Goal: Task Accomplishment & Management: Complete application form

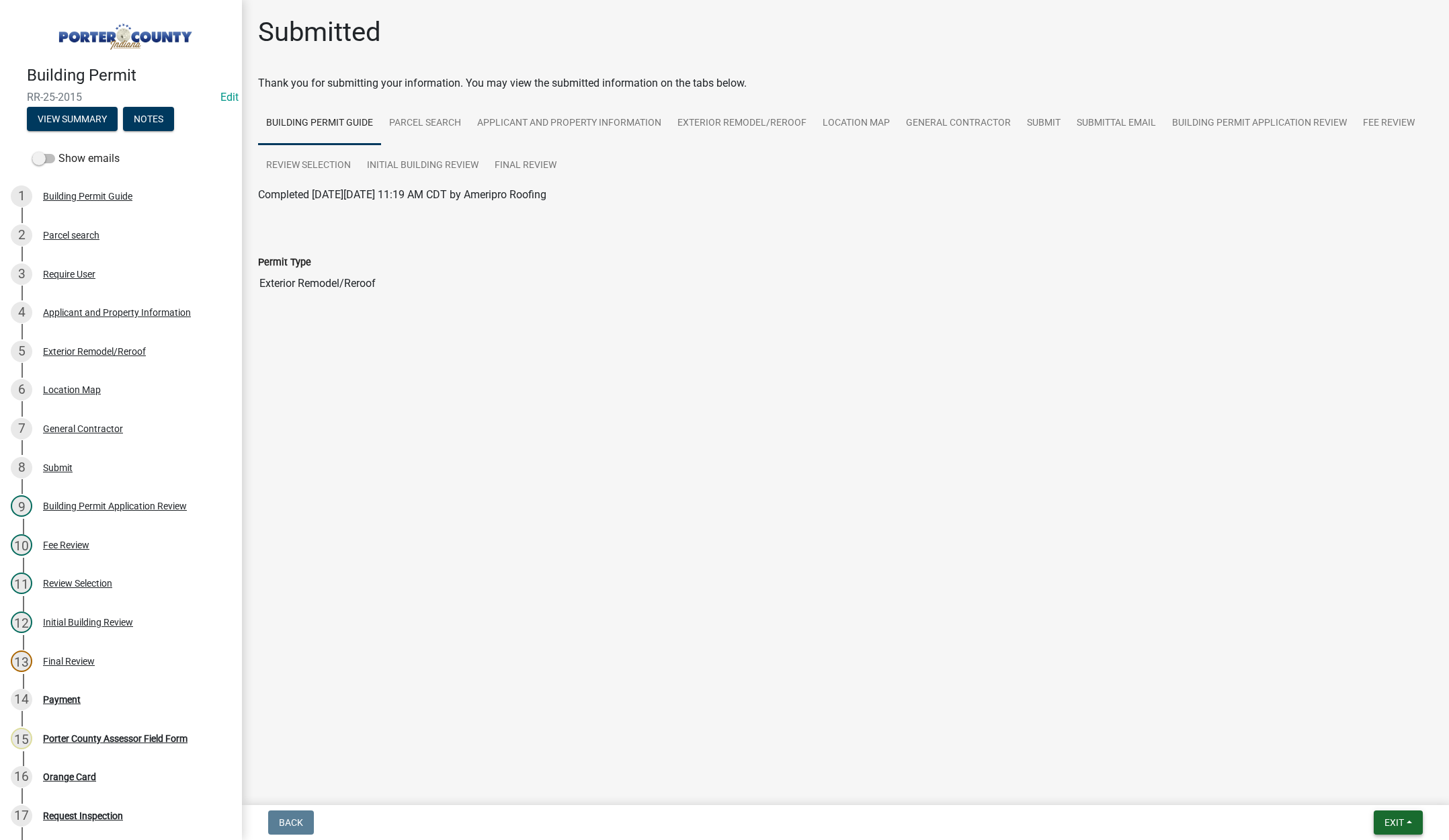
click at [1382, 827] on button "Exit" at bounding box center [1397, 821] width 49 height 24
click at [1376, 794] on button "Save & Exit" at bounding box center [1368, 787] width 107 height 32
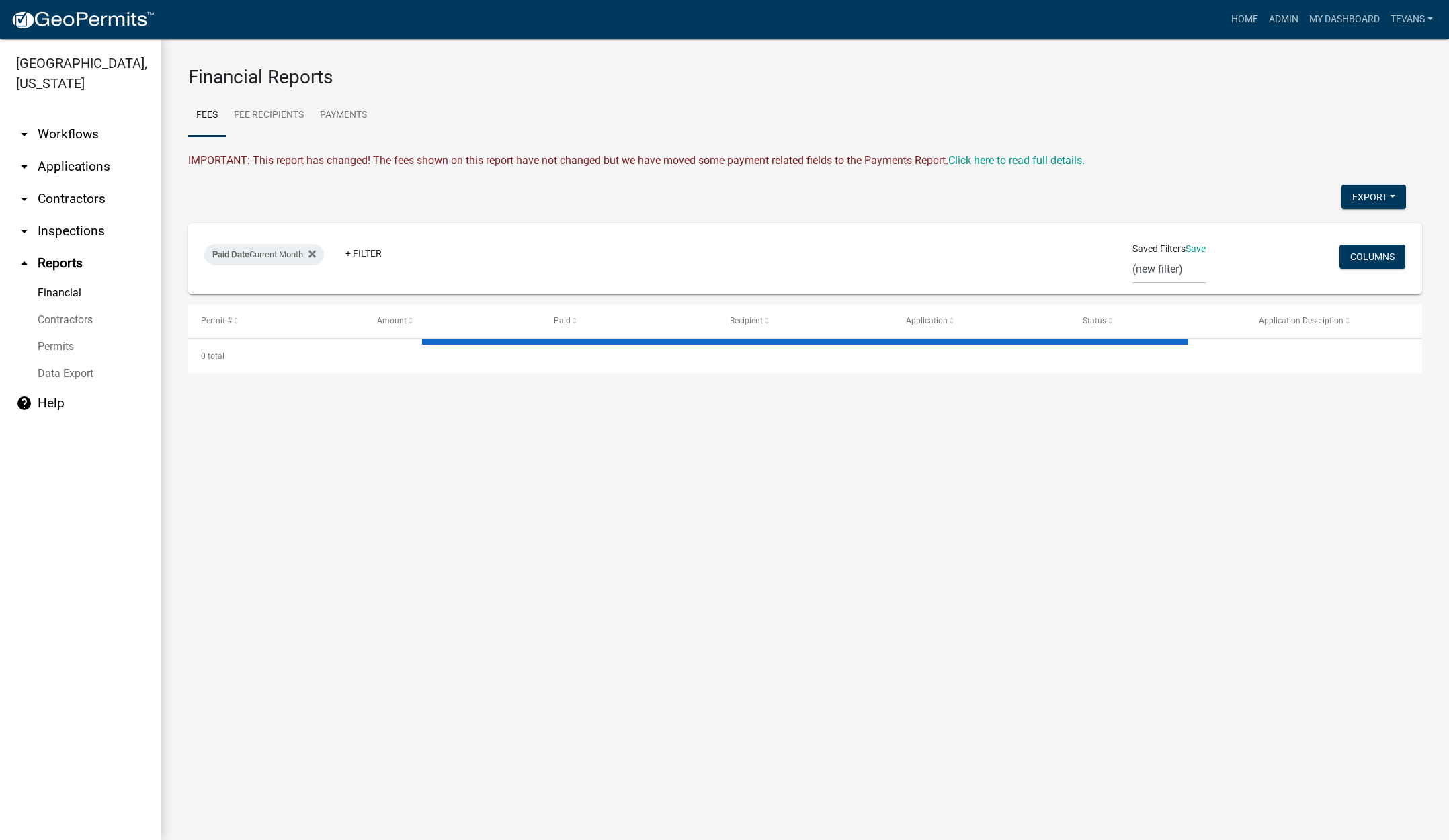
click at [65, 182] on link "arrow_drop_down Contractors" at bounding box center [81, 198] width 161 height 32
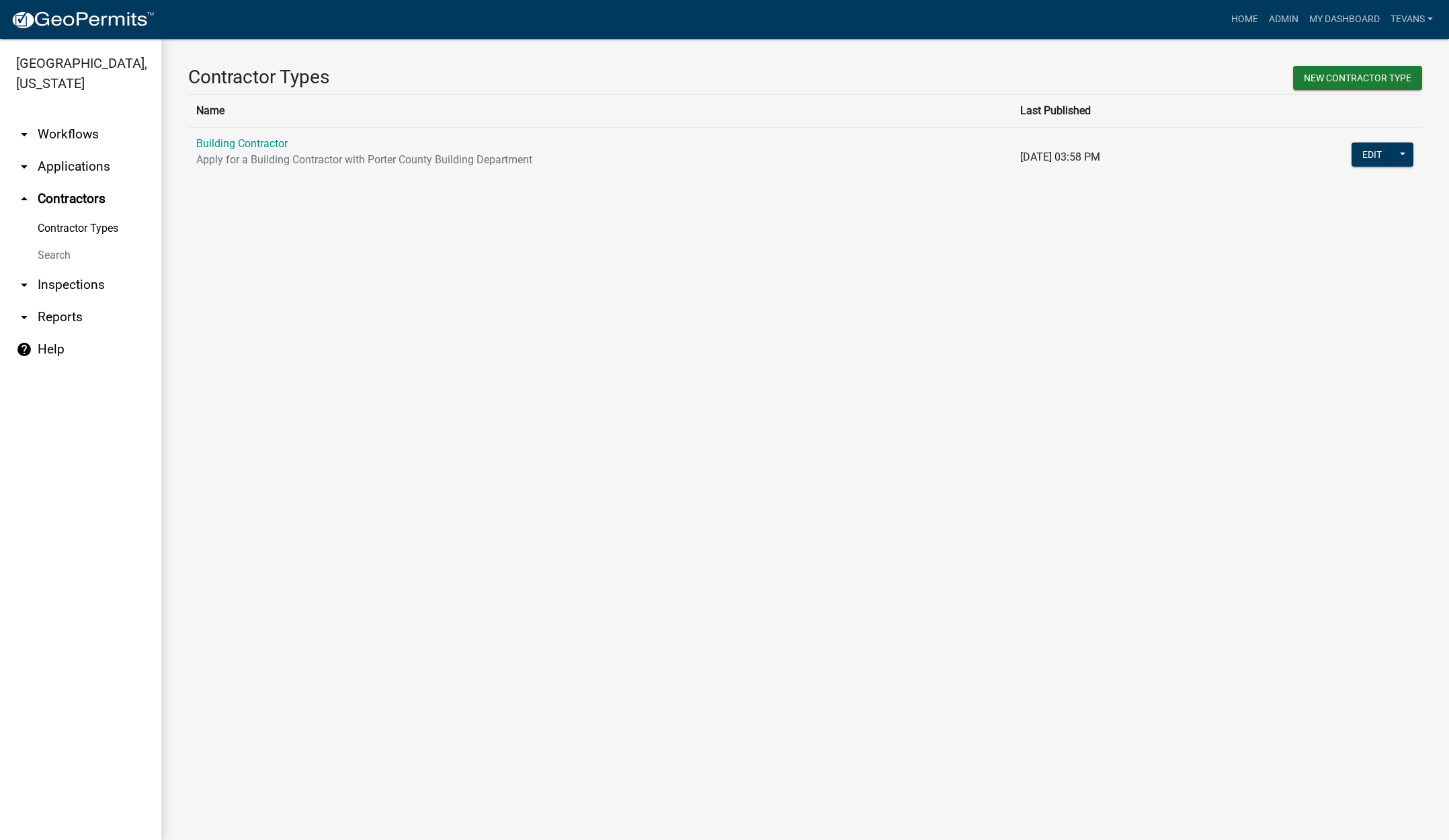
click at [51, 242] on link "Search" at bounding box center [81, 255] width 161 height 27
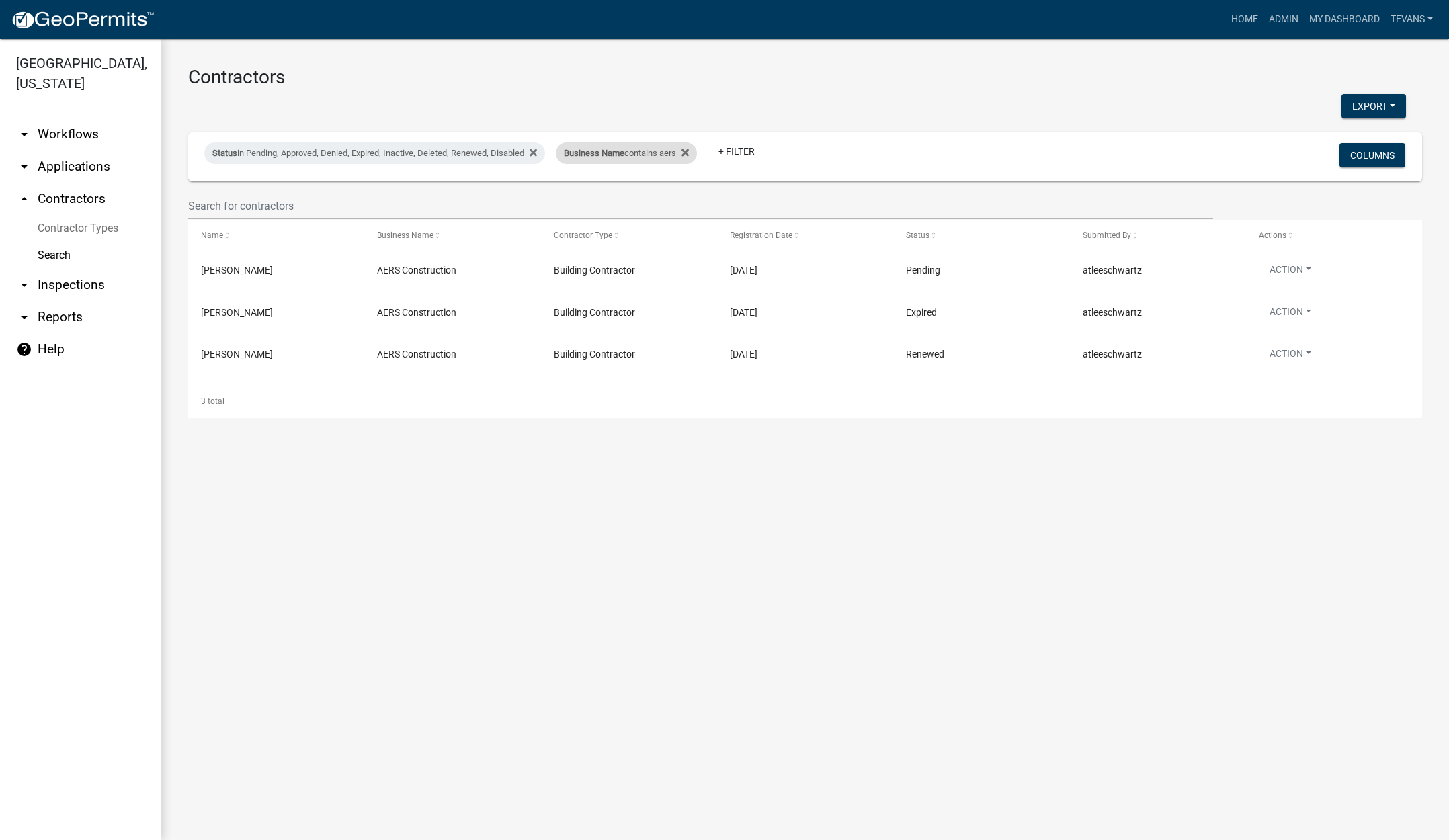
click at [628, 158] on div "Business Name contains aers" at bounding box center [626, 153] width 141 height 21
click at [606, 204] on input "aers" at bounding box center [636, 203] width 123 height 27
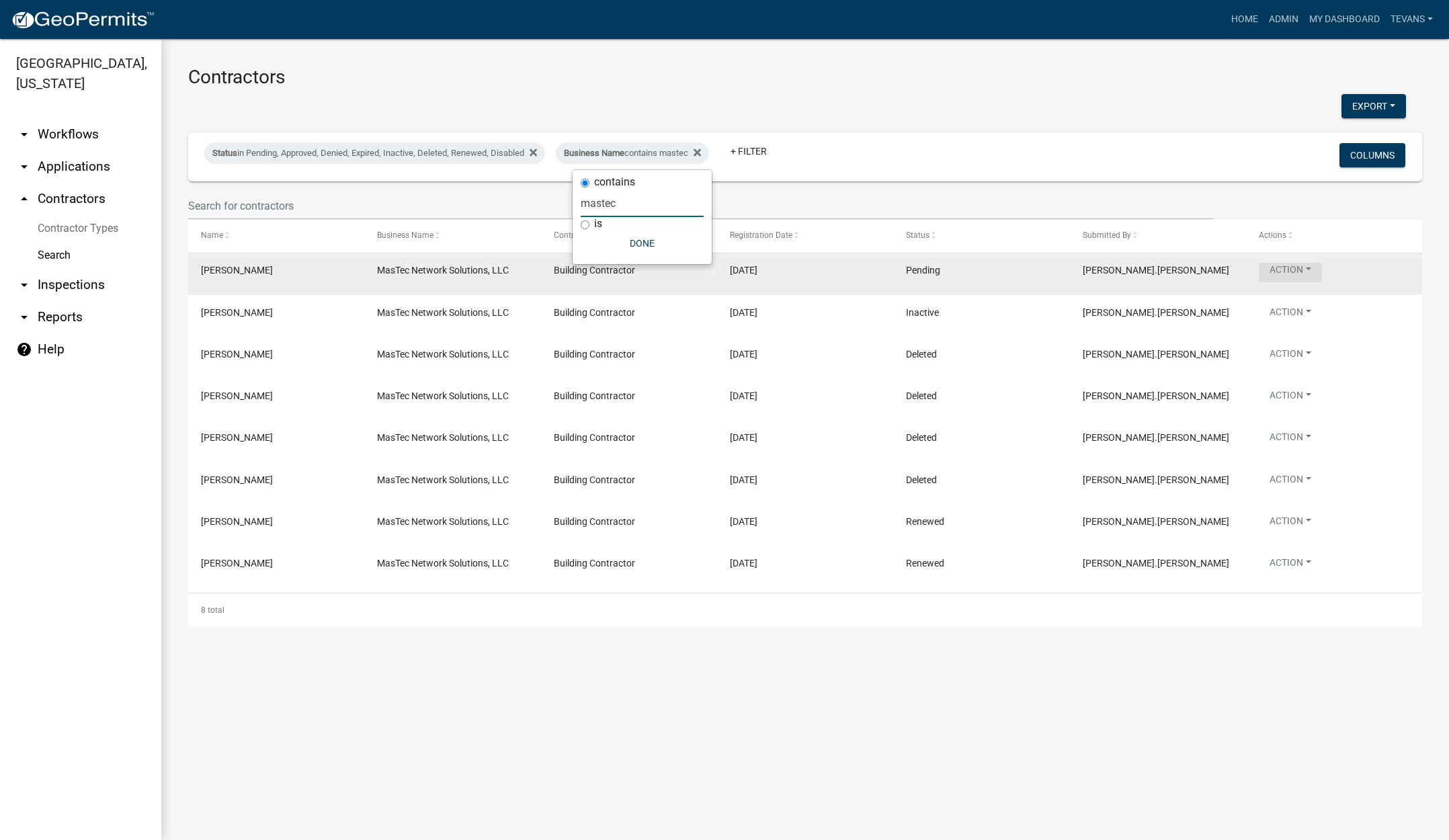
type input "mastec"
click at [1292, 266] on button "Action" at bounding box center [1290, 273] width 63 height 19
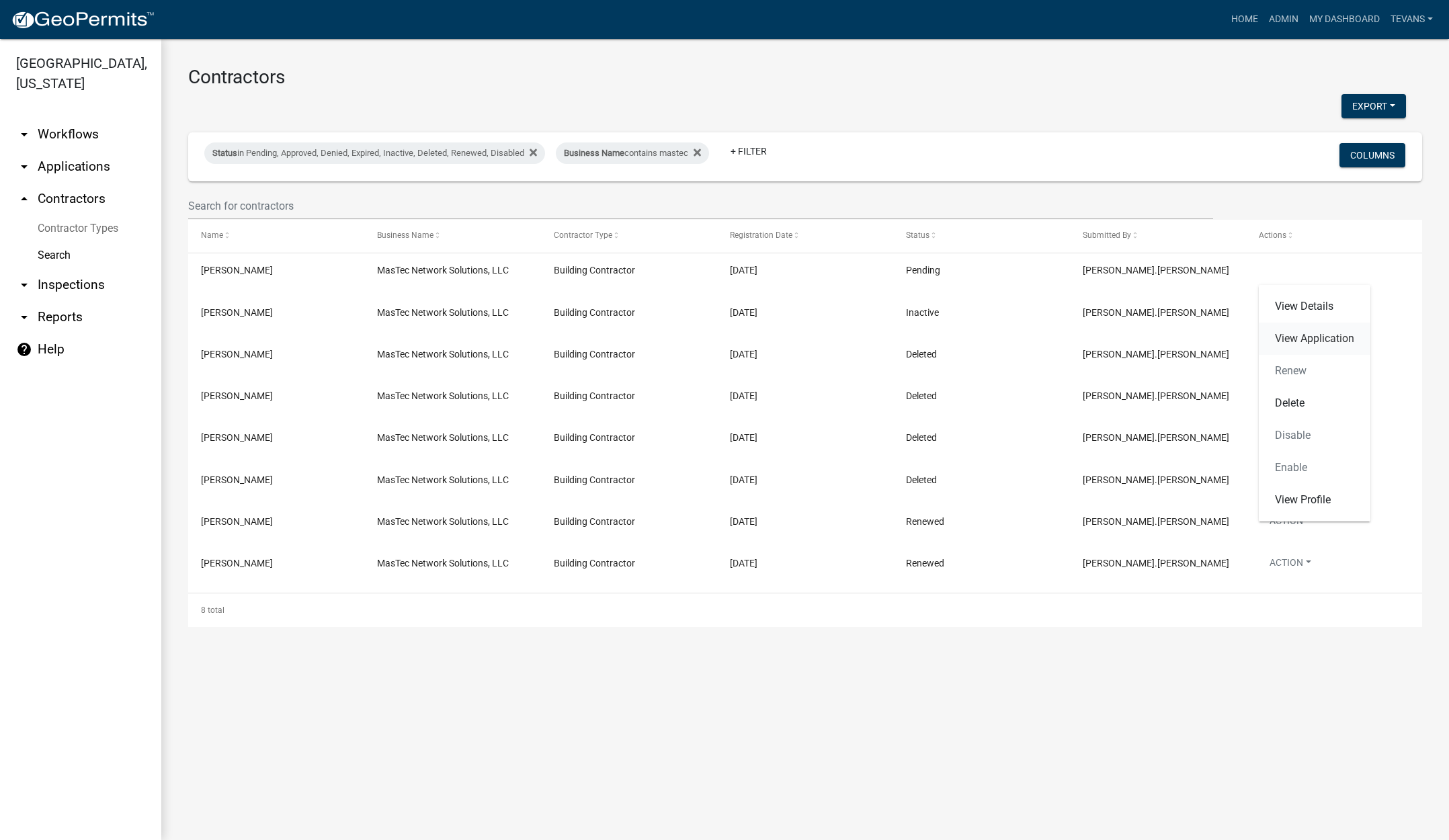
click at [1313, 339] on link "View Application" at bounding box center [1314, 338] width 112 height 32
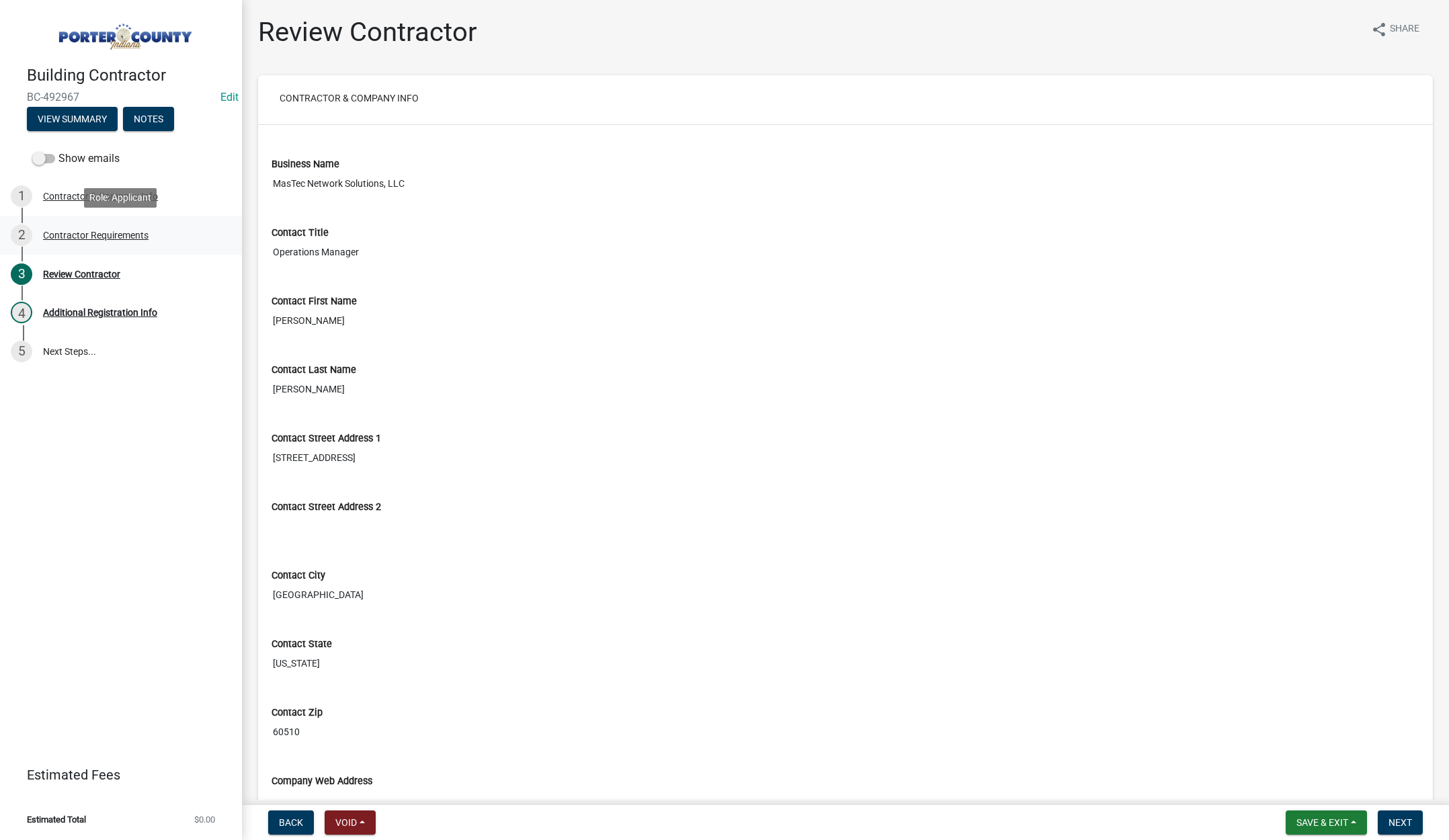
click at [73, 230] on div "Contractor Requirements" at bounding box center [96, 235] width 105 height 10
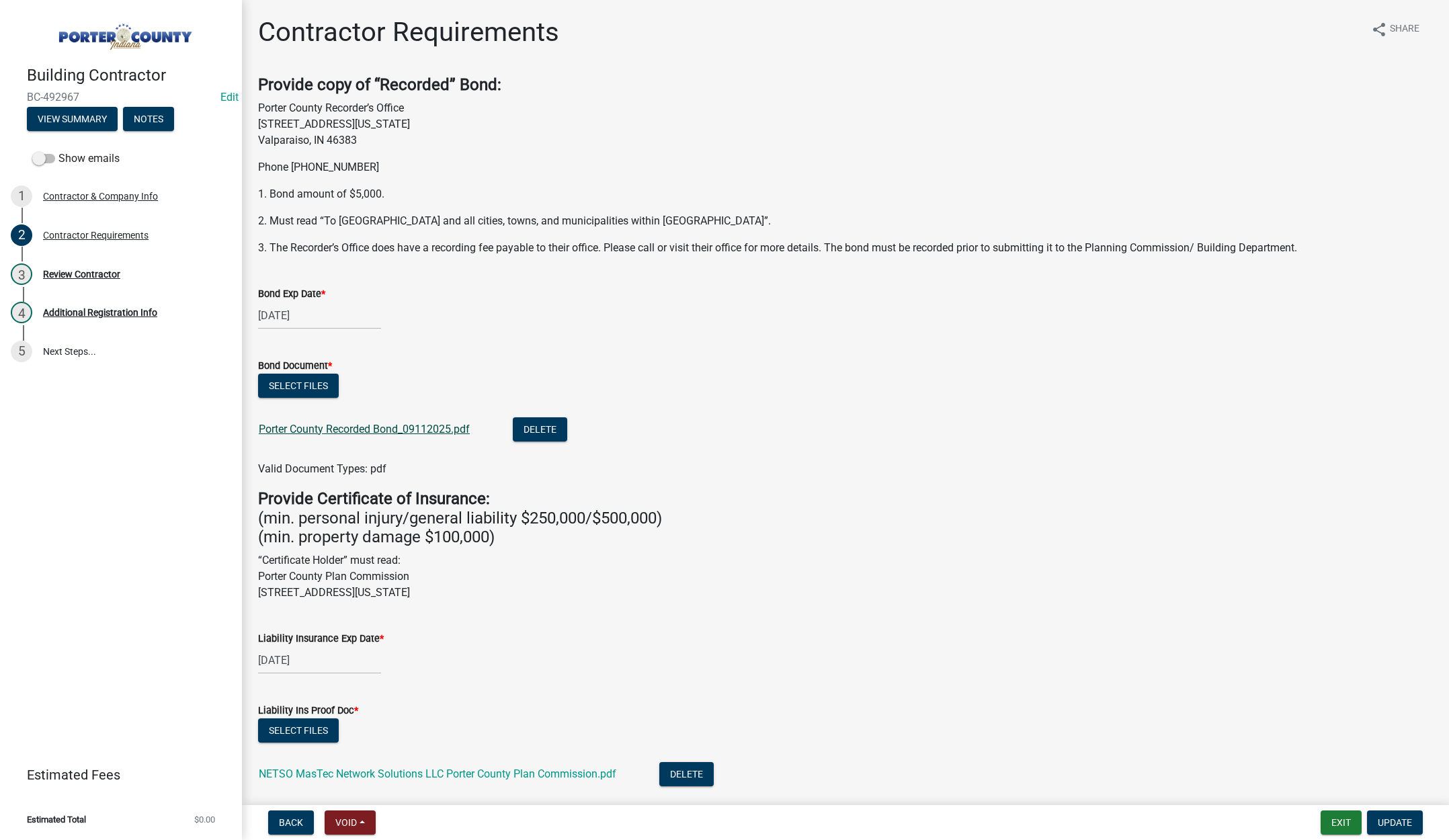
click at [349, 430] on link "Porter County Recorded Bond_09112025.pdf" at bounding box center [364, 428] width 211 height 12
click at [394, 772] on link "NETSO MasTec Network Solutions LLC Porter County Plan Commission.pdf" at bounding box center [437, 774] width 358 height 12
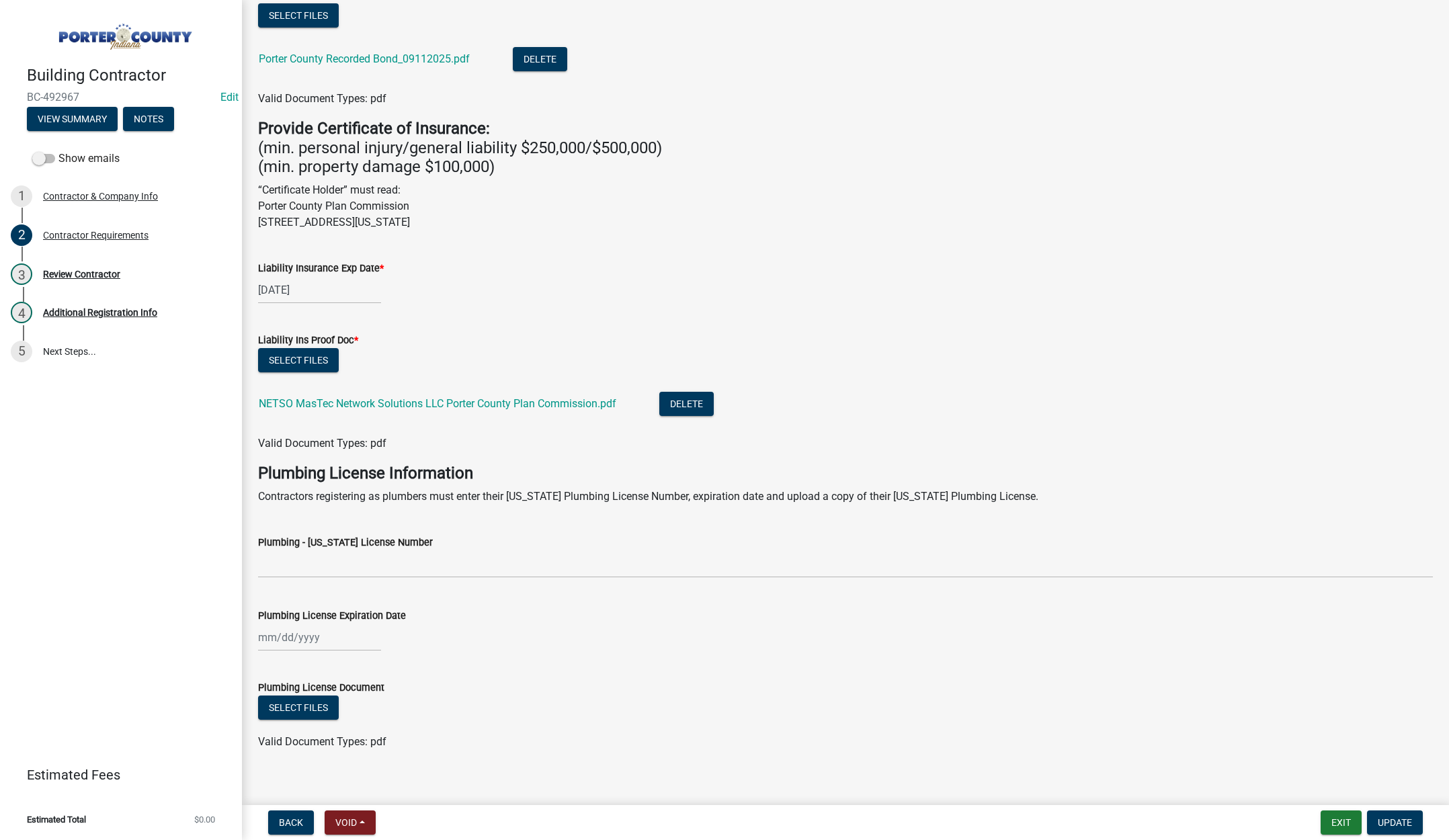
scroll to position [385, 0]
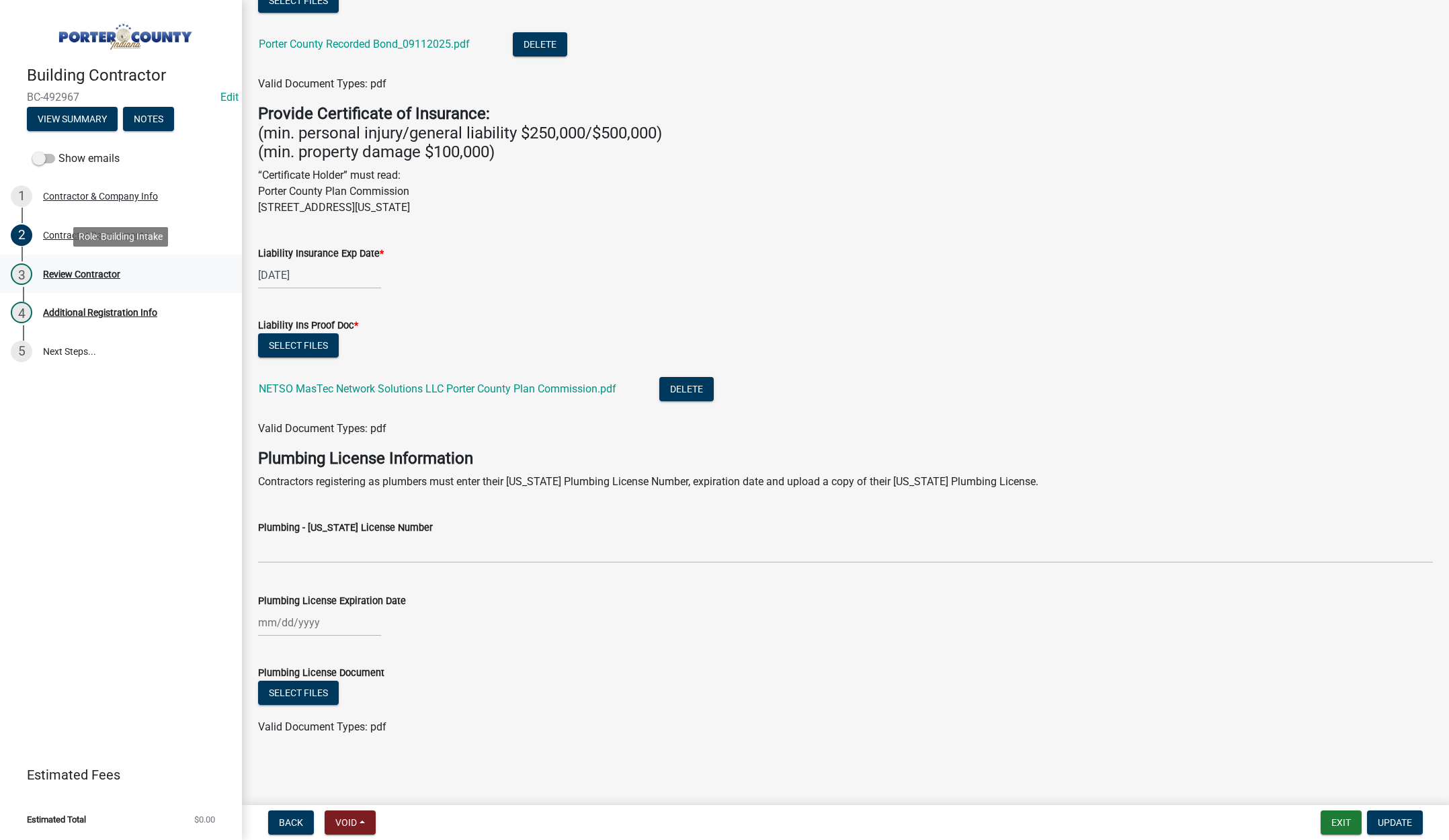
click at [60, 269] on div "Review Contractor" at bounding box center [81, 274] width 77 height 10
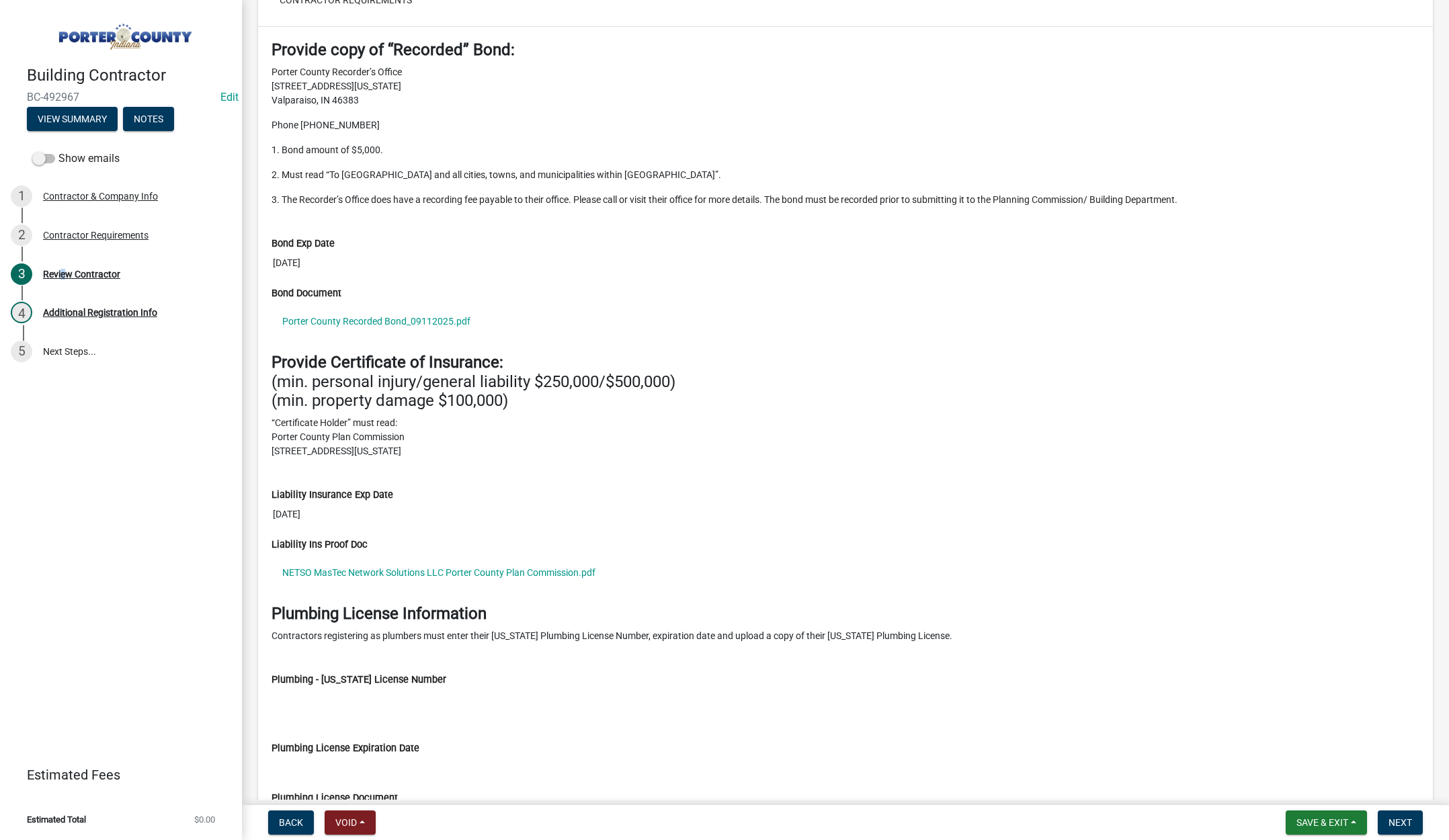
scroll to position [1237, 0]
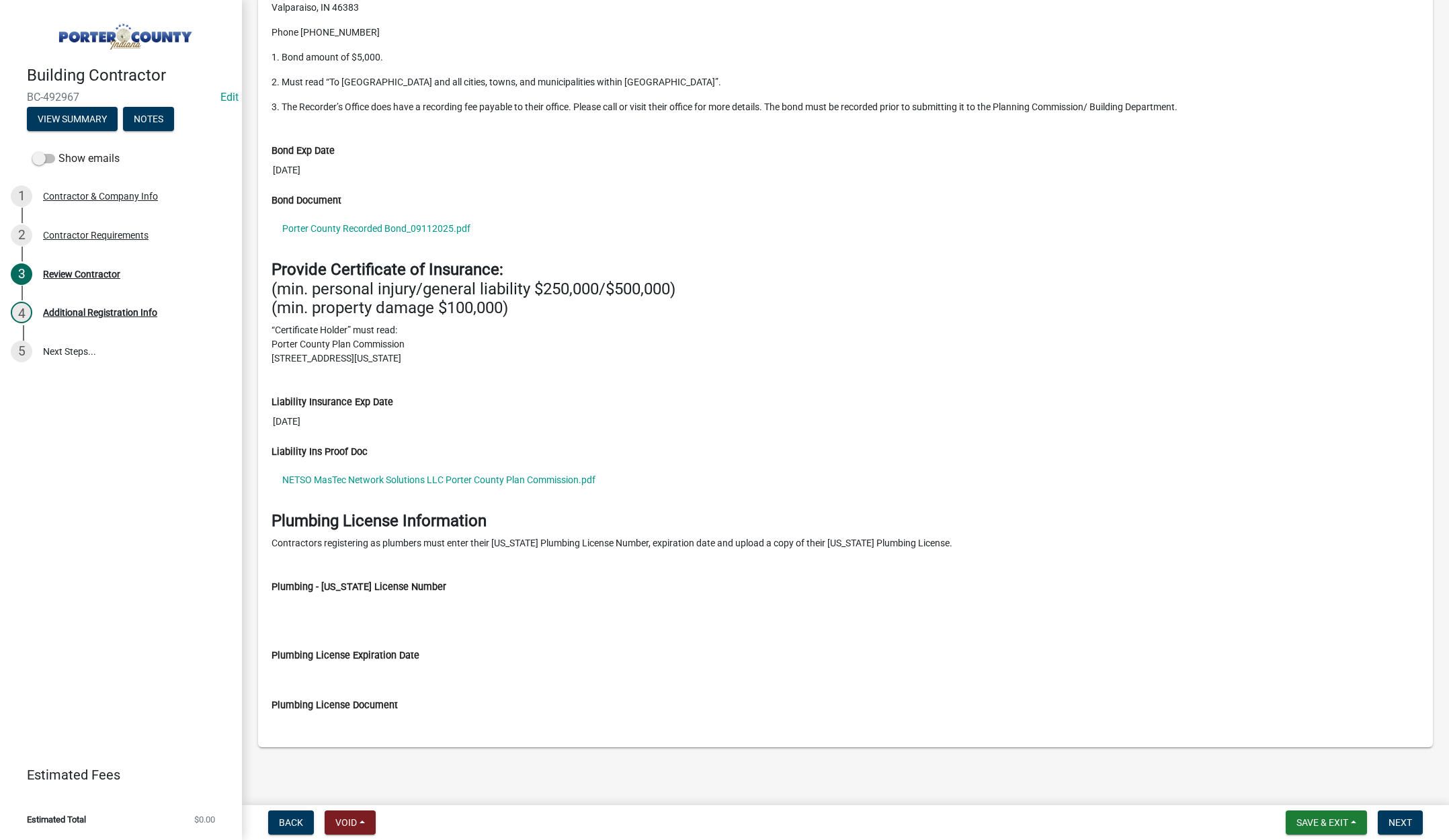
click at [113, 581] on div "Building Contractor BC-492967 Edit View Summary Notes Show emails 1 Contractor …" at bounding box center [120, 420] width 242 height 840
click at [389, 223] on link "Porter County Recorded Bond_09112025.pdf" at bounding box center [845, 228] width 1147 height 31
click at [444, 476] on link "NETSO MasTec Network Solutions LLC Porter County Plan Commission.pdf" at bounding box center [845, 480] width 1147 height 31
click at [157, 542] on div "Building Contractor BC-492967 Edit View Summary Notes Show emails 1 Contractor …" at bounding box center [120, 420] width 242 height 840
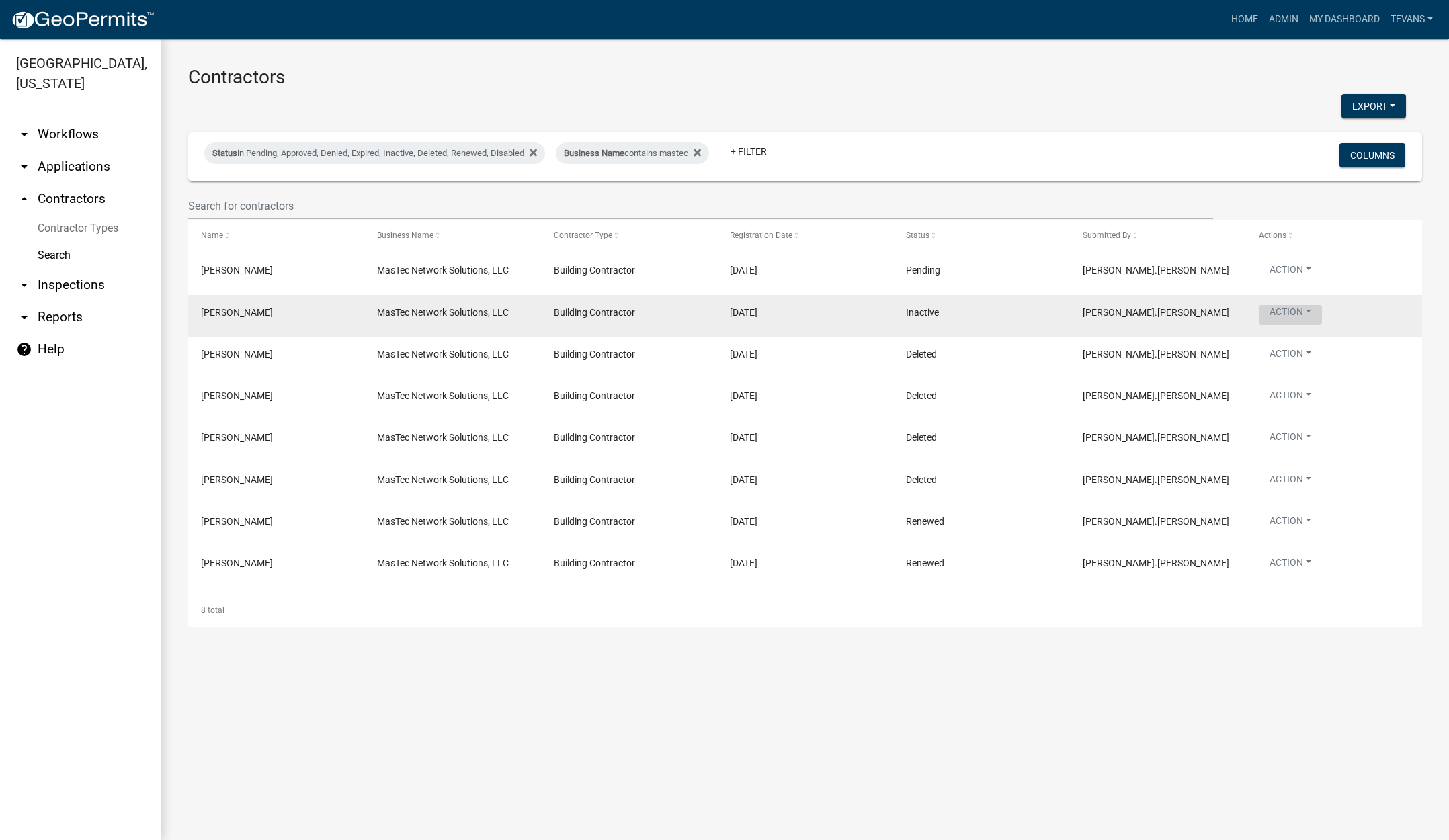
click at [1296, 305] on button "Action" at bounding box center [1290, 315] width 63 height 19
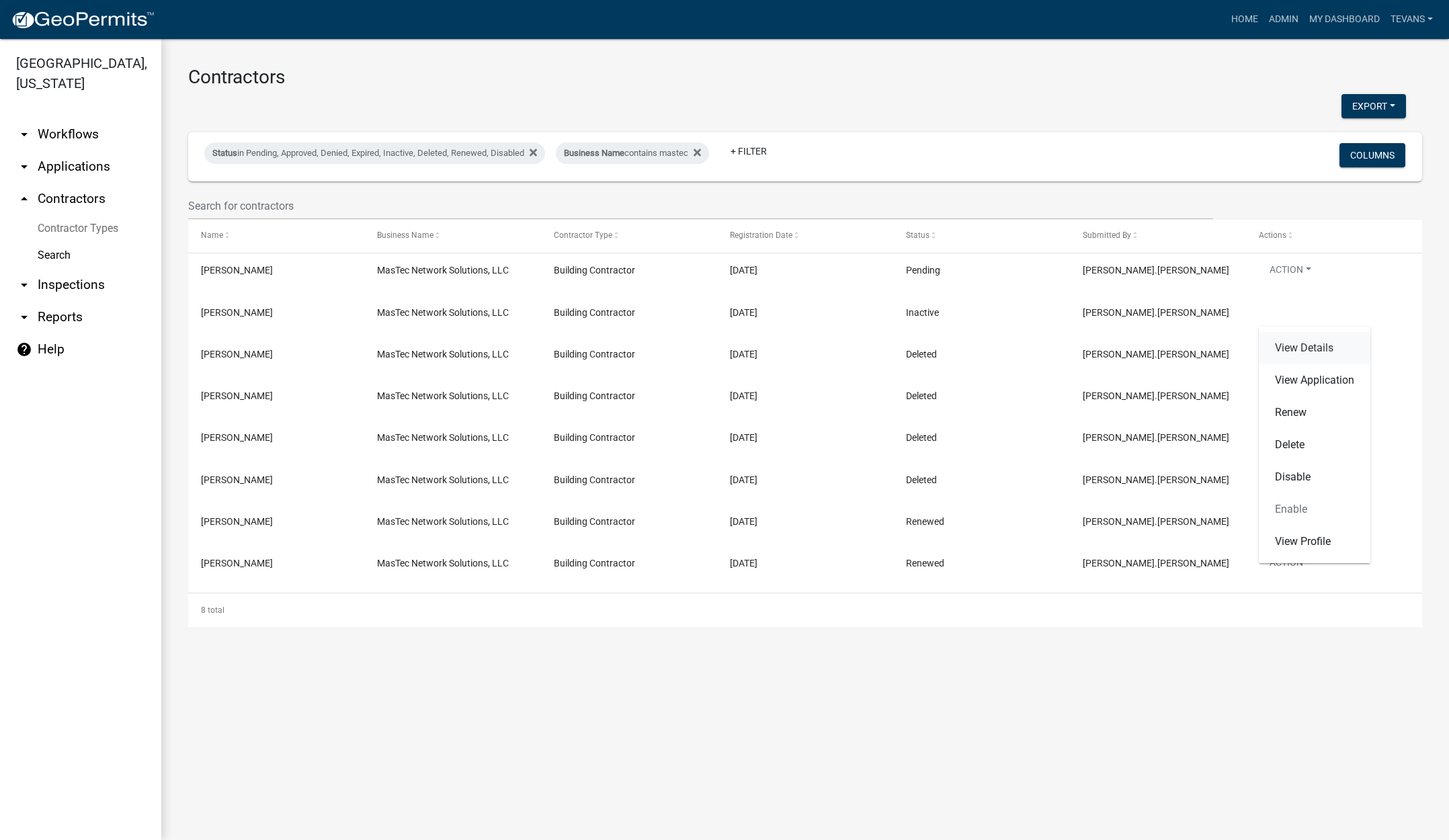
click at [1295, 352] on link "View Details" at bounding box center [1314, 348] width 112 height 32
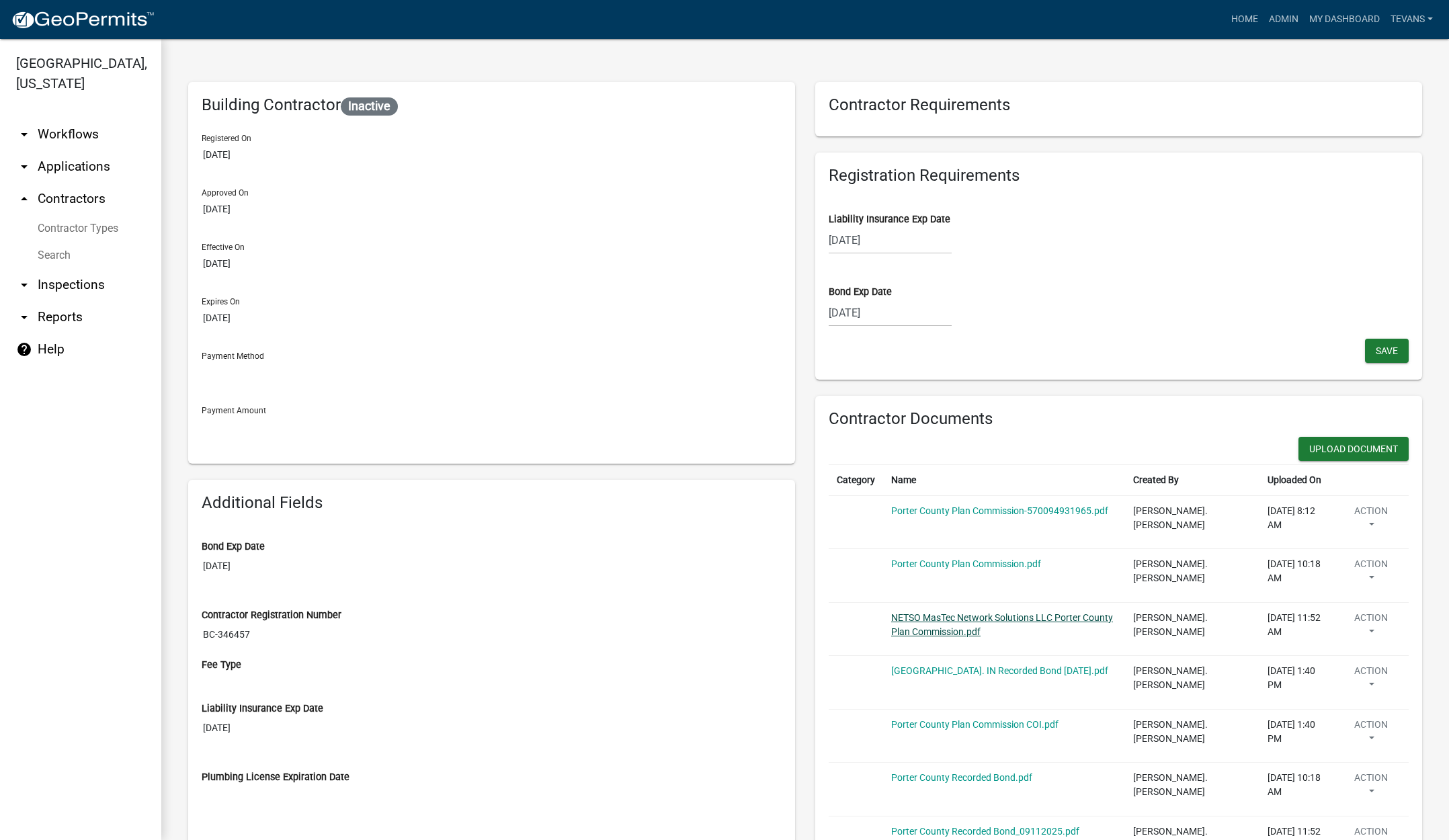
click at [932, 617] on link "NETSO MasTec Network Solutions LLC Porter County Plan Commission.pdf" at bounding box center [1001, 624] width 221 height 25
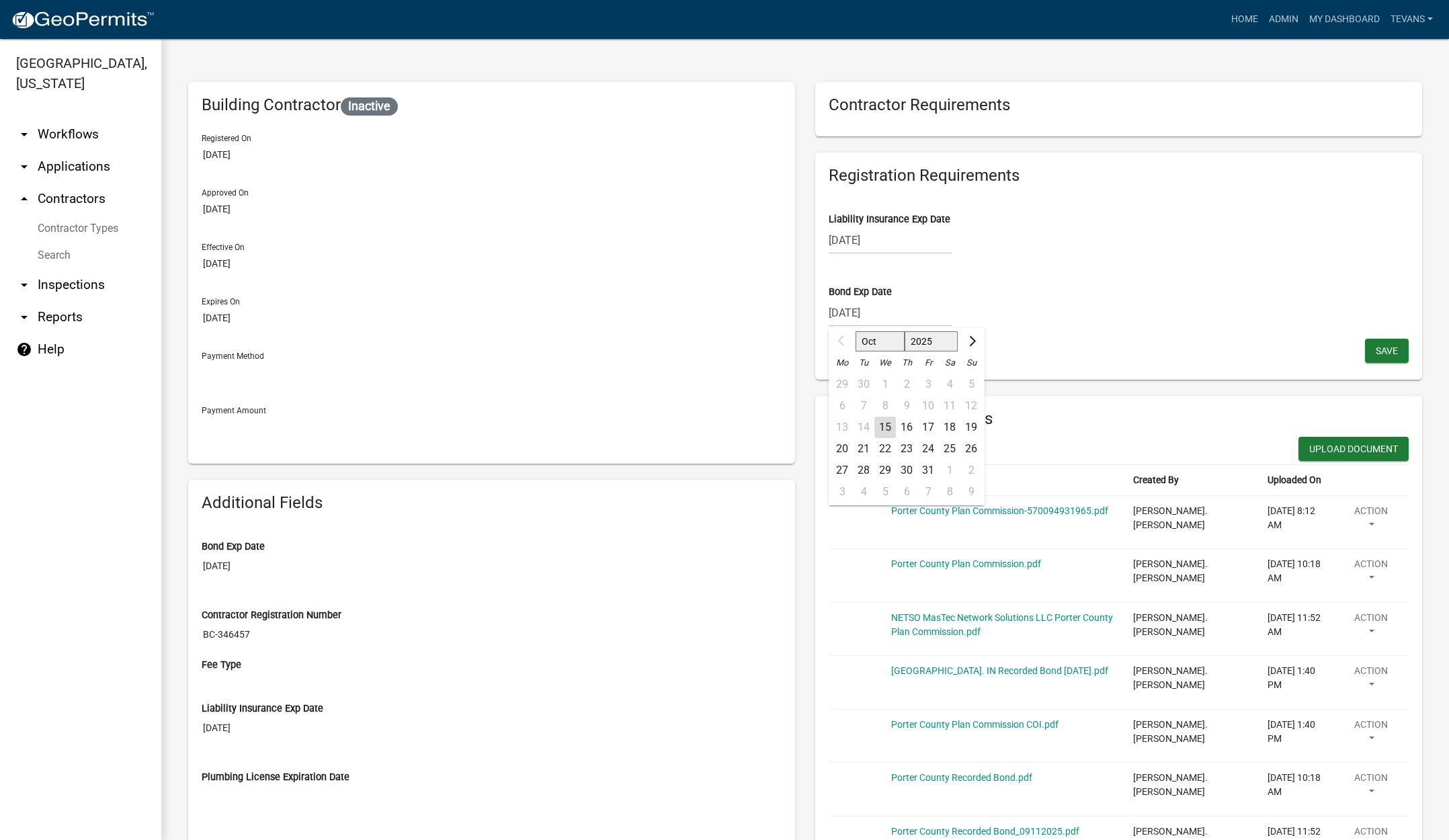
click at [911, 320] on div "09/09/2025 Oct Nov Dec 2025 2026 2027 2028 2029 2030 2031 2032 2033 2034 2035 2…" at bounding box center [890, 312] width 123 height 27
click at [936, 342] on select "2025 2026 2027 2028 2029 2030 2031 2032 2033 2034 2035 2036 2037 2038 2039 2040…" at bounding box center [931, 341] width 54 height 20
select select "2026"
click at [905, 331] on select "2025 2026 2027 2028 2029 2030 2031 2032 2033 2034 2035 2036 2037 2038 2039 2040…" at bounding box center [931, 341] width 54 height 20
click at [886, 343] on select "Jan Feb Mar Apr May Jun Jul Aug Sep Oct Nov Dec" at bounding box center [882, 341] width 54 height 20
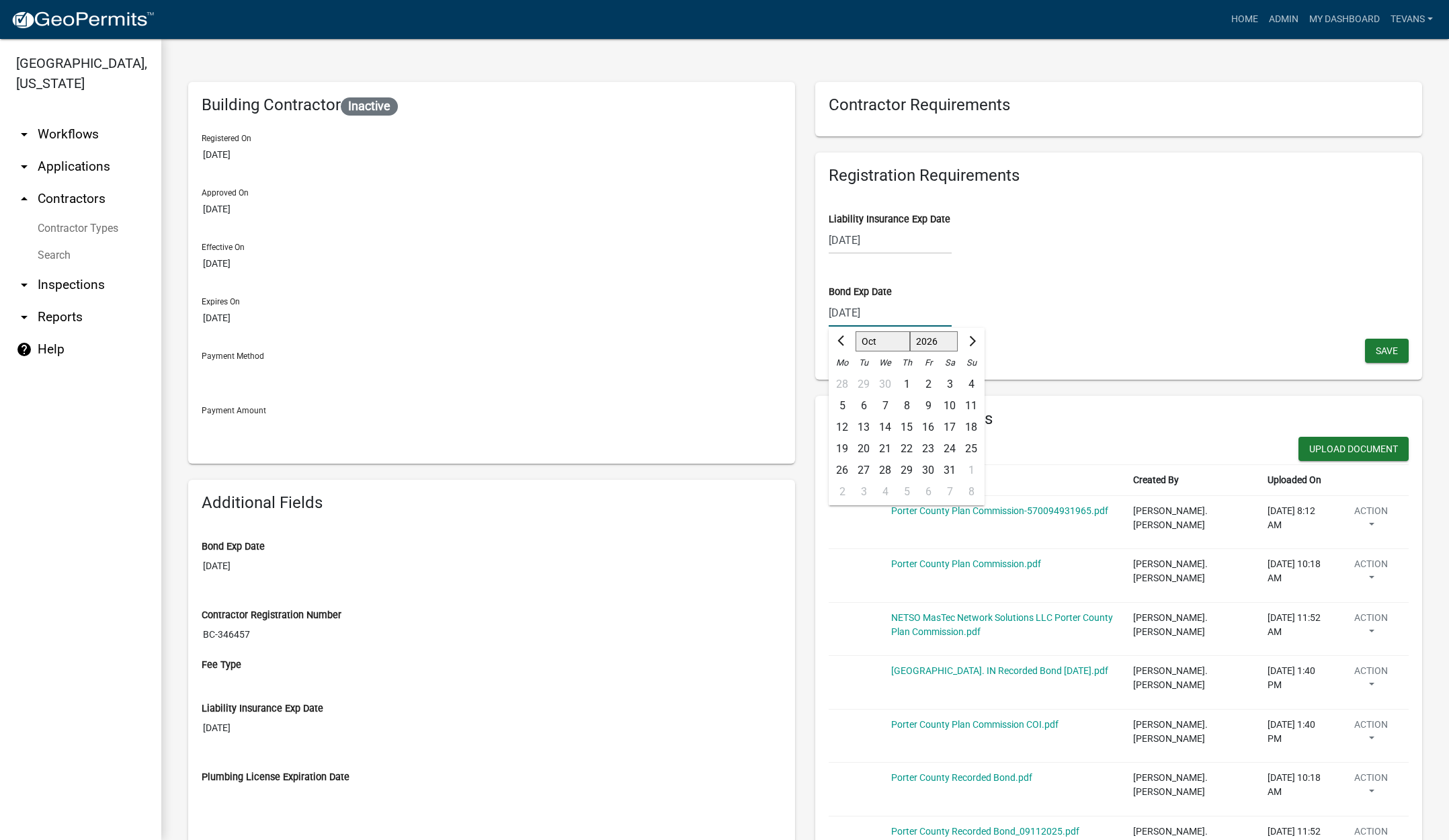
select select "9"
click at [855, 331] on select "Jan Feb Mar Apr May Jun Jul Aug Sep Oct Nov Dec" at bounding box center [882, 341] width 54 height 20
click at [882, 405] on div "9" at bounding box center [885, 405] width 21 height 21
type input "09/09/2026"
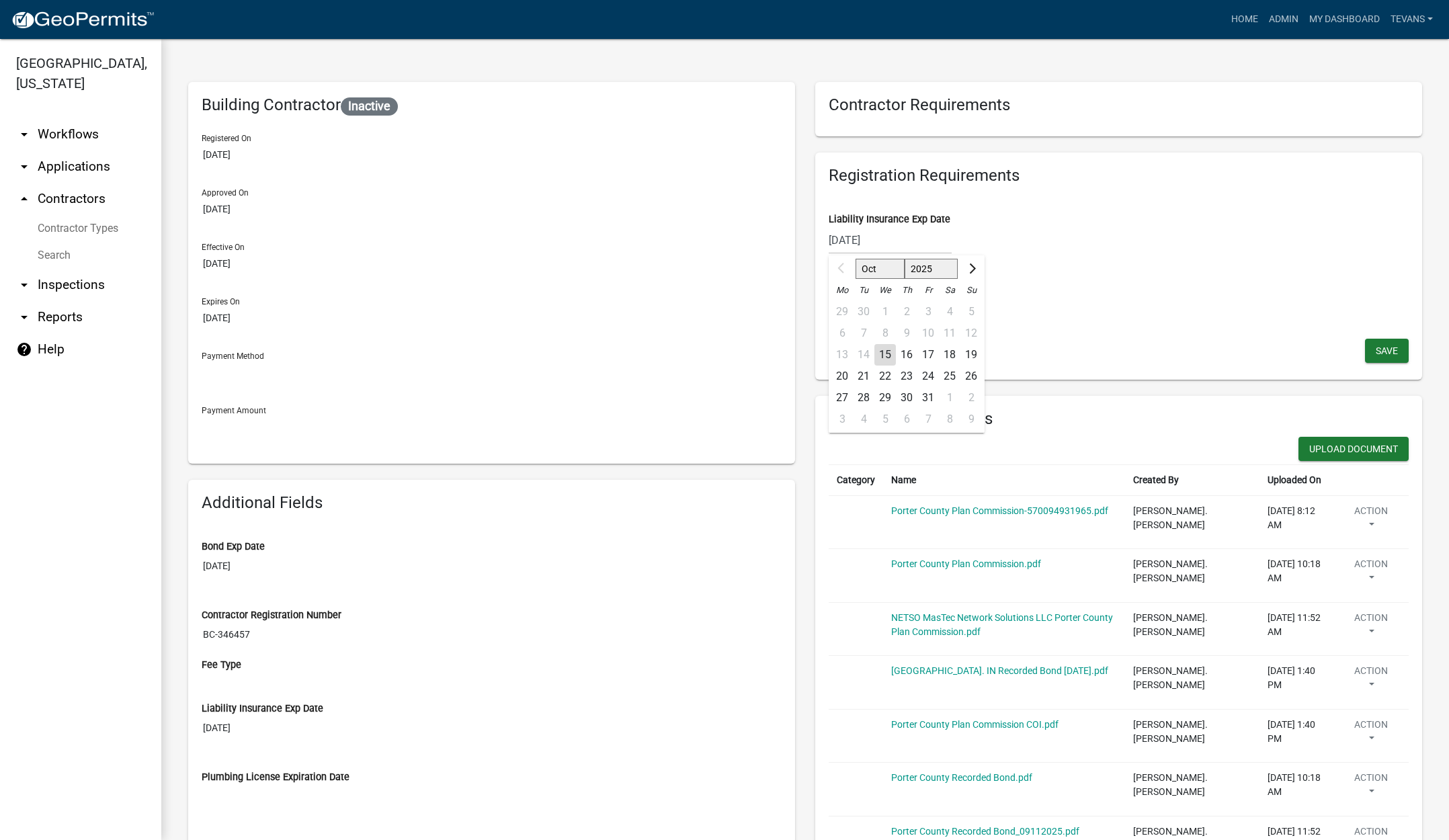
click at [908, 243] on div "09/15/2025 Oct Nov Dec 2025 2026 2027 2028 2029 2030 2031 2032 2033 2034 2035 2…" at bounding box center [890, 240] width 123 height 27
click at [934, 271] on select "2025 2026 2027 2028 2029 2030 2031 2032 2033 2034 2035 2036 2037 2038 2039 2040…" at bounding box center [931, 268] width 54 height 20
select select "2026"
click at [905, 258] on select "2025 2026 2027 2028 2029 2030 2031 2032 2033 2034 2035 2036 2037 2038 2039 2040…" at bounding box center [931, 268] width 54 height 20
click at [889, 272] on select "Jan Feb Mar Apr May Jun Jul Aug Sep Oct Nov Dec" at bounding box center [882, 268] width 54 height 20
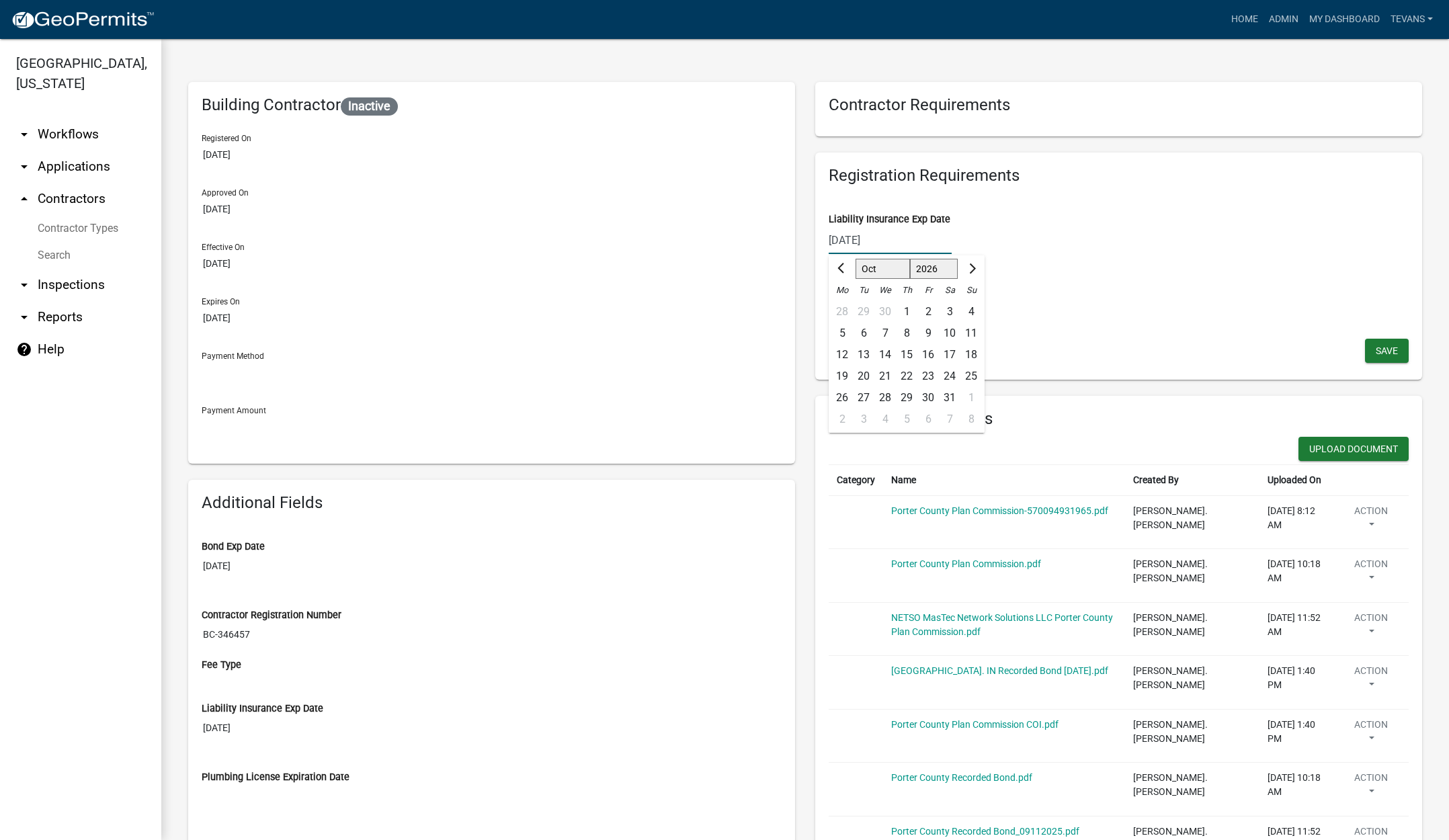
select select "9"
click at [855, 258] on select "Jan Feb Mar Apr May Jun Jul Aug Sep Oct Nov Dec" at bounding box center [882, 268] width 54 height 20
click at [855, 351] on div "15" at bounding box center [863, 355] width 21 height 21
type input "09/15/2026"
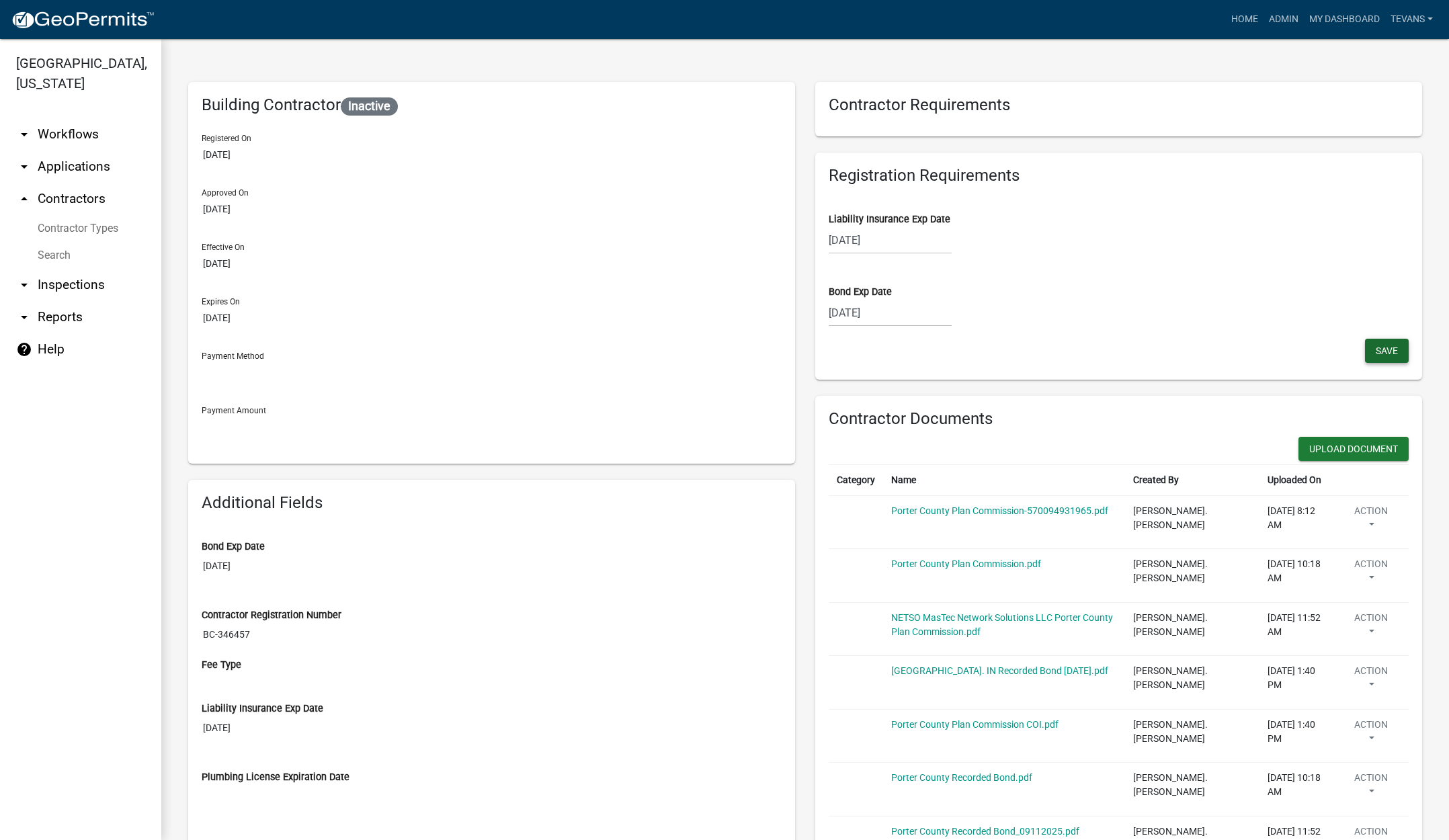
click at [1376, 351] on span "Save" at bounding box center [1386, 350] width 22 height 11
click at [98, 613] on ul "arrow_drop_down Workflows List arrow_drop_down Applications Search by Parcel Se…" at bounding box center [81, 473] width 161 height 732
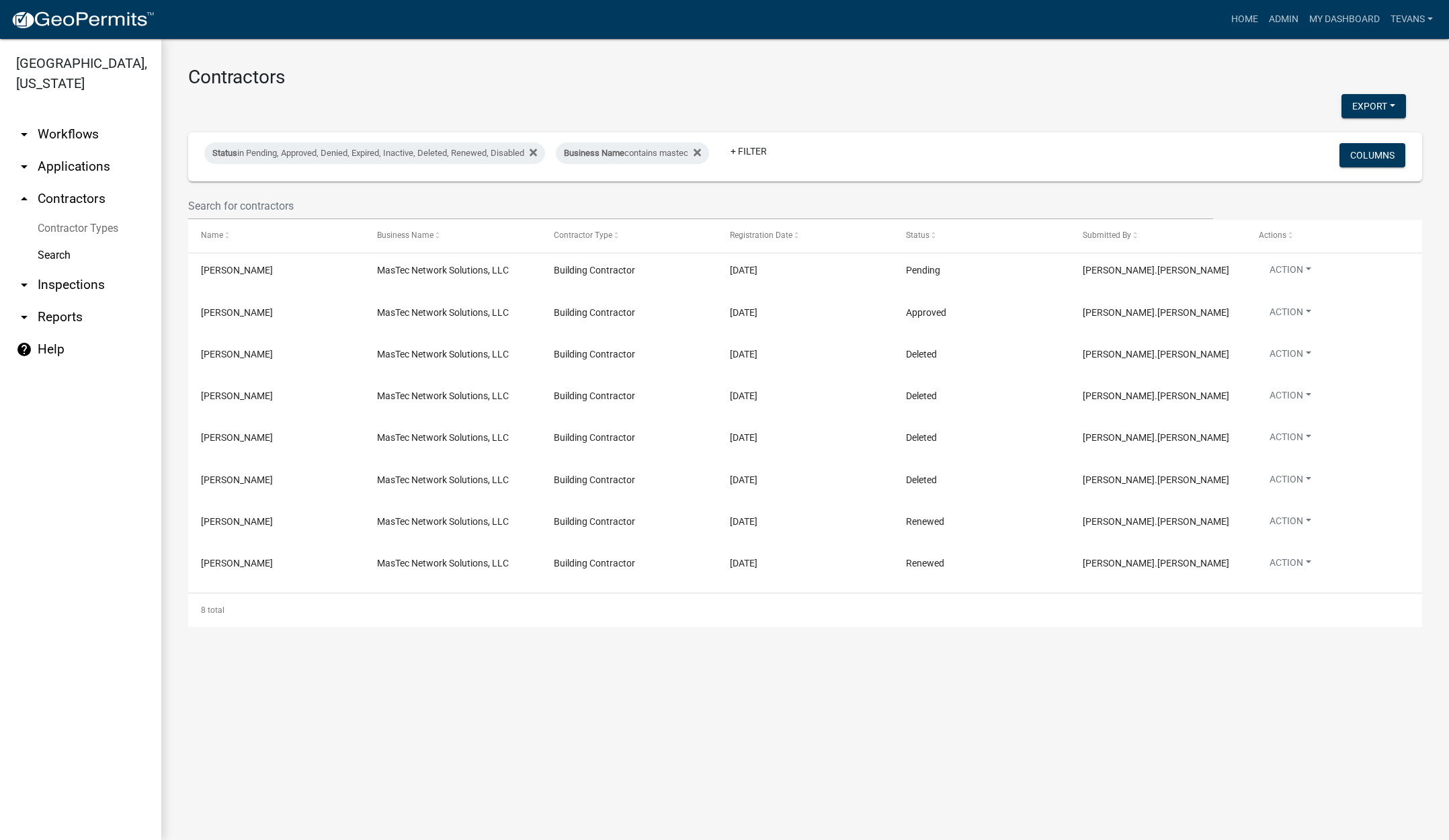
click at [68, 150] on link "arrow_drop_down Applications" at bounding box center [81, 166] width 161 height 32
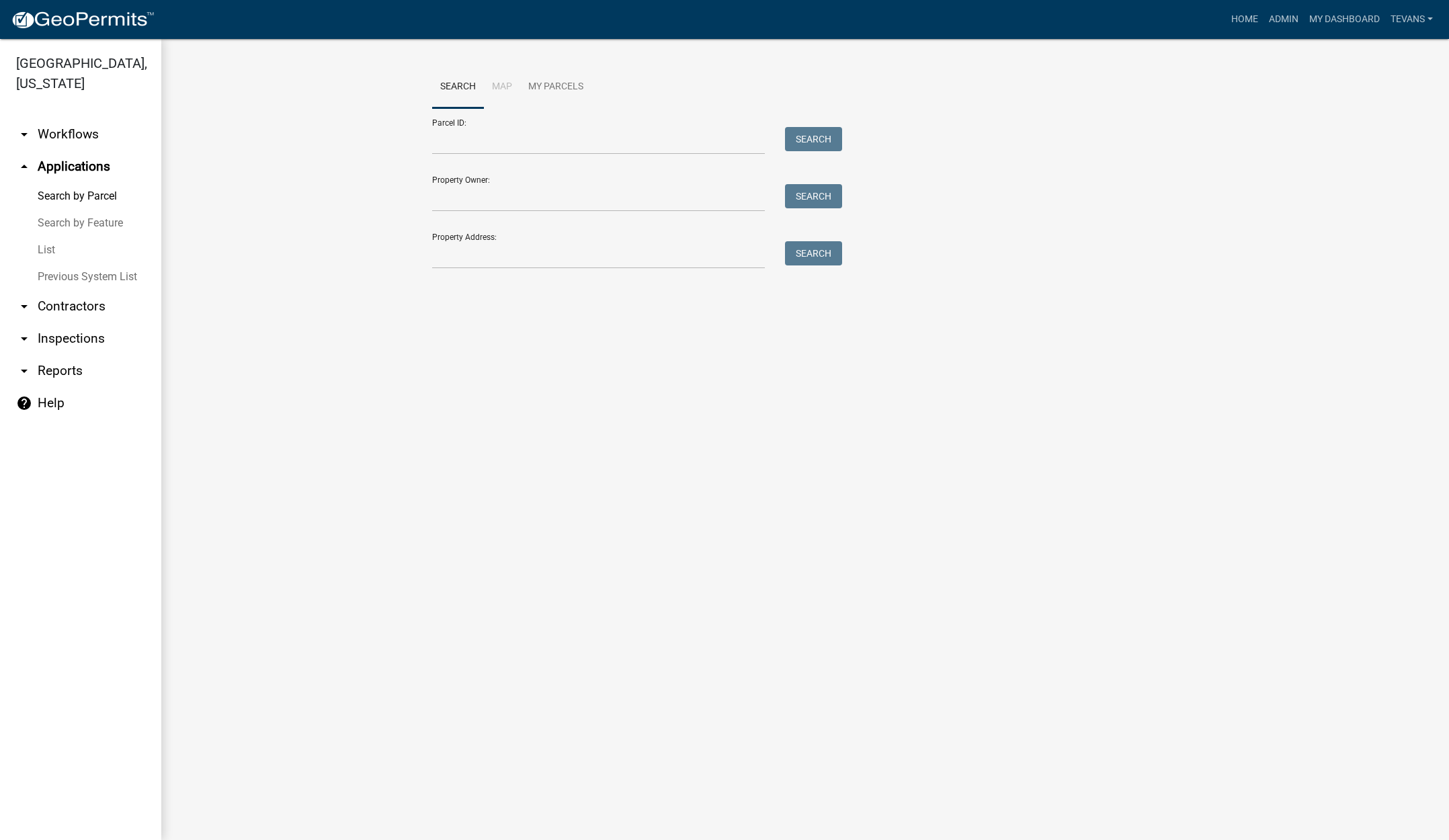
drag, startPoint x: 49, startPoint y: 225, endPoint x: 168, endPoint y: 208, distance: 120.2
click at [49, 236] on link "List" at bounding box center [81, 250] width 161 height 27
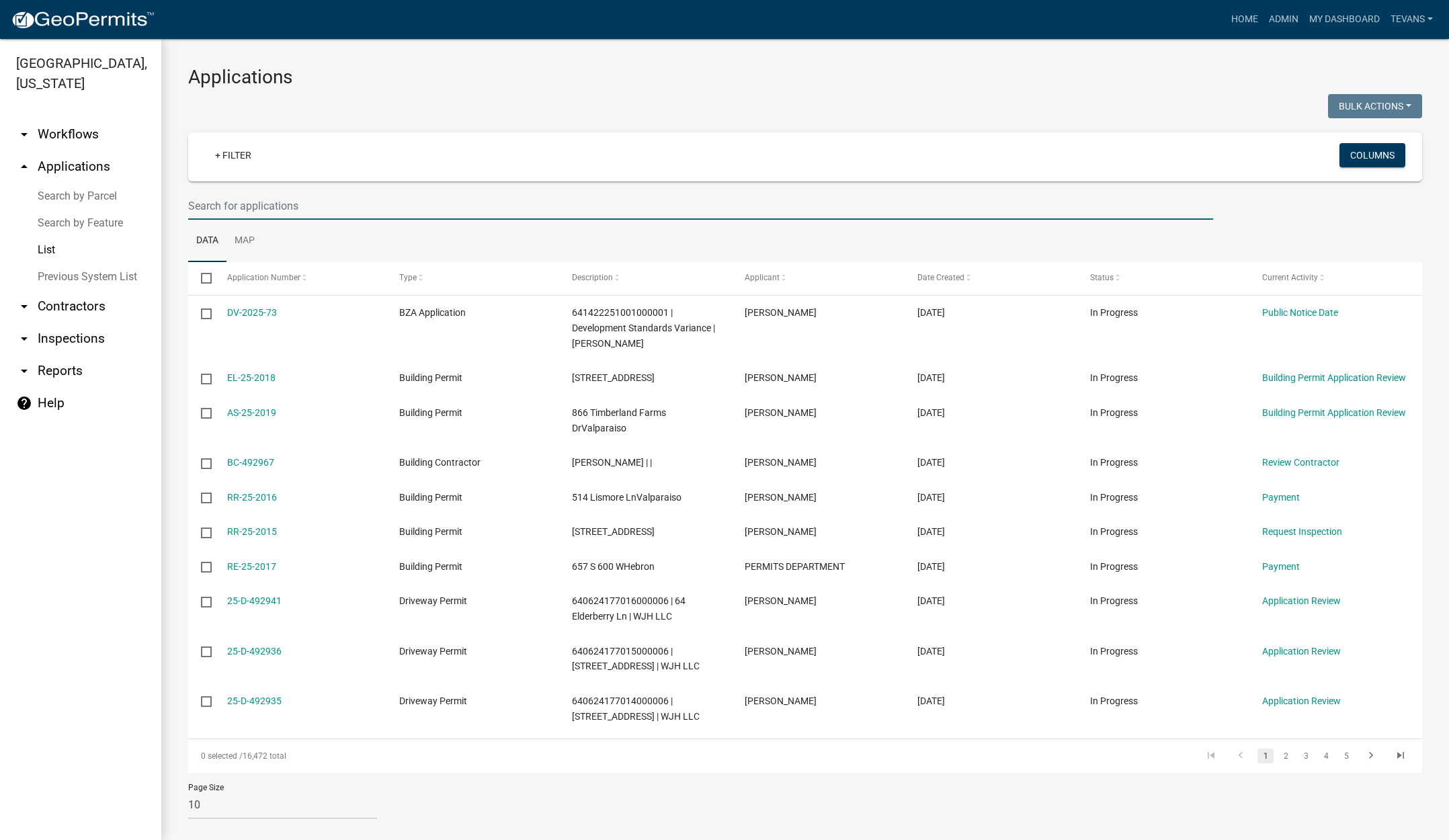
click at [395, 208] on input "text" at bounding box center [701, 205] width 1025 height 27
type input "1868"
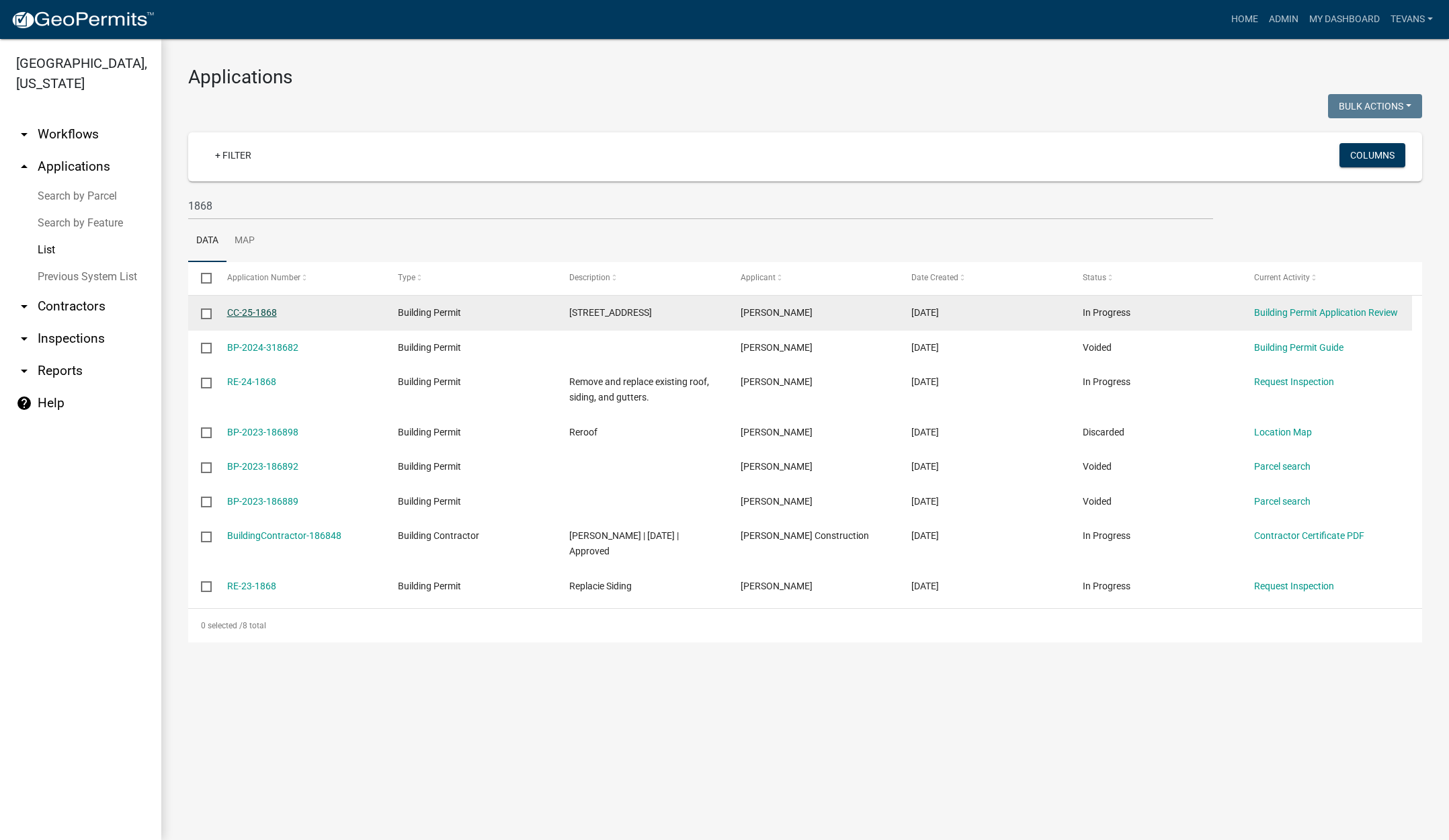
click at [258, 310] on link "CC-25-1868" at bounding box center [252, 312] width 50 height 11
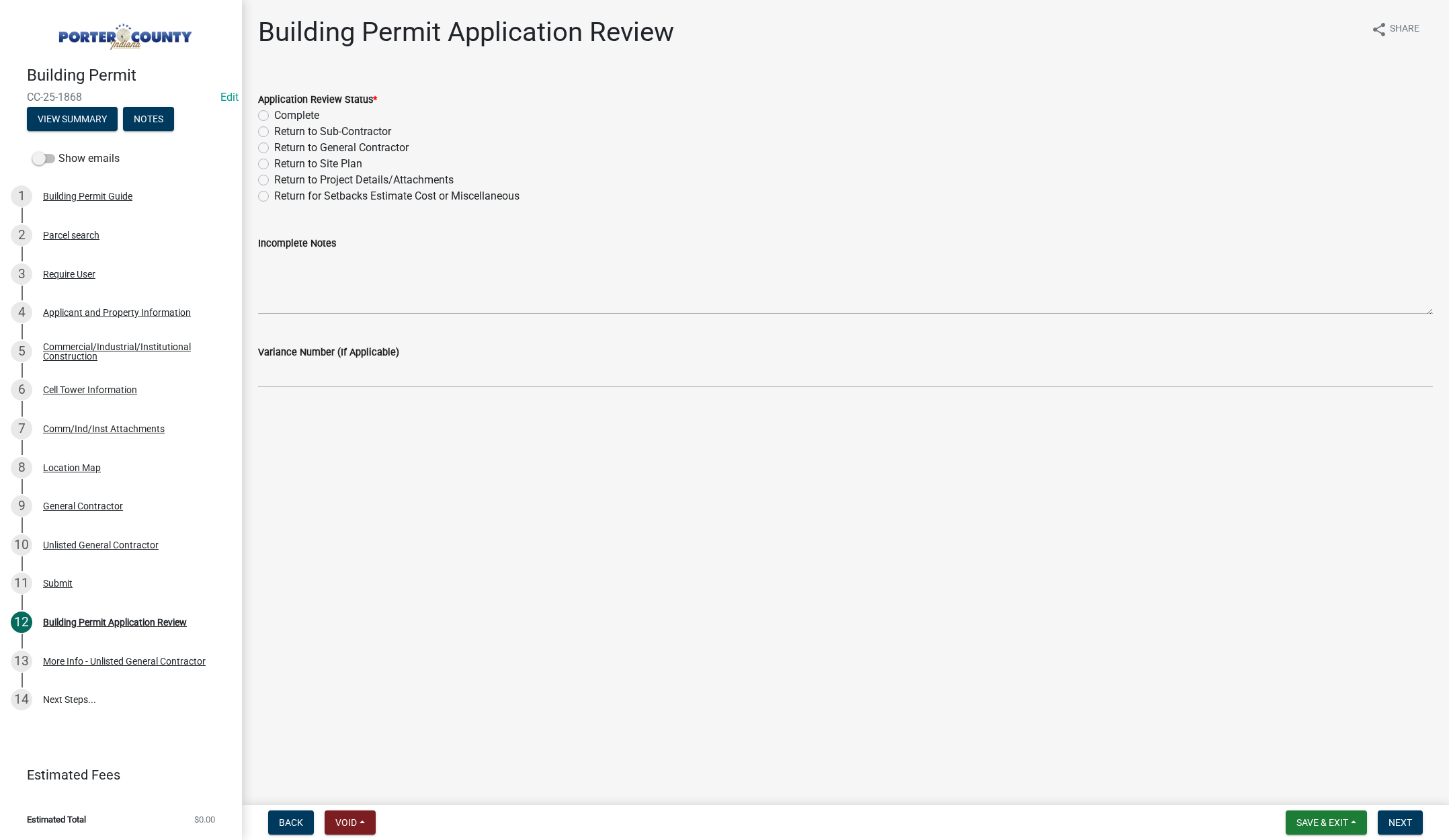
click at [274, 113] on label "Complete" at bounding box center [297, 115] width 45 height 16
click at [274, 113] on input "Complete" at bounding box center [279, 112] width 9 height 9
radio input "true"
click at [1399, 822] on span "Next" at bounding box center [1399, 822] width 24 height 11
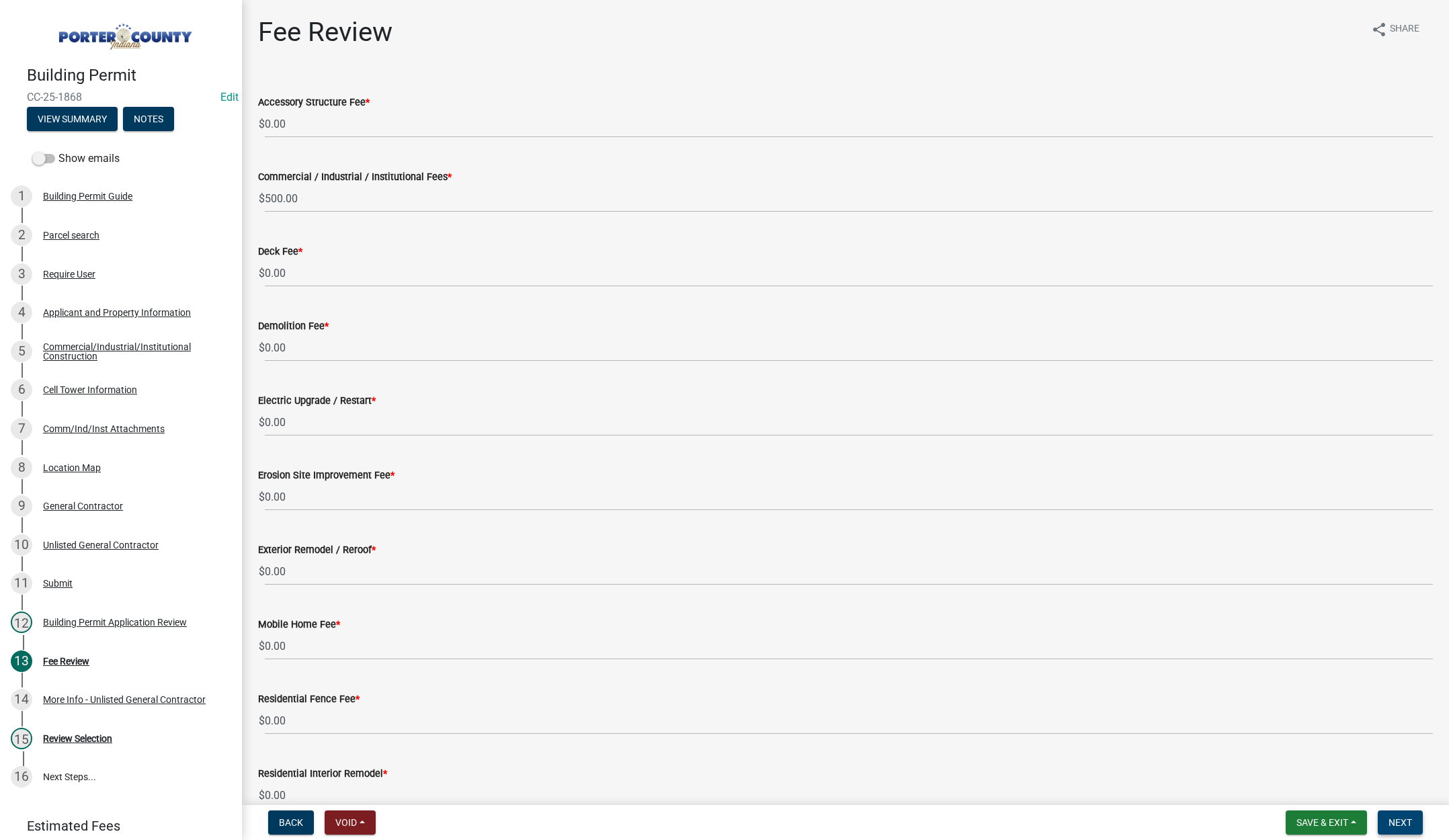
click at [1393, 819] on span "Next" at bounding box center [1399, 822] width 24 height 11
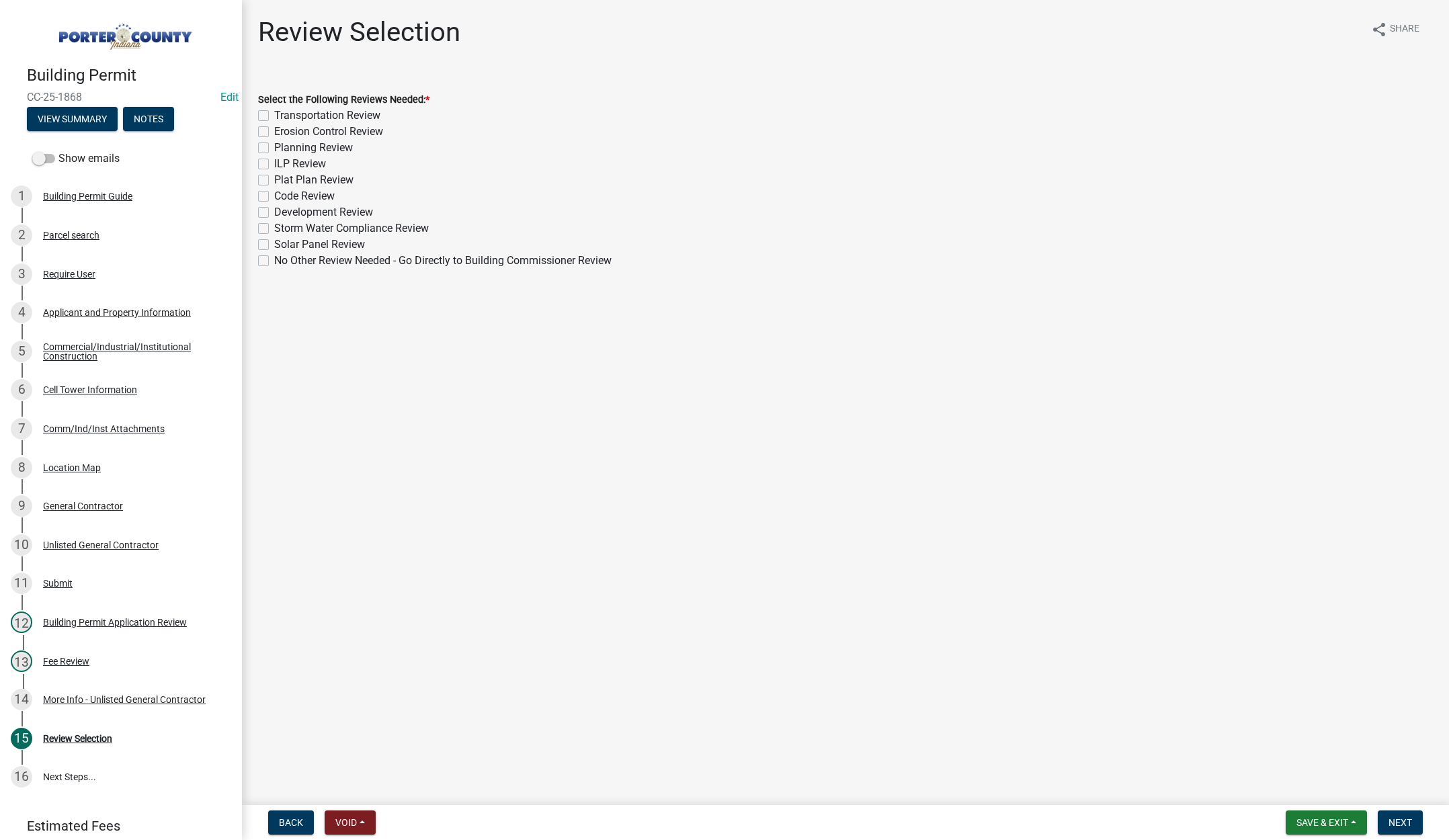
click at [274, 258] on label "No Other Review Needed - Go Directly to Building Commissioner Review" at bounding box center [443, 260] width 337 height 16
click at [274, 258] on input "No Other Review Needed - Go Directly to Building Commissioner Review" at bounding box center [279, 257] width 9 height 9
checkbox input "true"
checkbox input "false"
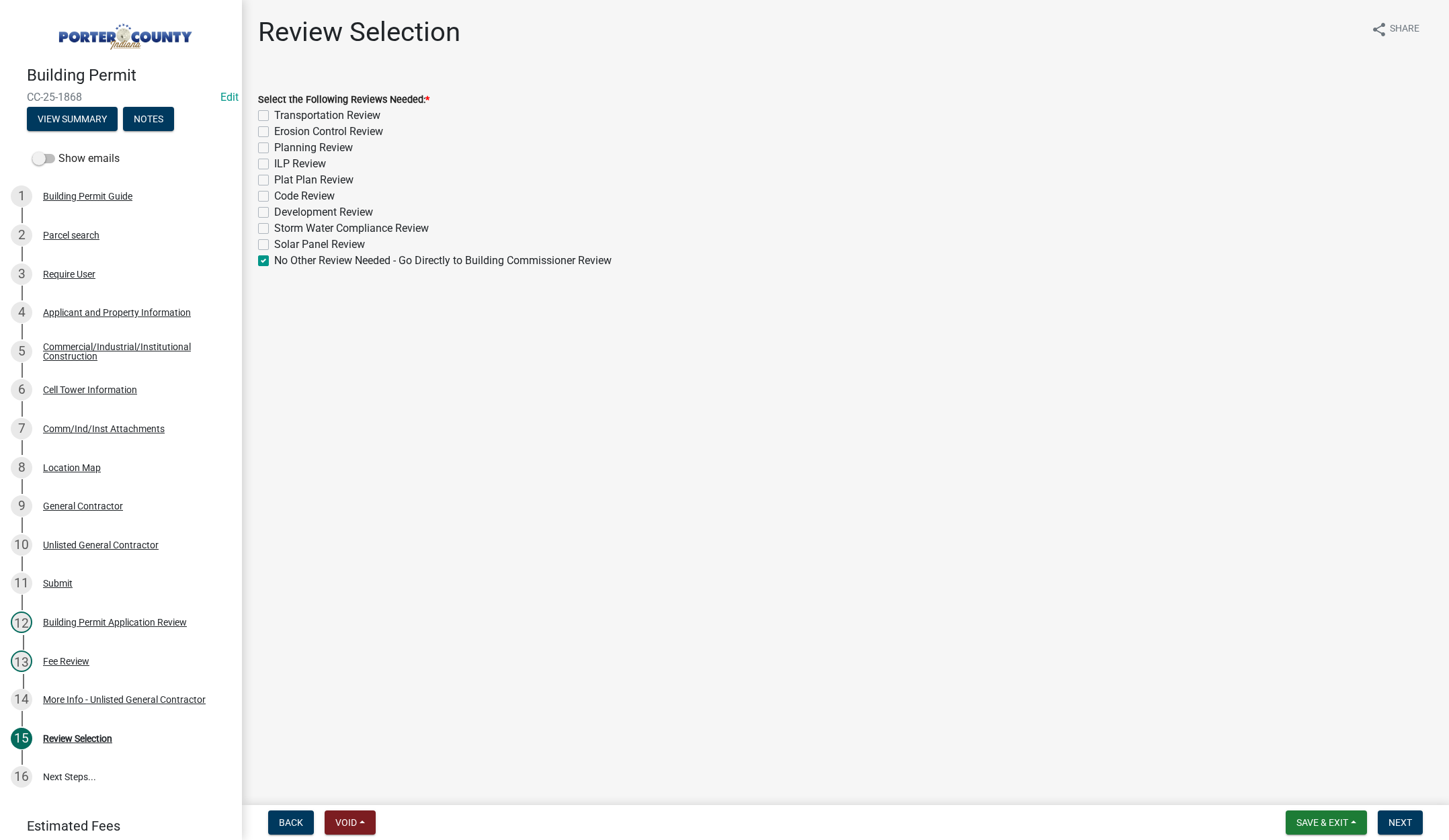
checkbox input "false"
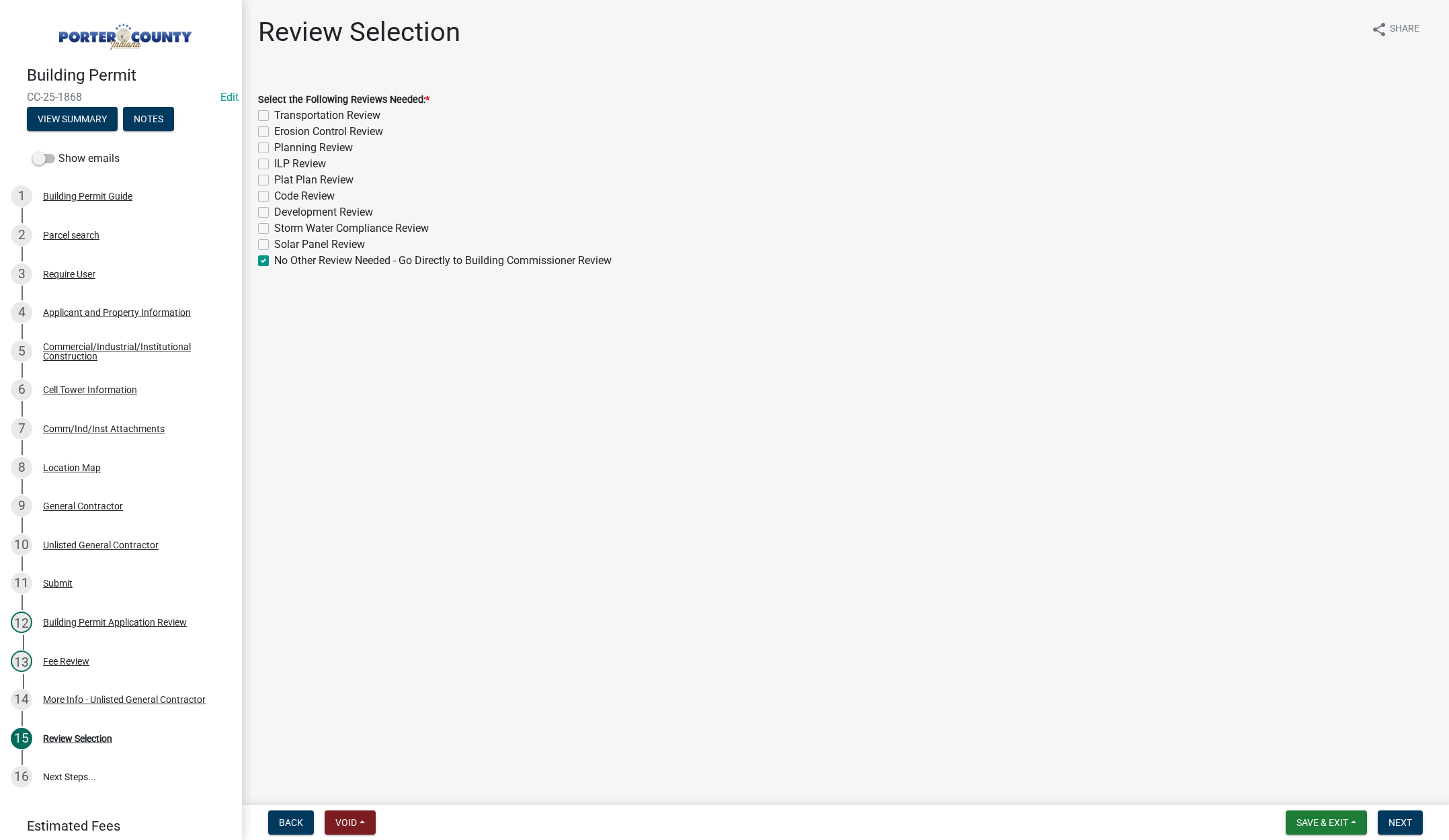
checkbox input "false"
checkbox input "true"
click at [1406, 820] on span "Next" at bounding box center [1399, 822] width 24 height 11
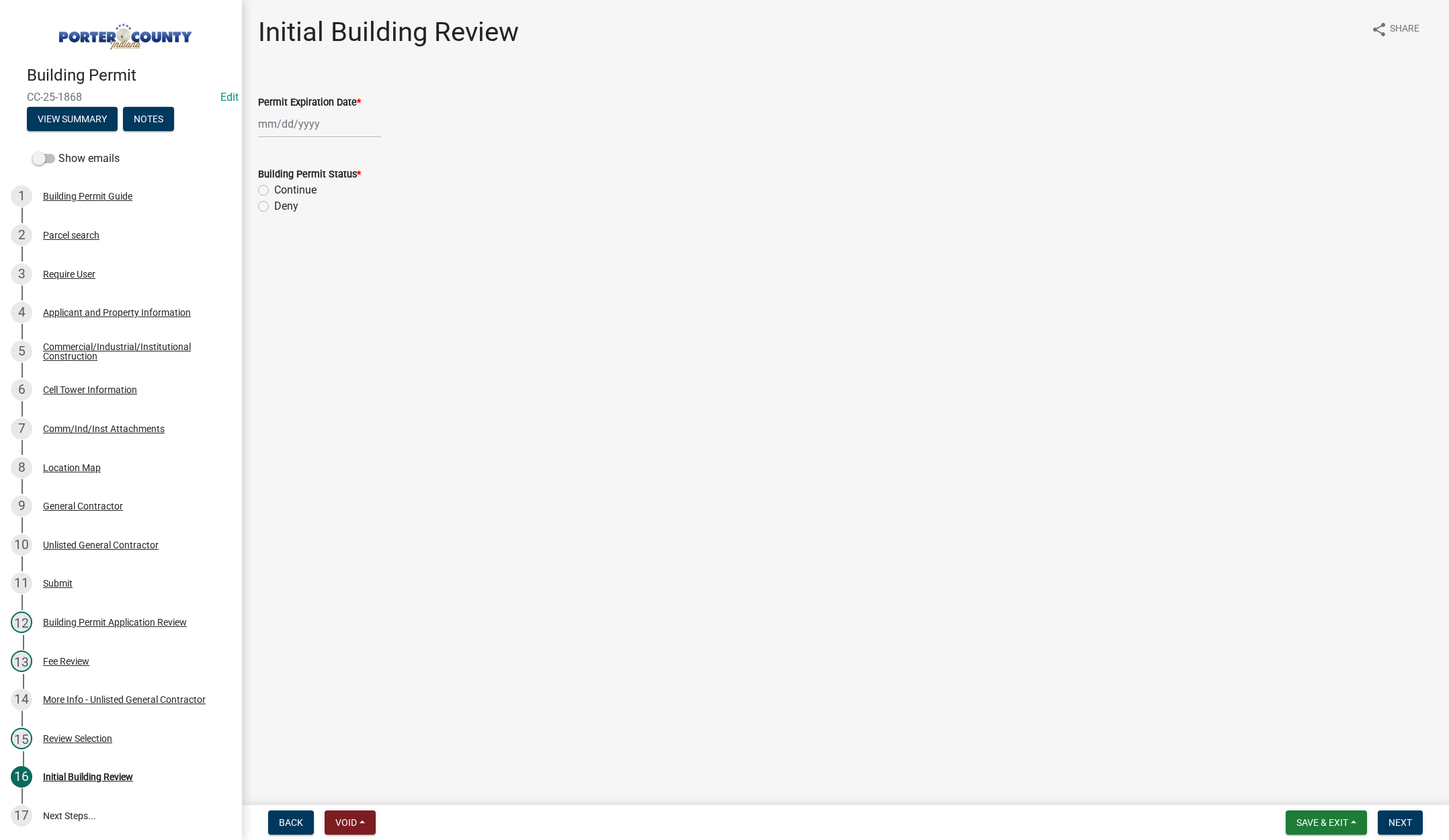
select select "10"
drag, startPoint x: 320, startPoint y: 123, endPoint x: 330, endPoint y: 122, distance: 10.0
click at [320, 122] on div "[PERSON_NAME] Feb Mar Apr [PERSON_NAME][DATE] Oct Nov [DATE] 1526 1527 1528 152…" at bounding box center [319, 123] width 123 height 27
click at [370, 152] on select "1525 1526 1527 1528 1529 1530 1531 1532 1533 1534 1535 1536 1537 1538 1539 1540…" at bounding box center [363, 152] width 49 height 20
select select "2026"
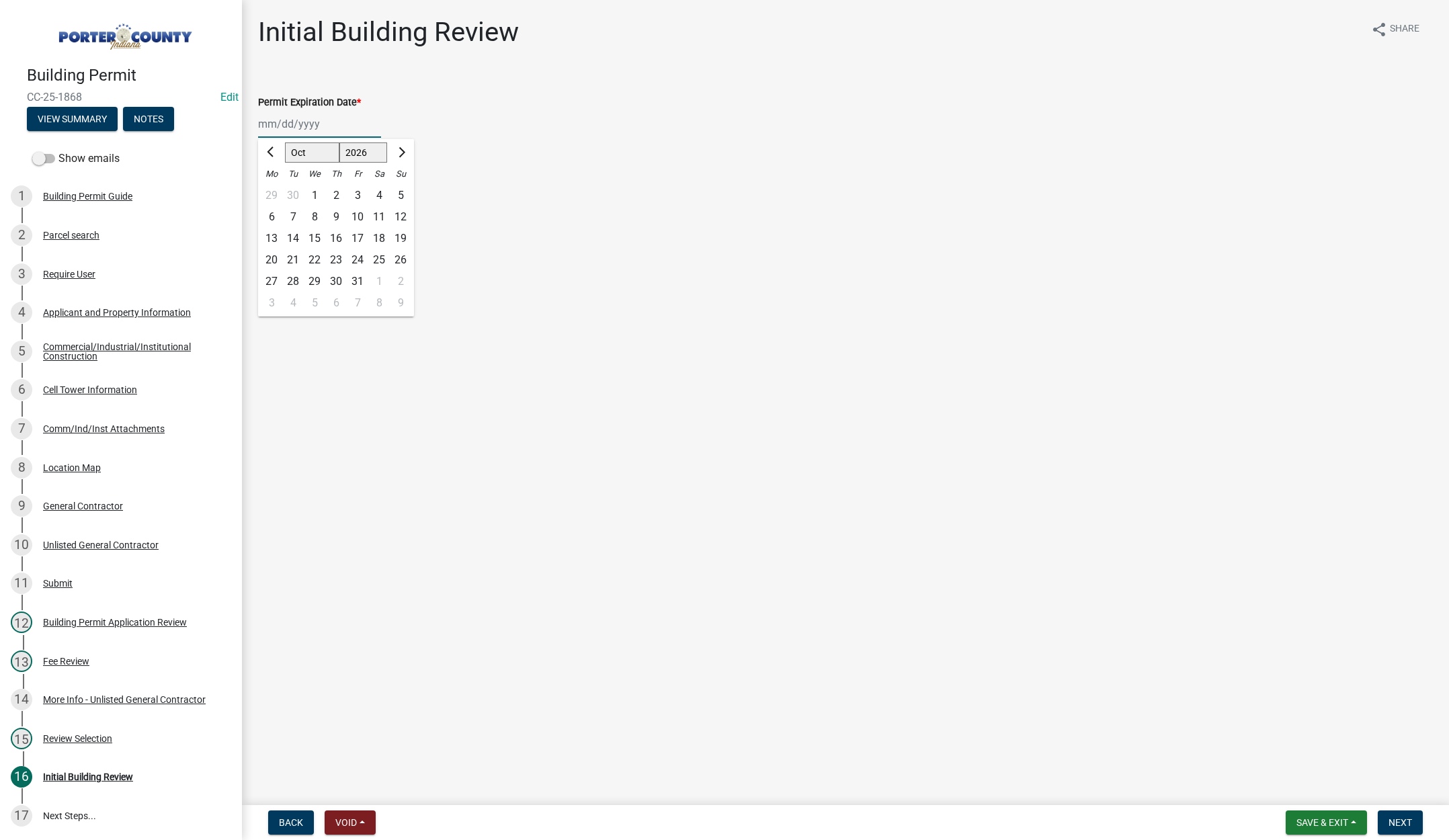
click at [339, 143] on select "1525 1526 1527 1528 1529 1530 1531 1532 1533 1534 1535 1536 1537 1538 1539 1540…" at bounding box center [363, 152] width 49 height 20
click at [337, 237] on div "15" at bounding box center [335, 238] width 21 height 21
type input "[DATE]"
click at [274, 187] on label "Continue" at bounding box center [296, 190] width 42 height 16
click at [274, 187] on input "Continue" at bounding box center [279, 187] width 9 height 9
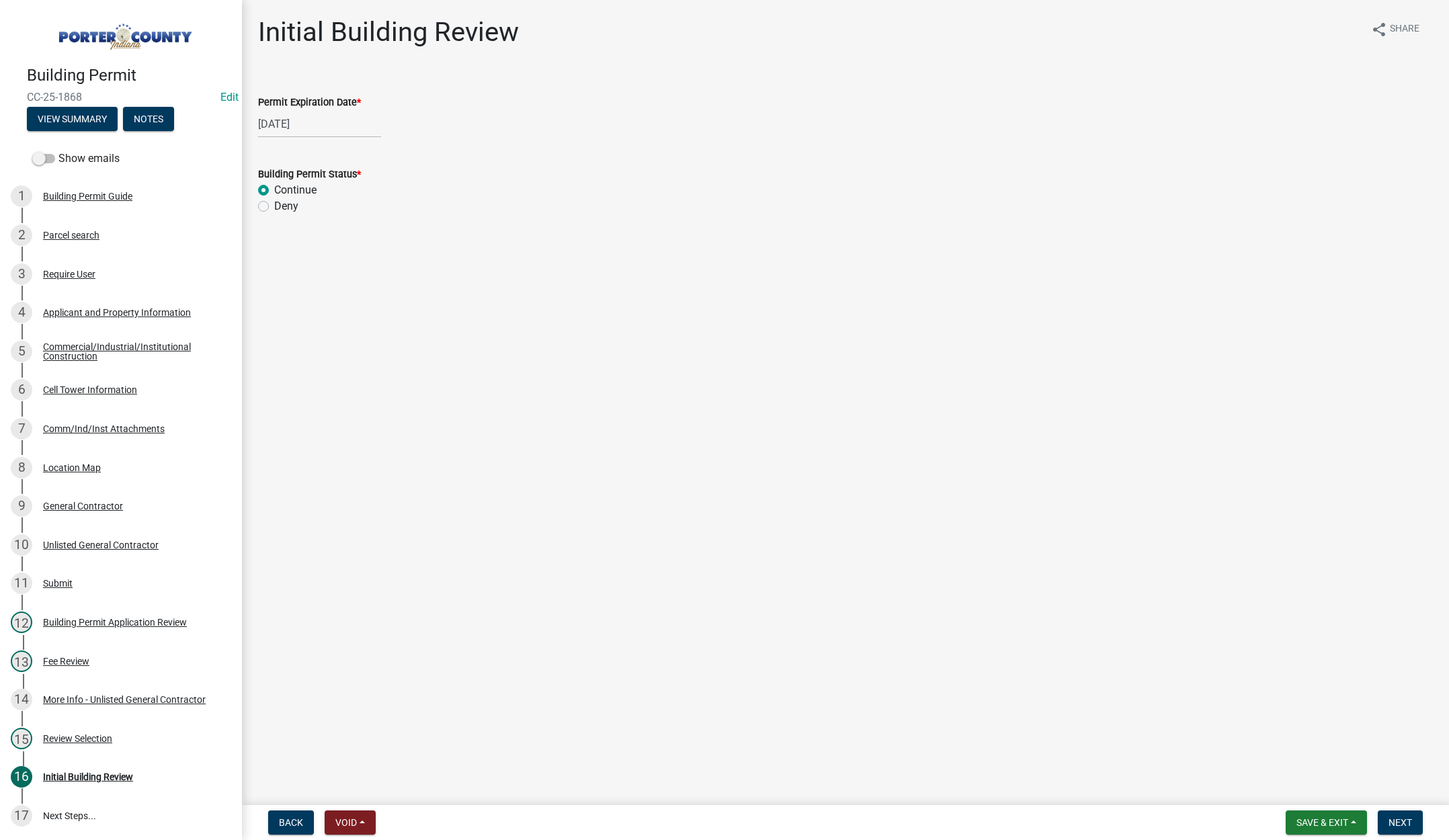
radio input "true"
click at [1406, 817] on span "Next" at bounding box center [1399, 822] width 24 height 11
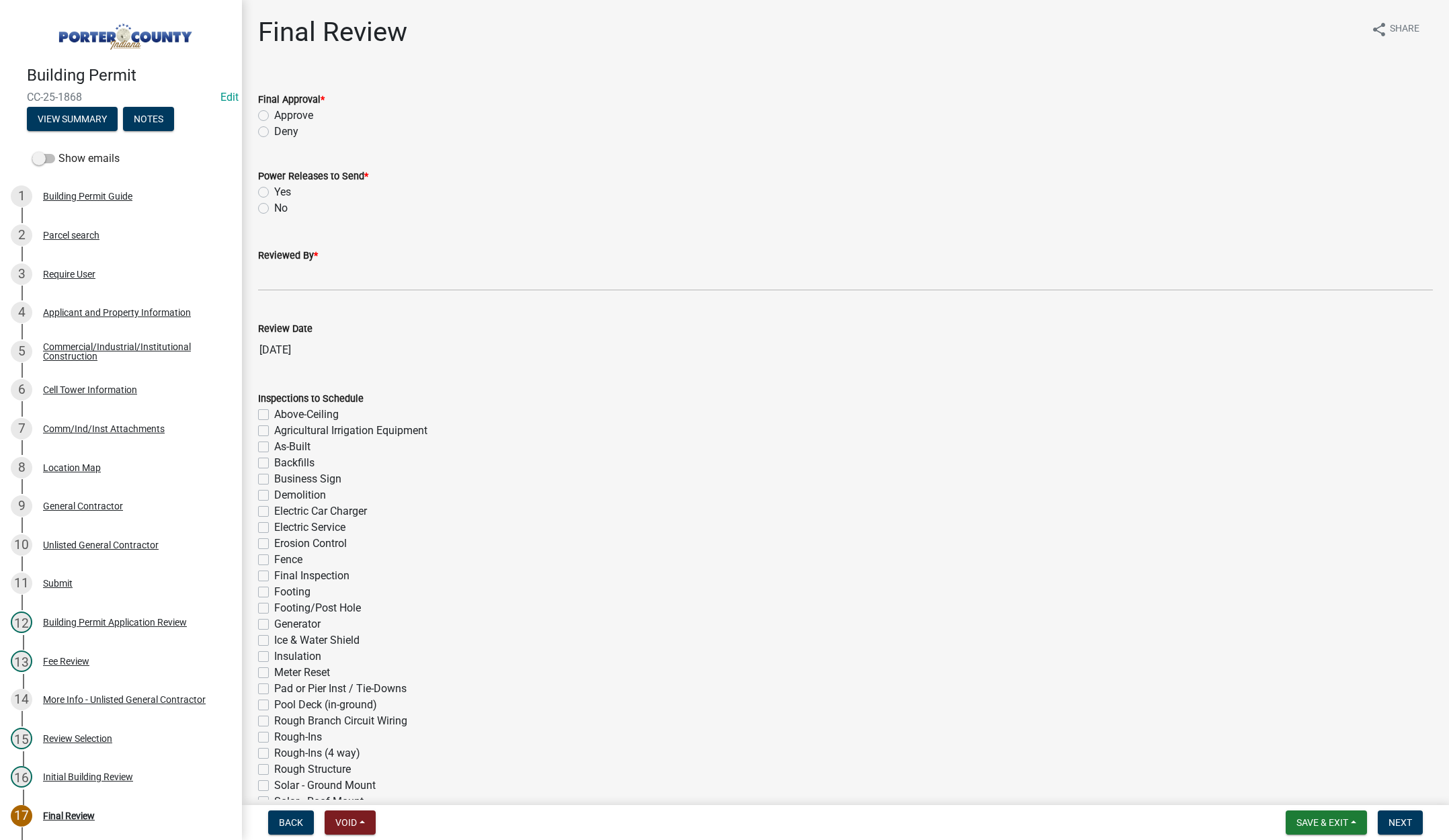
click at [274, 114] on label "Approve" at bounding box center [294, 115] width 39 height 16
click at [274, 114] on input "Approve" at bounding box center [279, 112] width 9 height 9
radio input "true"
click at [274, 192] on label "Yes" at bounding box center [282, 192] width 17 height 16
click at [274, 192] on input "Yes" at bounding box center [279, 189] width 9 height 9
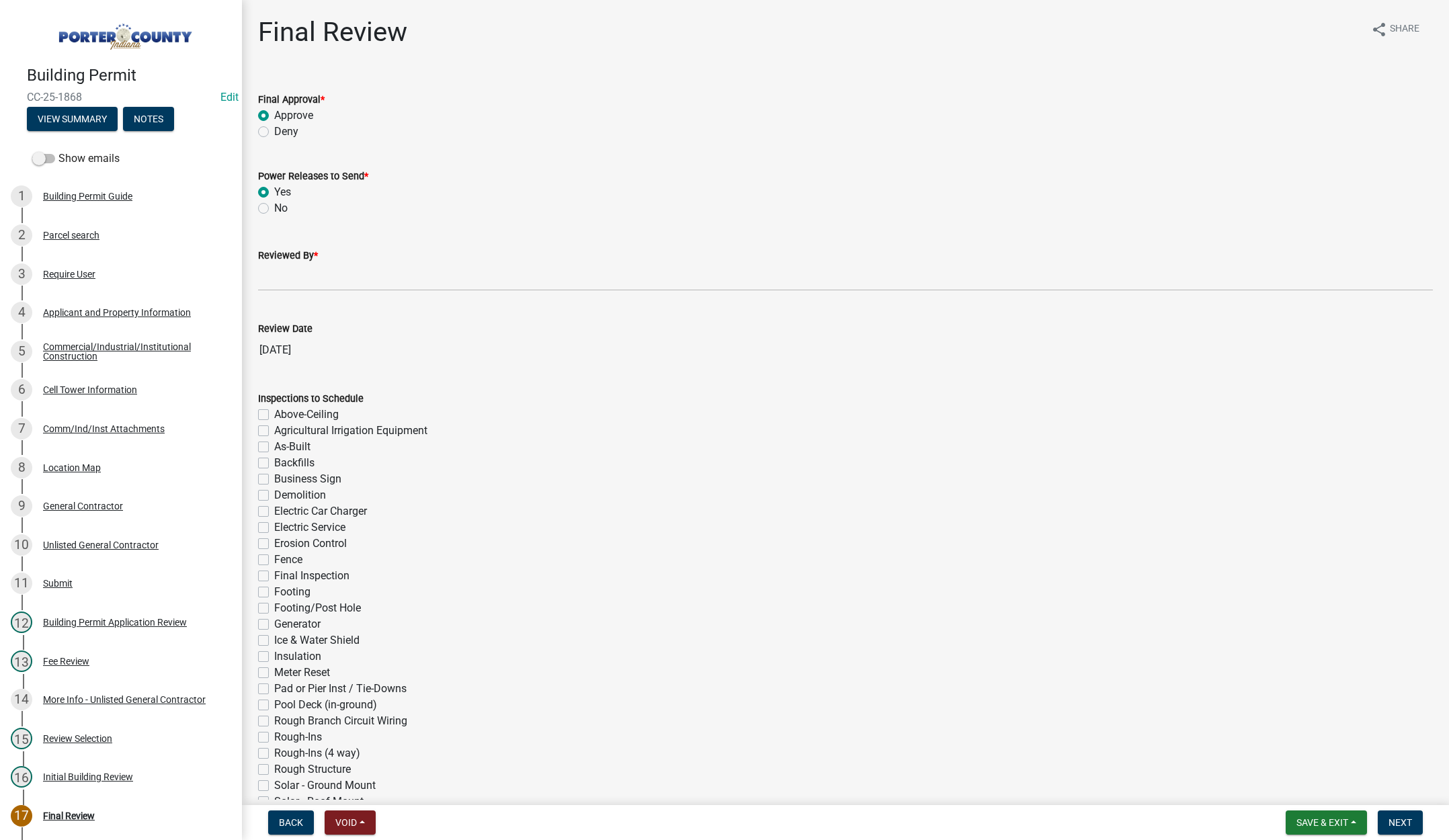
radio input "true"
drag, startPoint x: 284, startPoint y: 274, endPoint x: 291, endPoint y: 275, distance: 7.1
click at [284, 274] on input "Reviewed By *" at bounding box center [844, 277] width 1175 height 27
type input "[PERSON_NAME]"
drag, startPoint x: 1402, startPoint y: 816, endPoint x: 1396, endPoint y: 798, distance: 19.0
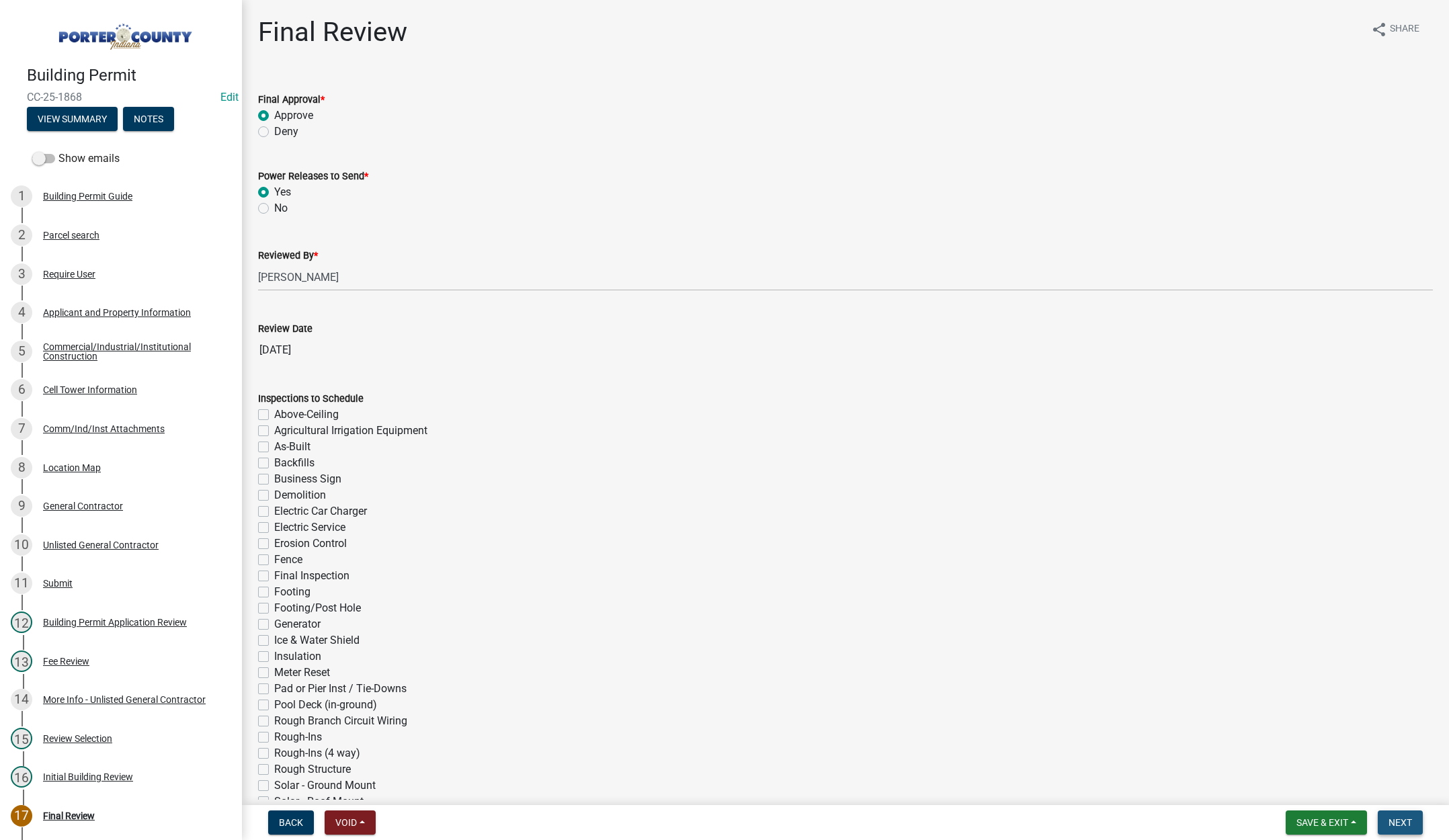
click at [1403, 817] on span "Next" at bounding box center [1399, 822] width 24 height 11
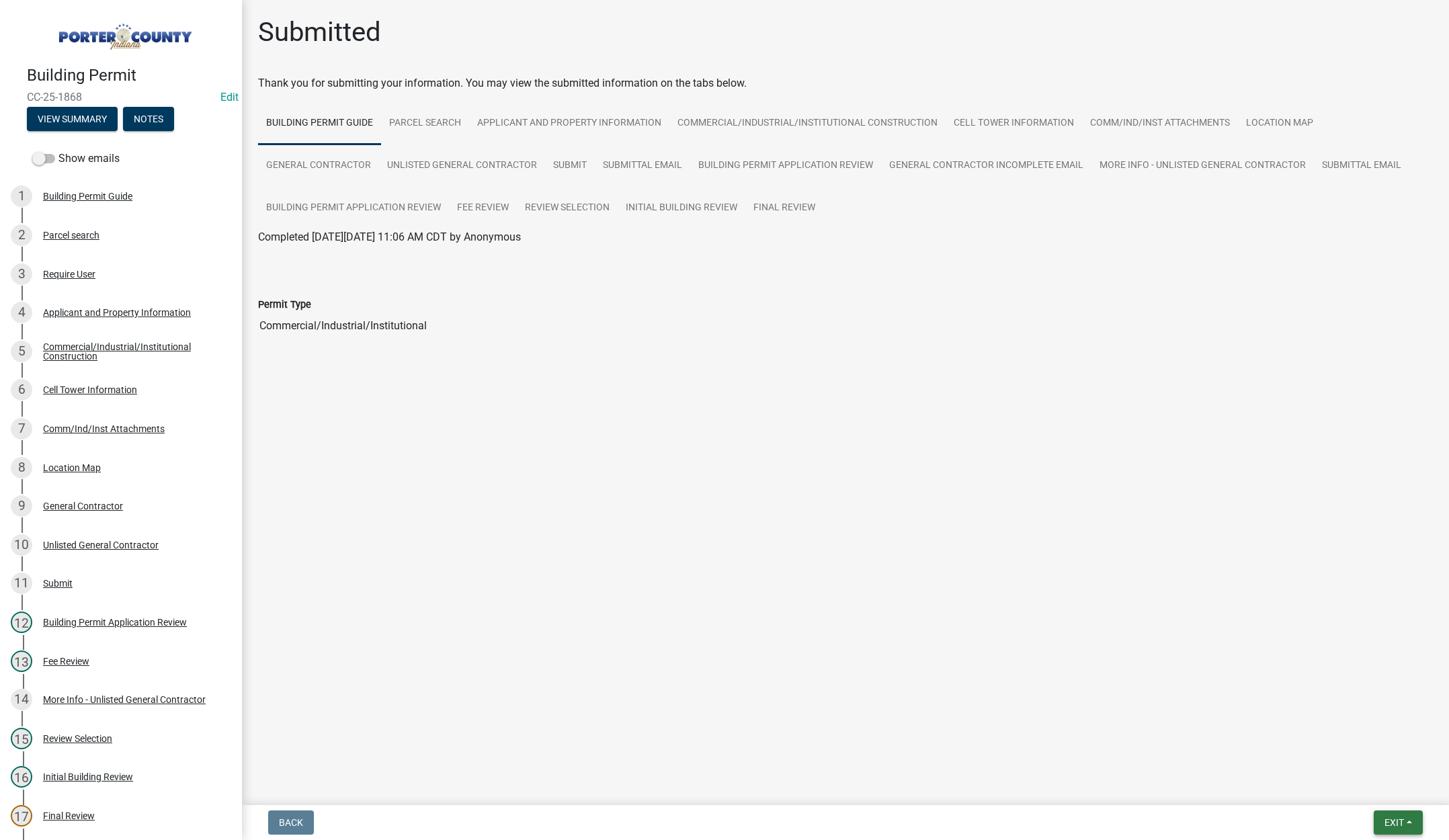
click at [1395, 821] on span "Exit" at bounding box center [1394, 822] width 19 height 11
click at [1368, 788] on button "Save & Exit" at bounding box center [1368, 787] width 107 height 32
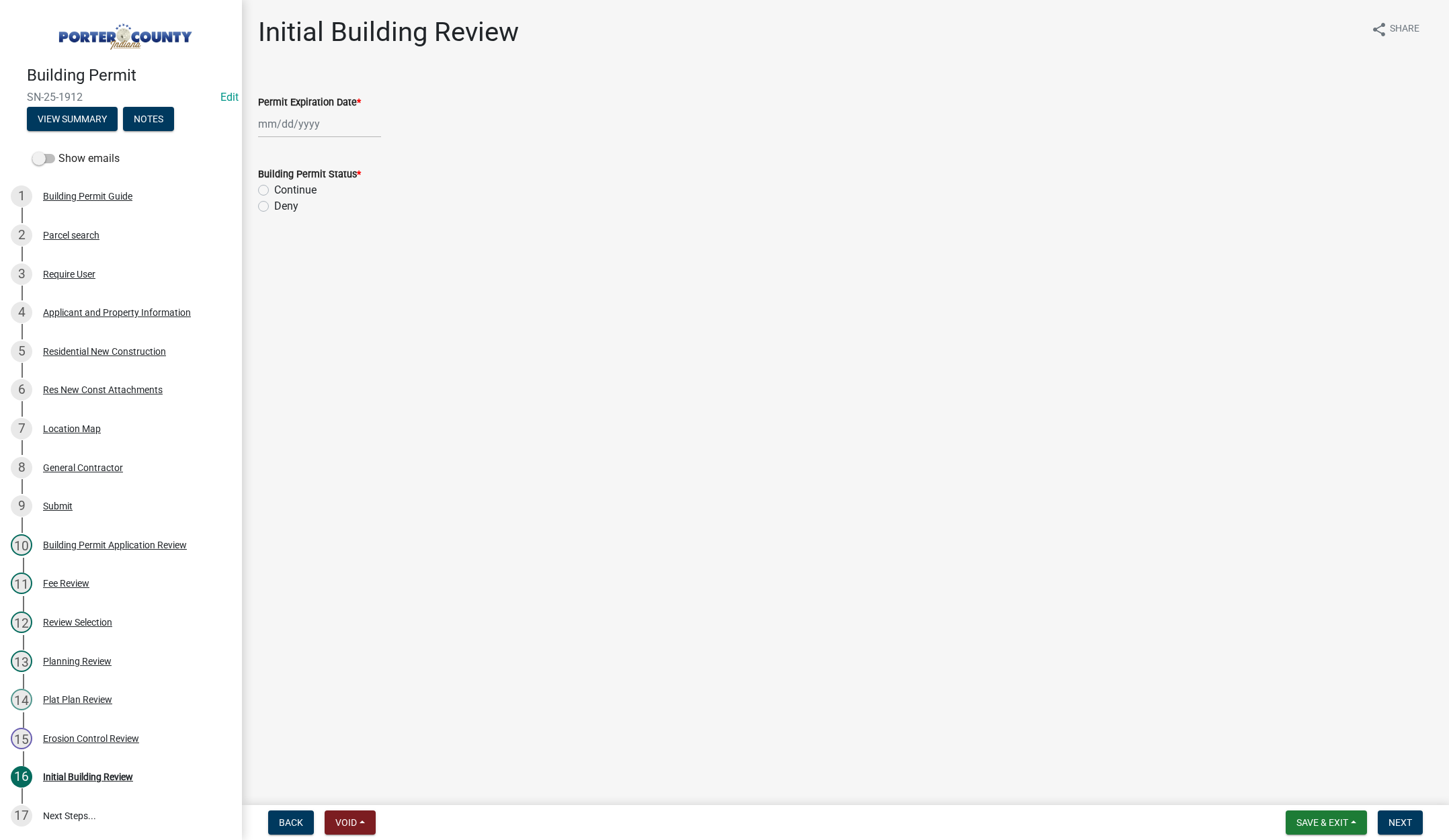
click at [330, 119] on div at bounding box center [319, 123] width 123 height 27
select select "10"
click at [370, 151] on select "1525 1526 1527 1528 1529 1530 1531 1532 1533 1534 1535 1536 1537 1538 1539 1540…" at bounding box center [363, 152] width 49 height 20
select select "2027"
click at [339, 143] on select "1525 1526 1527 1528 1529 1530 1531 1532 1533 1534 1535 1536 1537 1538 1539 1540…" at bounding box center [363, 152] width 49 height 20
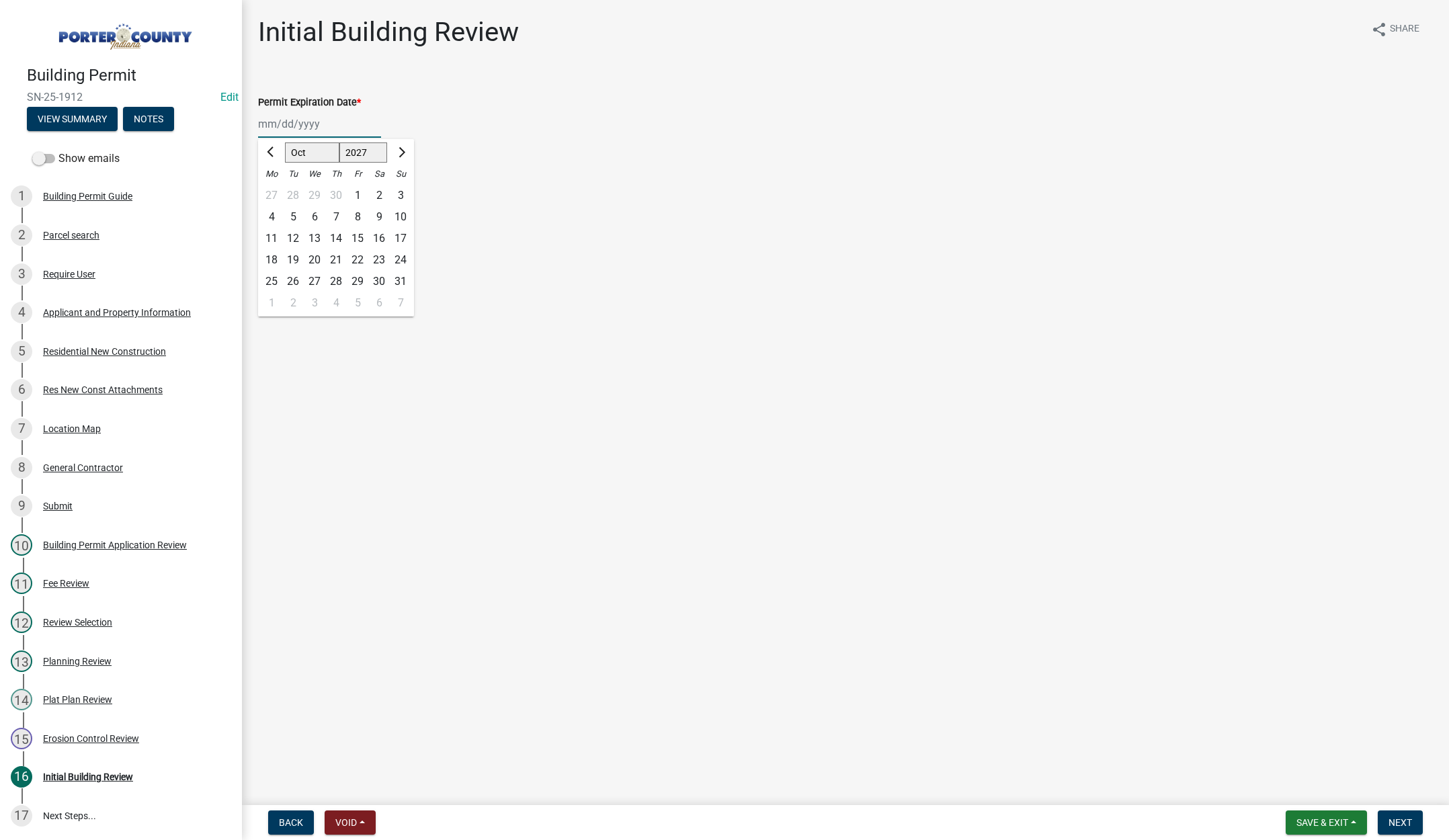
click at [358, 231] on div "15" at bounding box center [358, 238] width 21 height 21
type input "10/15/2027"
click at [274, 189] on label "Continue" at bounding box center [296, 190] width 42 height 16
click at [274, 189] on input "Continue" at bounding box center [279, 187] width 9 height 9
radio input "true"
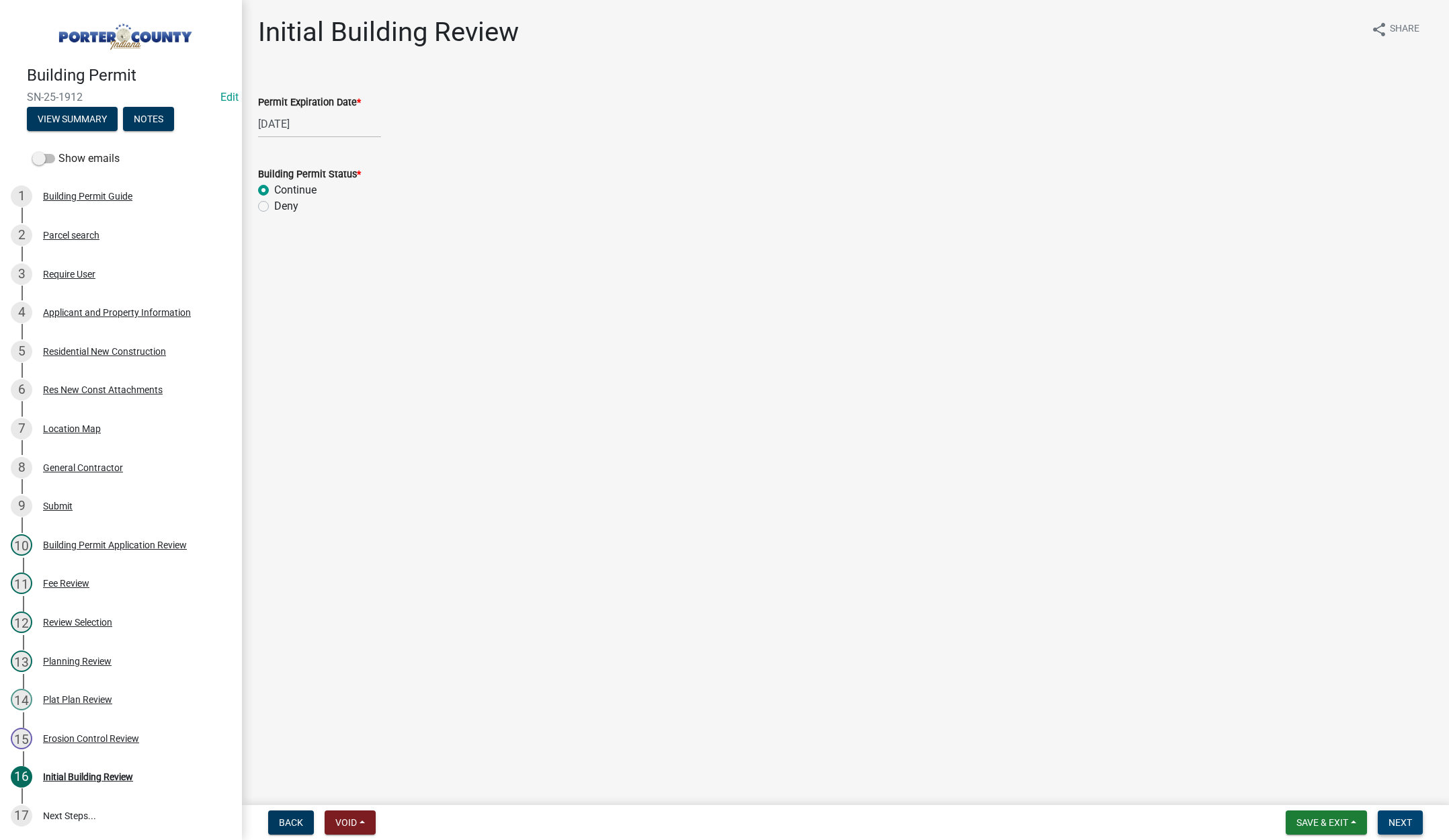
drag, startPoint x: 1399, startPoint y: 814, endPoint x: 1251, endPoint y: 611, distance: 251.2
click at [1399, 813] on button "Next" at bounding box center [1399, 821] width 45 height 24
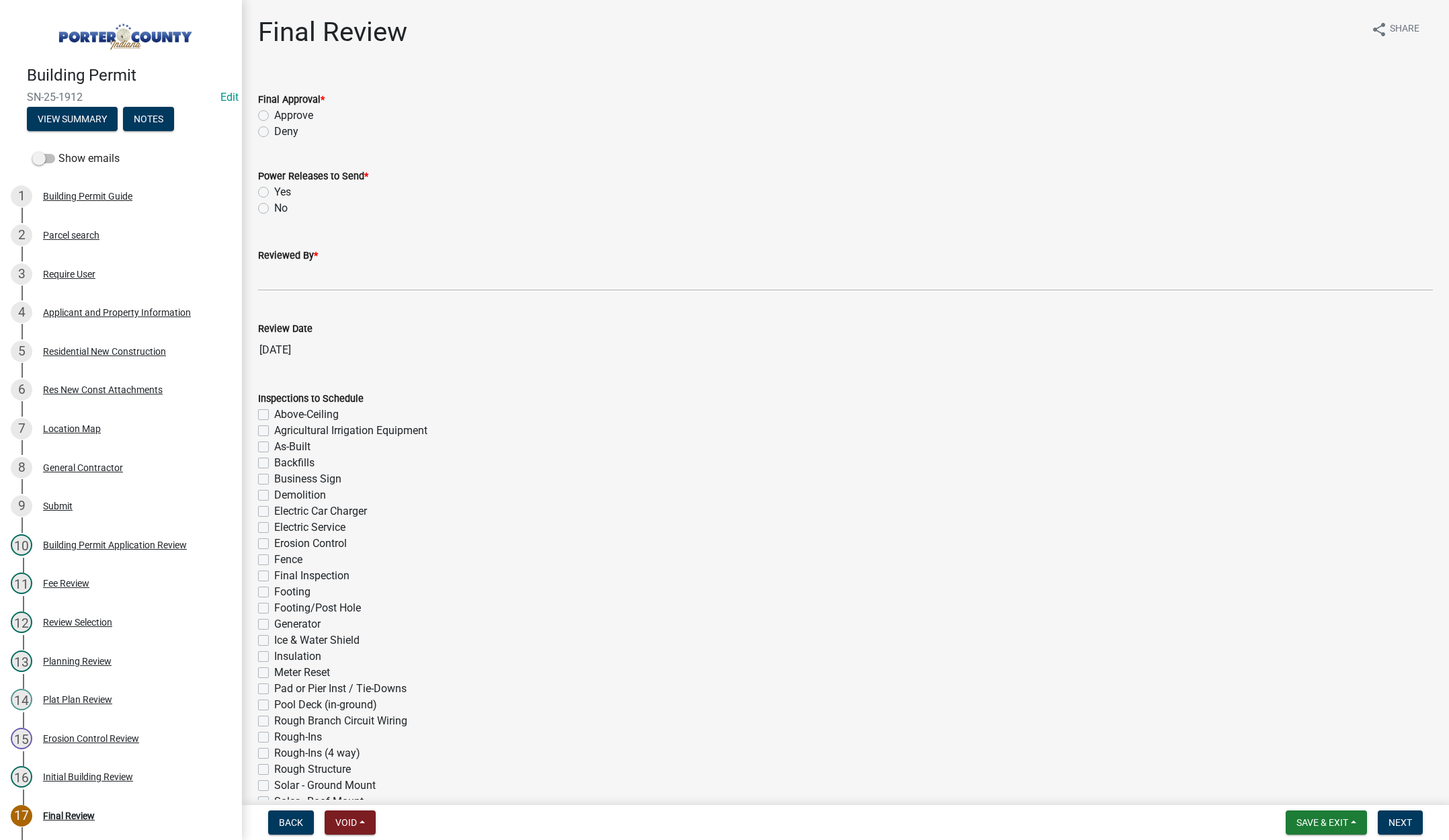
click at [274, 112] on label "Approve" at bounding box center [294, 115] width 39 height 16
click at [274, 112] on input "Approve" at bounding box center [279, 112] width 9 height 9
radio input "true"
click at [274, 192] on label "Yes" at bounding box center [282, 192] width 17 height 16
click at [274, 192] on input "Yes" at bounding box center [279, 189] width 9 height 9
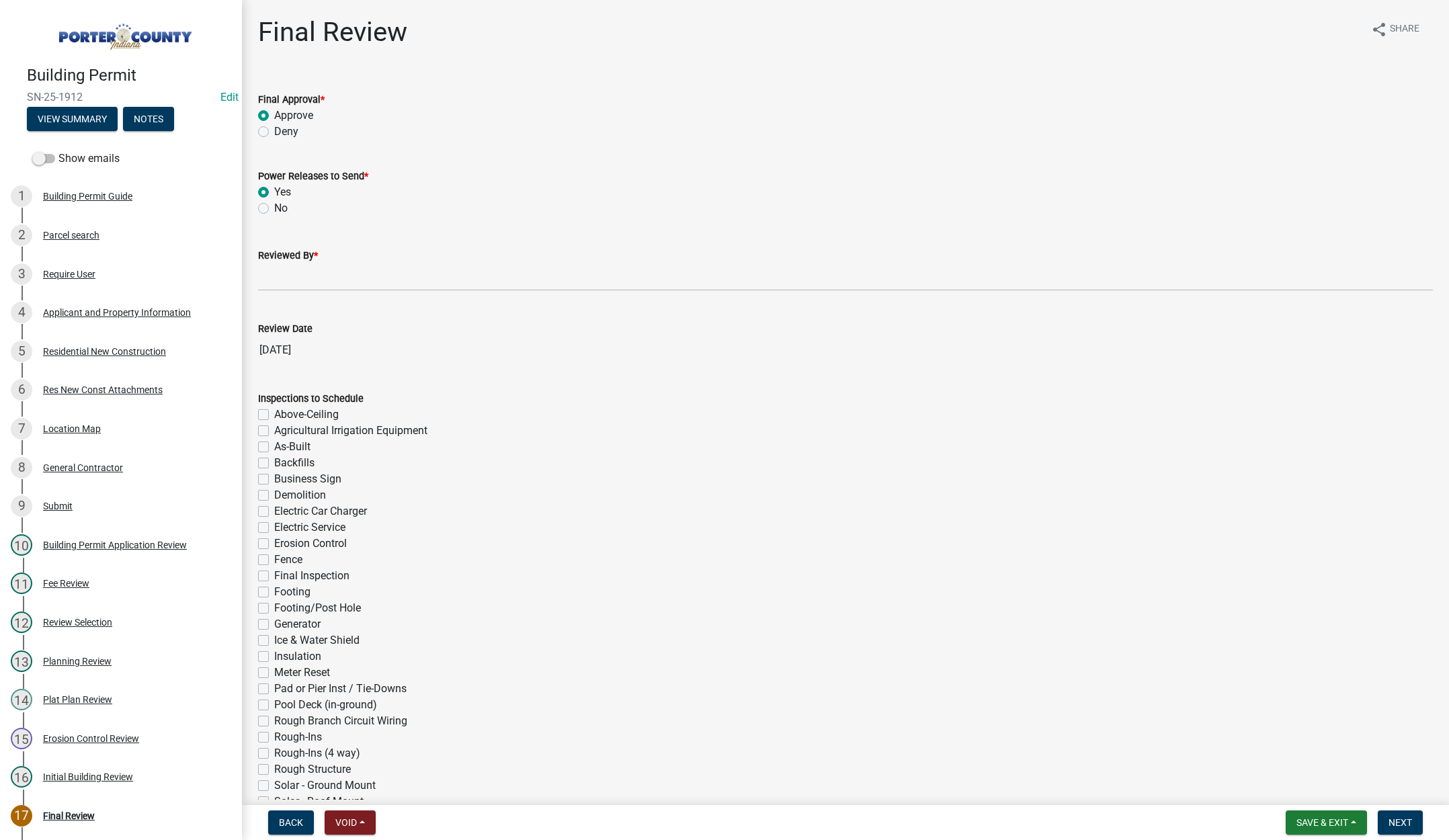
radio input "true"
click at [305, 278] on input "Reviewed By *" at bounding box center [844, 277] width 1175 height 27
type input "[PERSON_NAME]"
click at [1396, 820] on span "Next" at bounding box center [1399, 822] width 24 height 11
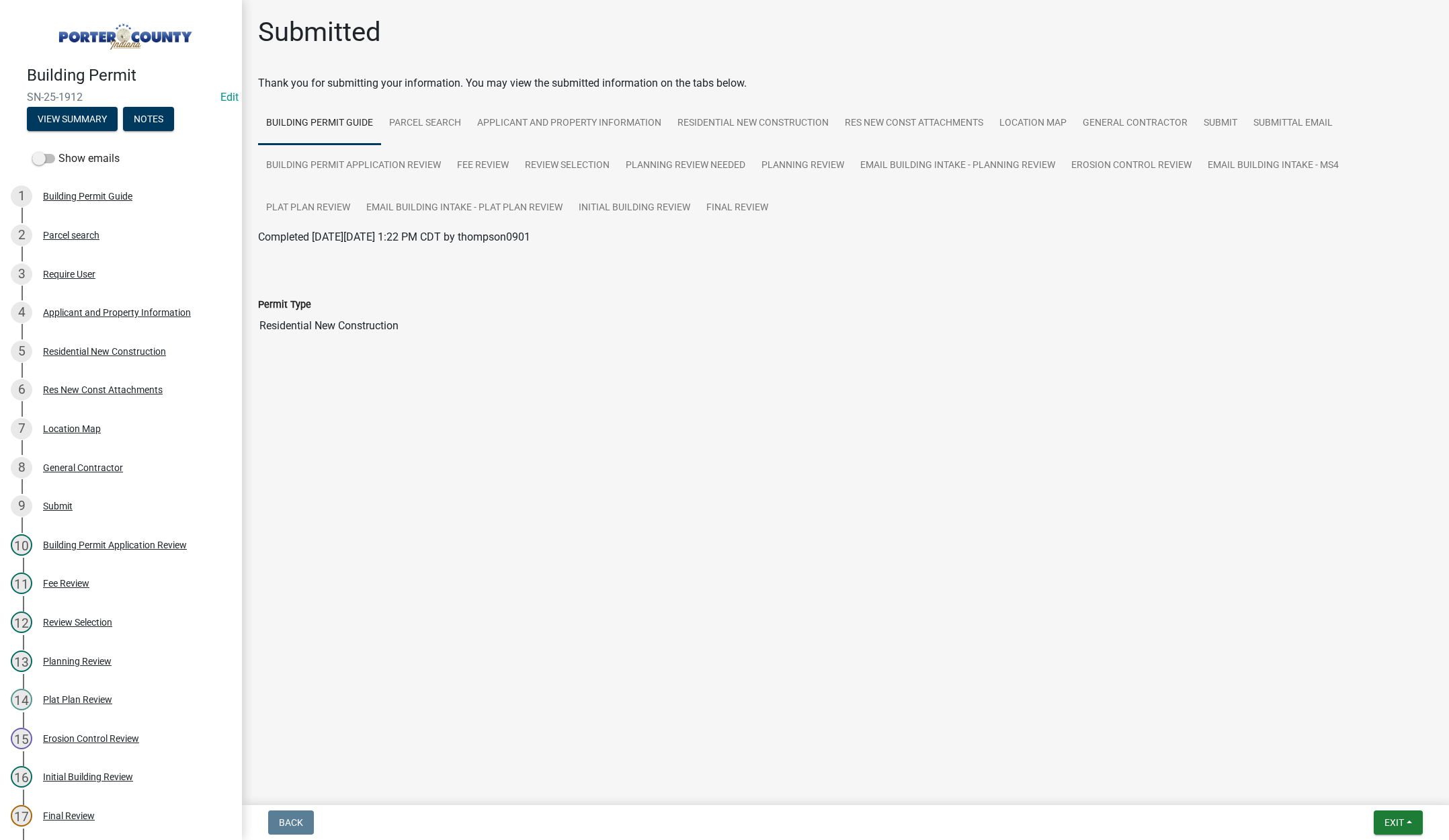
click at [545, 9] on main "Submitted Thank you for submitting your information. You may view the submitted…" at bounding box center [844, 399] width 1206 height 799
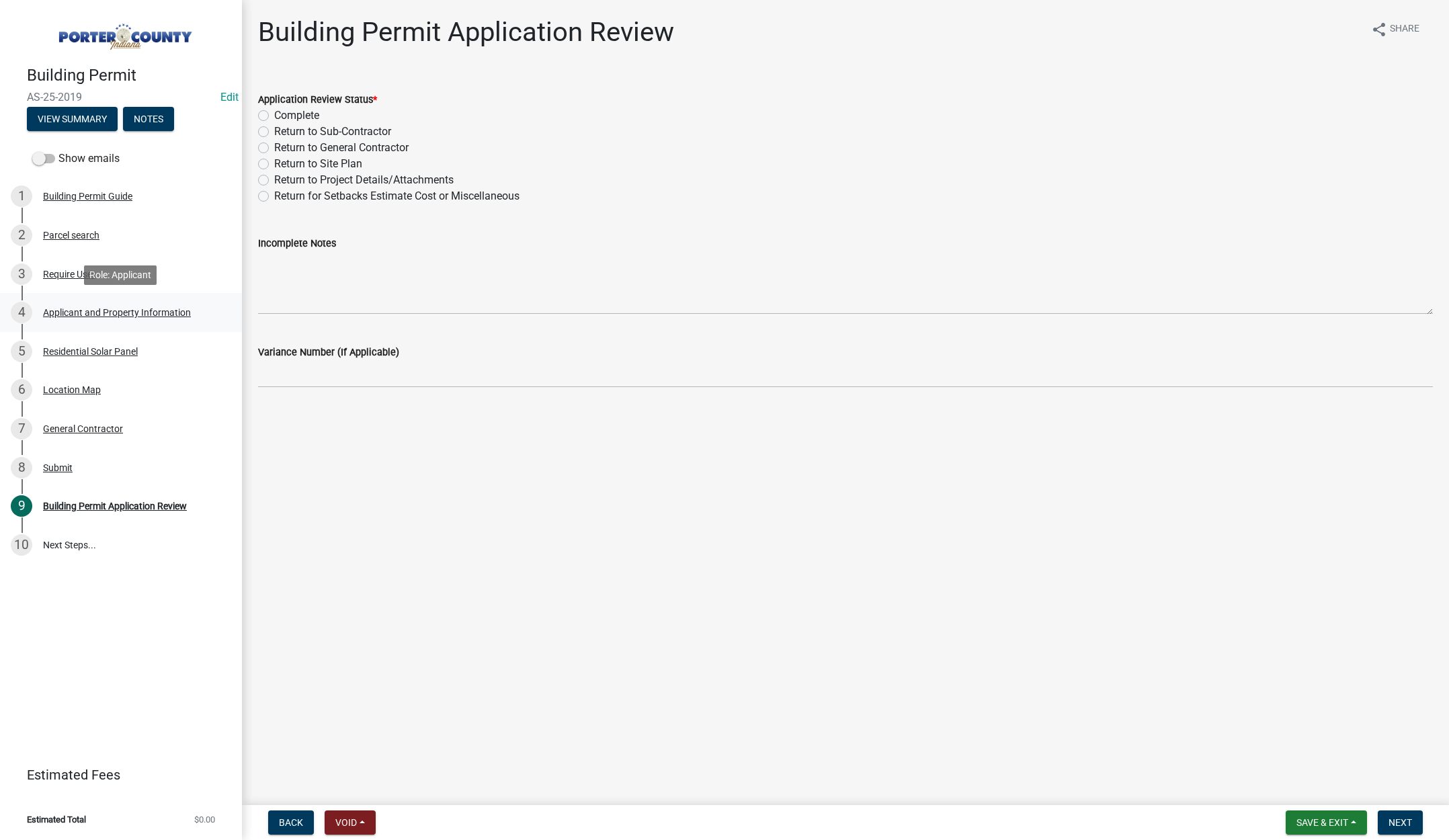
click at [118, 308] on div "Applicant and Property Information" at bounding box center [117, 312] width 148 height 10
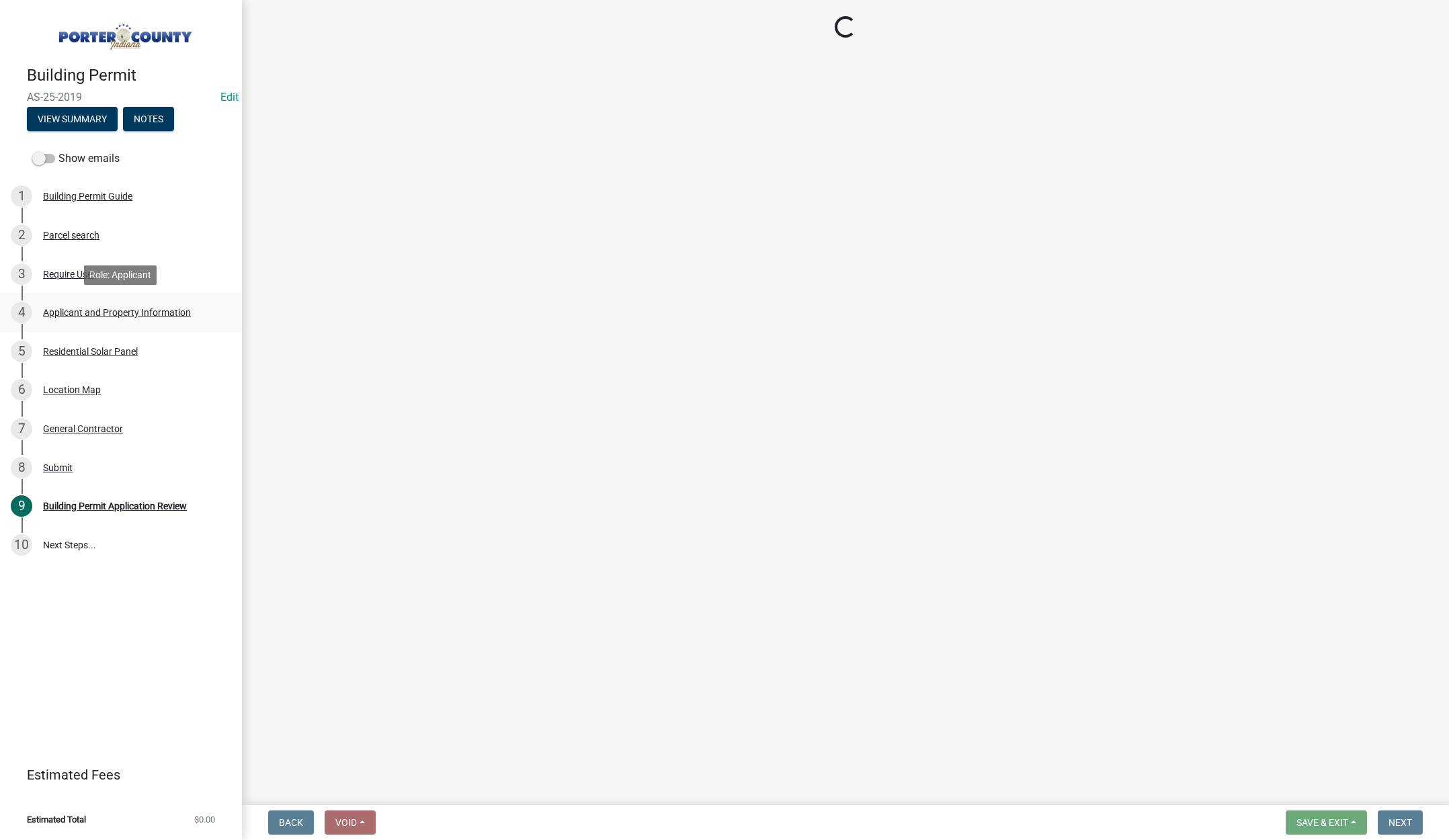
select select "403f4b3c-c23a-4b9f-b6b7-b4f73366513c"
select select "c796f995-08fe-487b-a20e-70ab553361d3"
select select "e2d1b1d7-ccc9-456b-9e96-e16306515997"
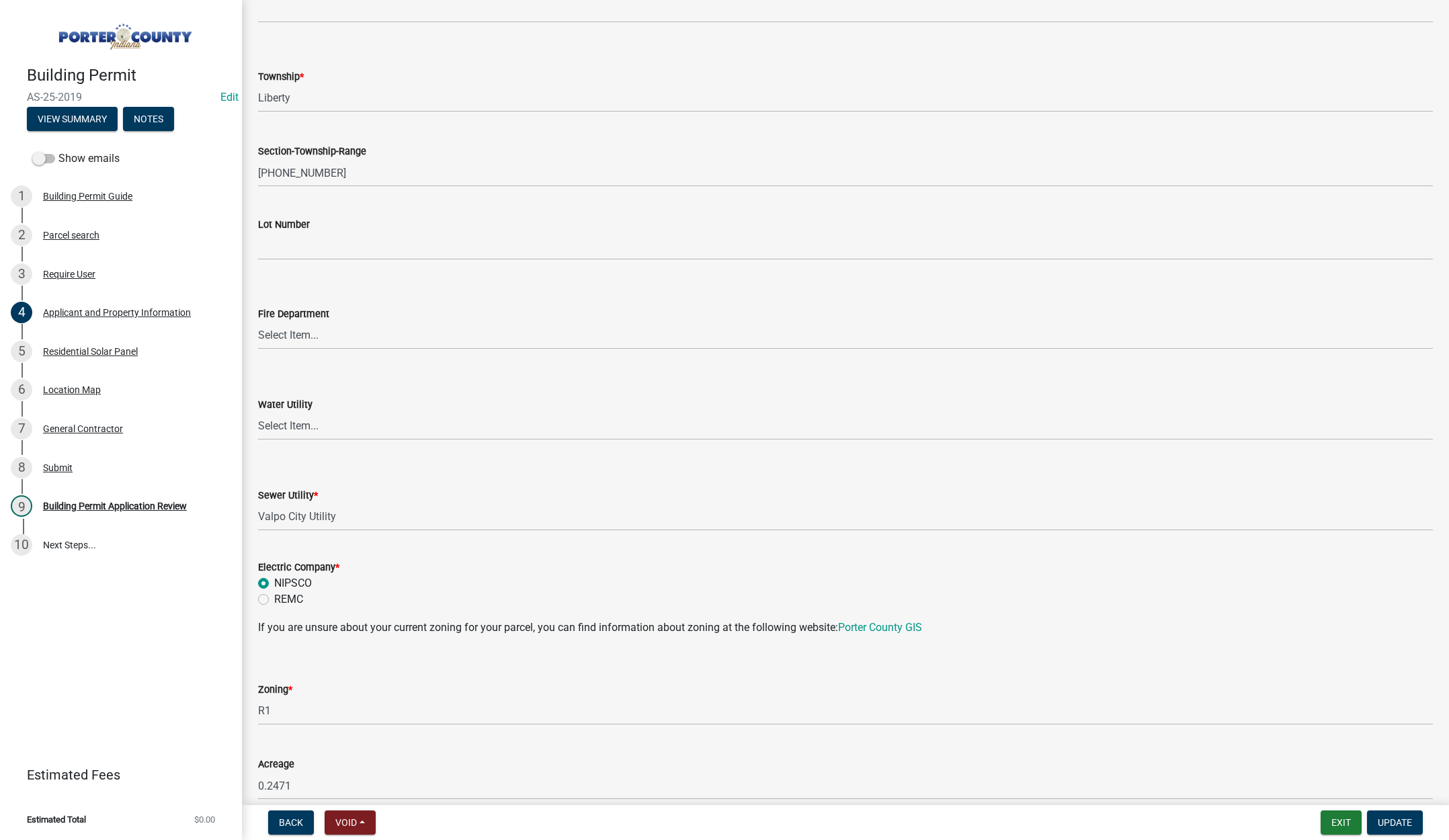
scroll to position [605, 0]
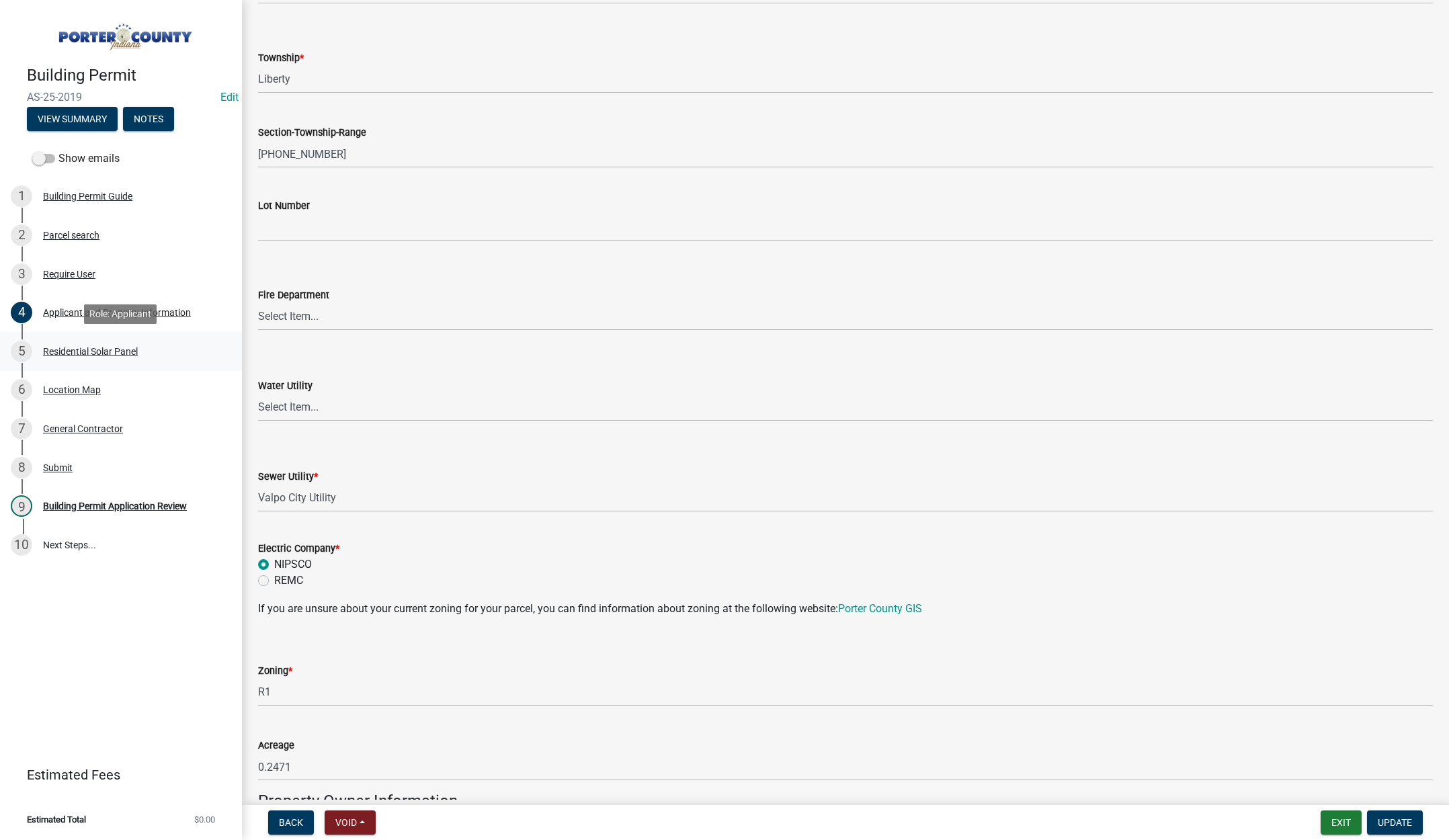
click at [86, 347] on div "Residential Solar Panel" at bounding box center [90, 351] width 95 height 10
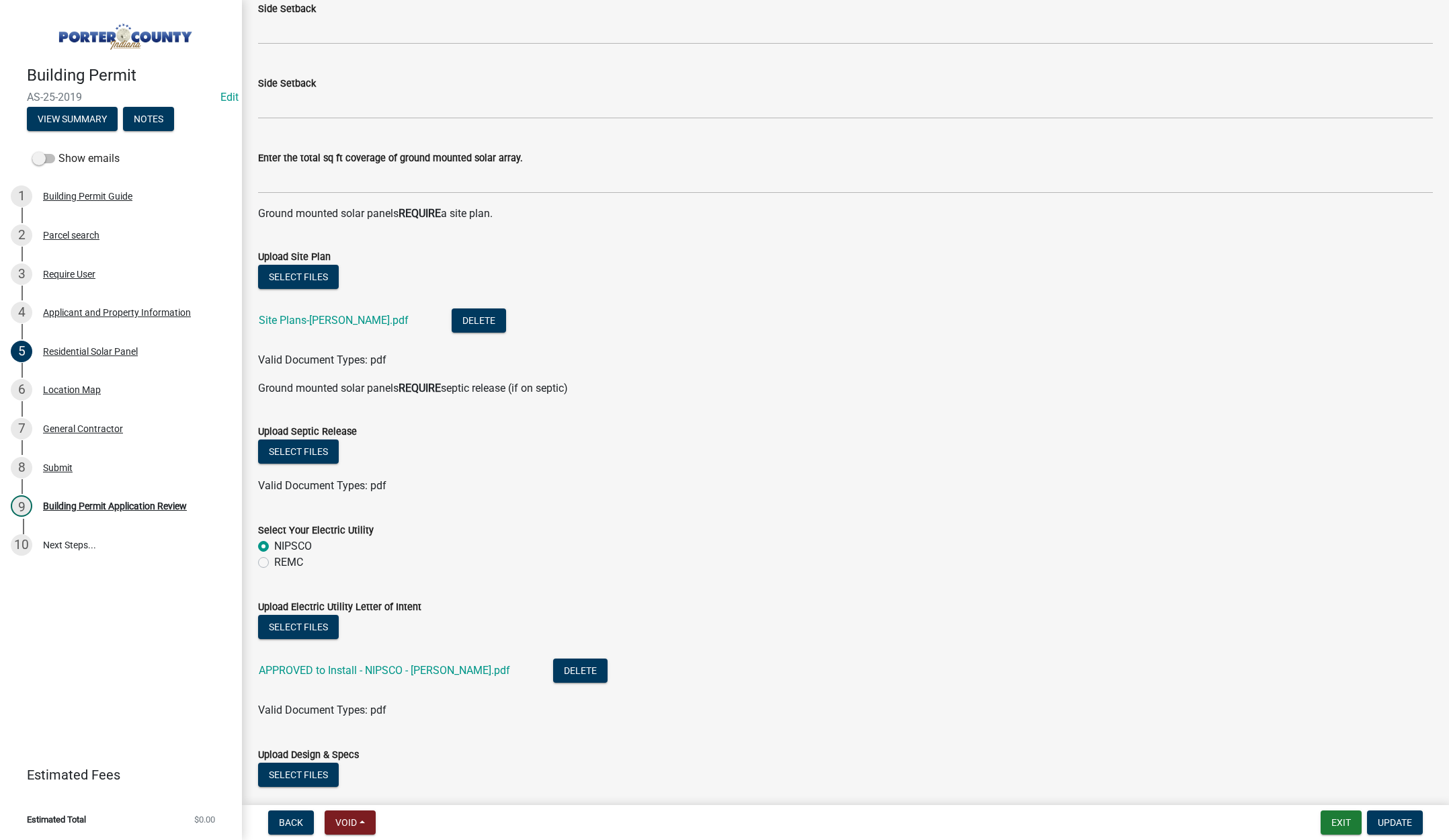
scroll to position [477, 0]
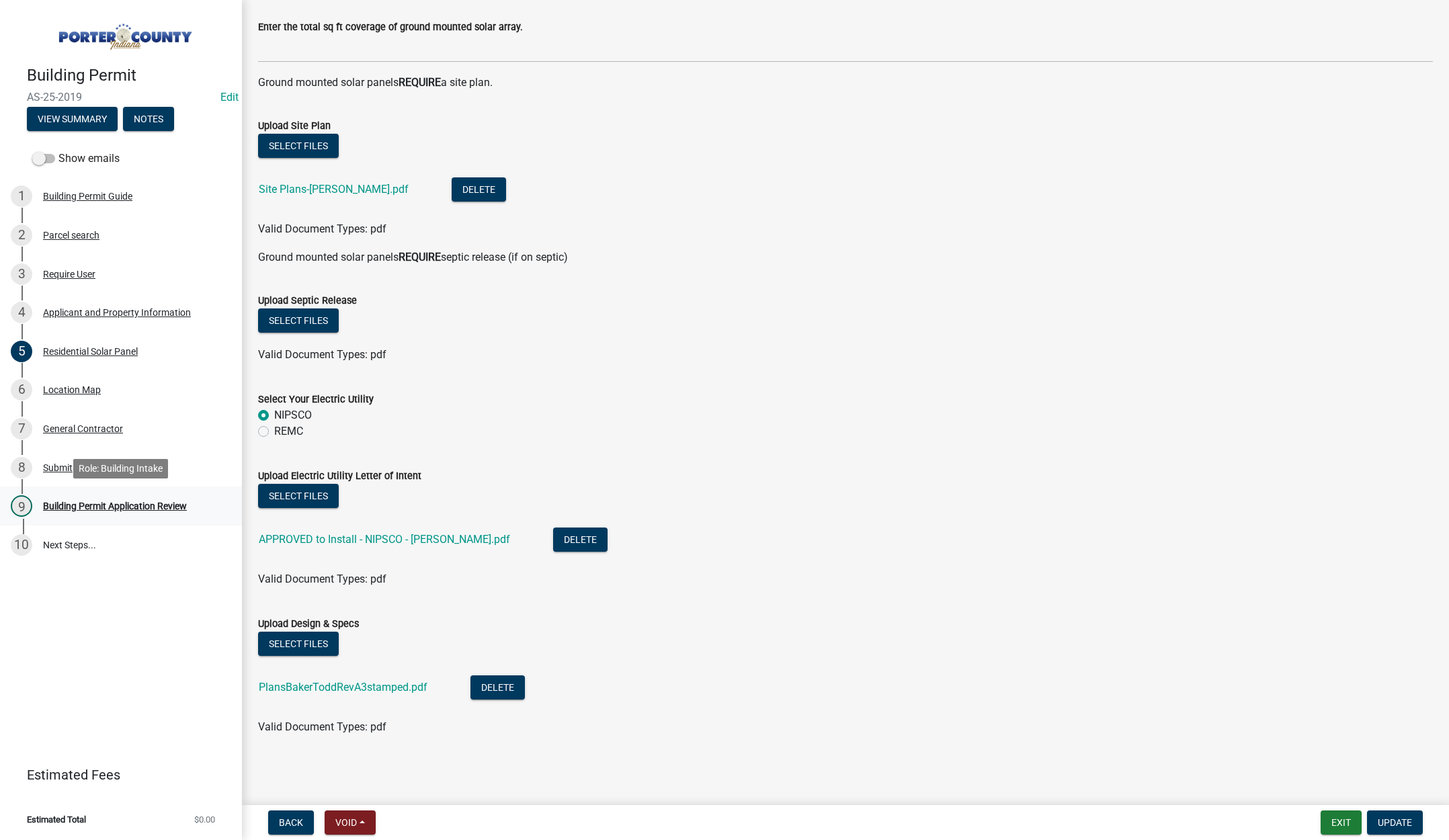
click at [133, 504] on div "Building Permit Application Review" at bounding box center [115, 505] width 143 height 10
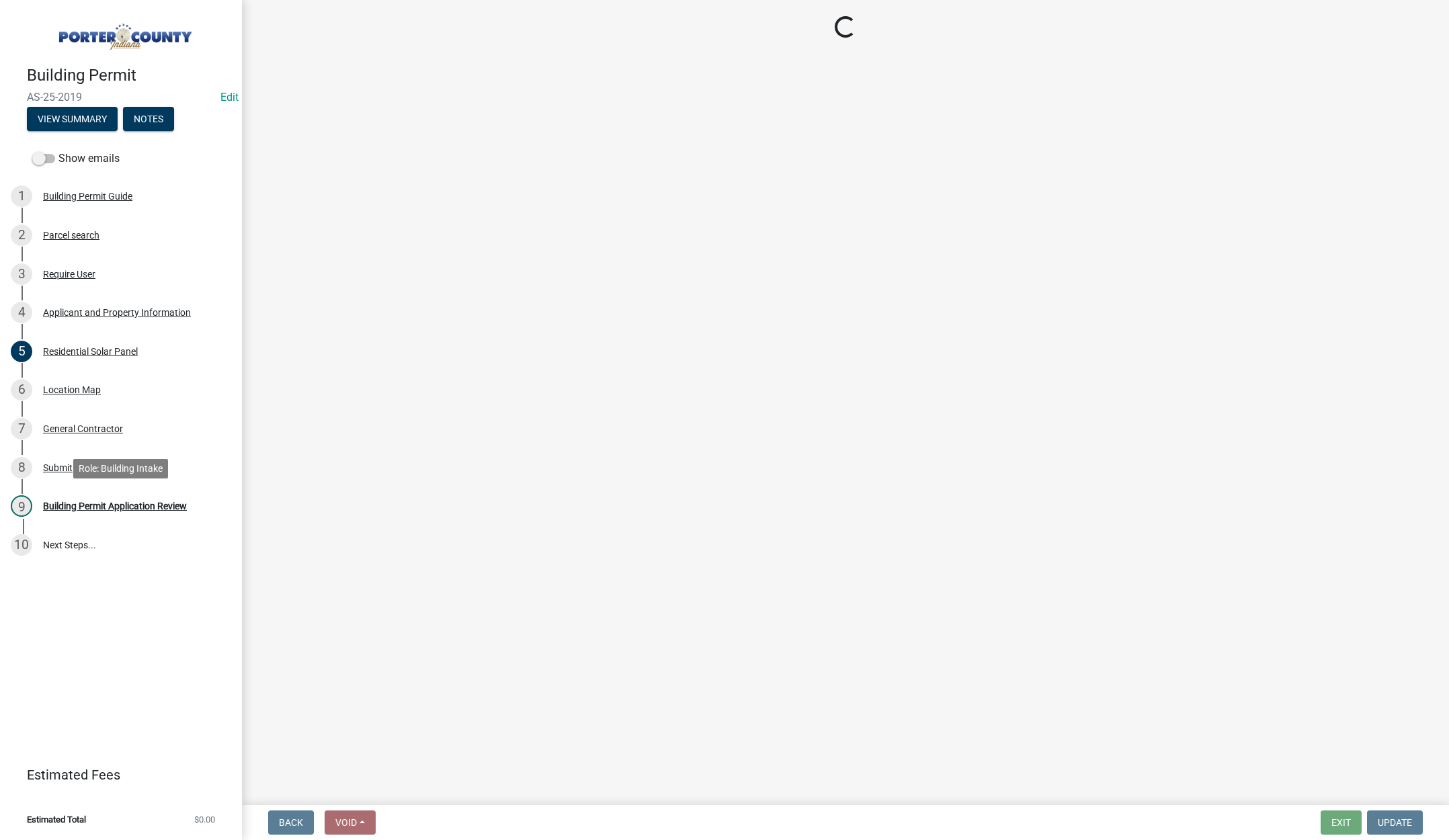
scroll to position [0, 0]
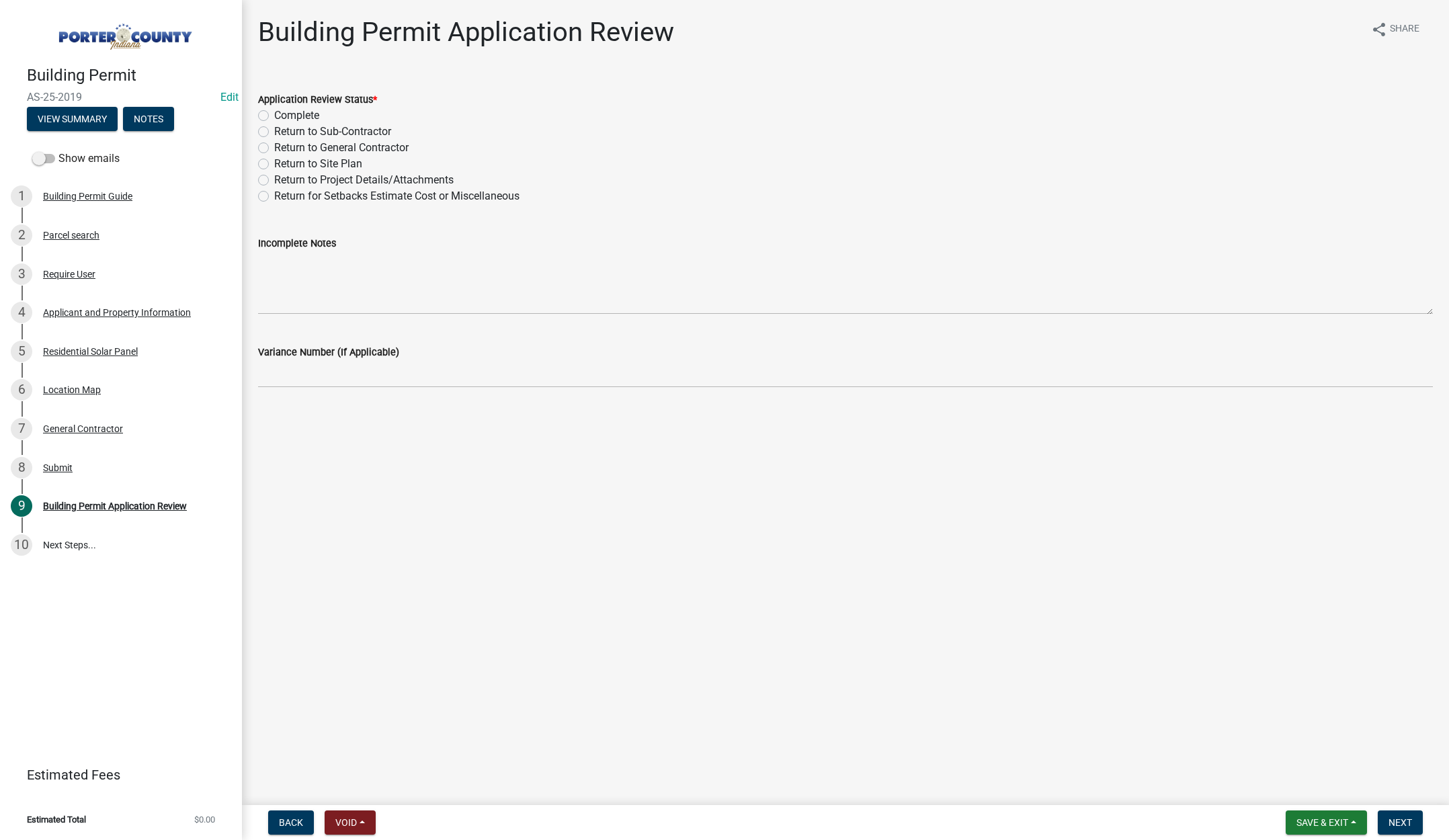
click at [274, 116] on label "Complete" at bounding box center [297, 115] width 45 height 16
click at [274, 116] on input "Complete" at bounding box center [279, 112] width 9 height 9
radio input "true"
click at [1398, 821] on span "Next" at bounding box center [1399, 822] width 24 height 11
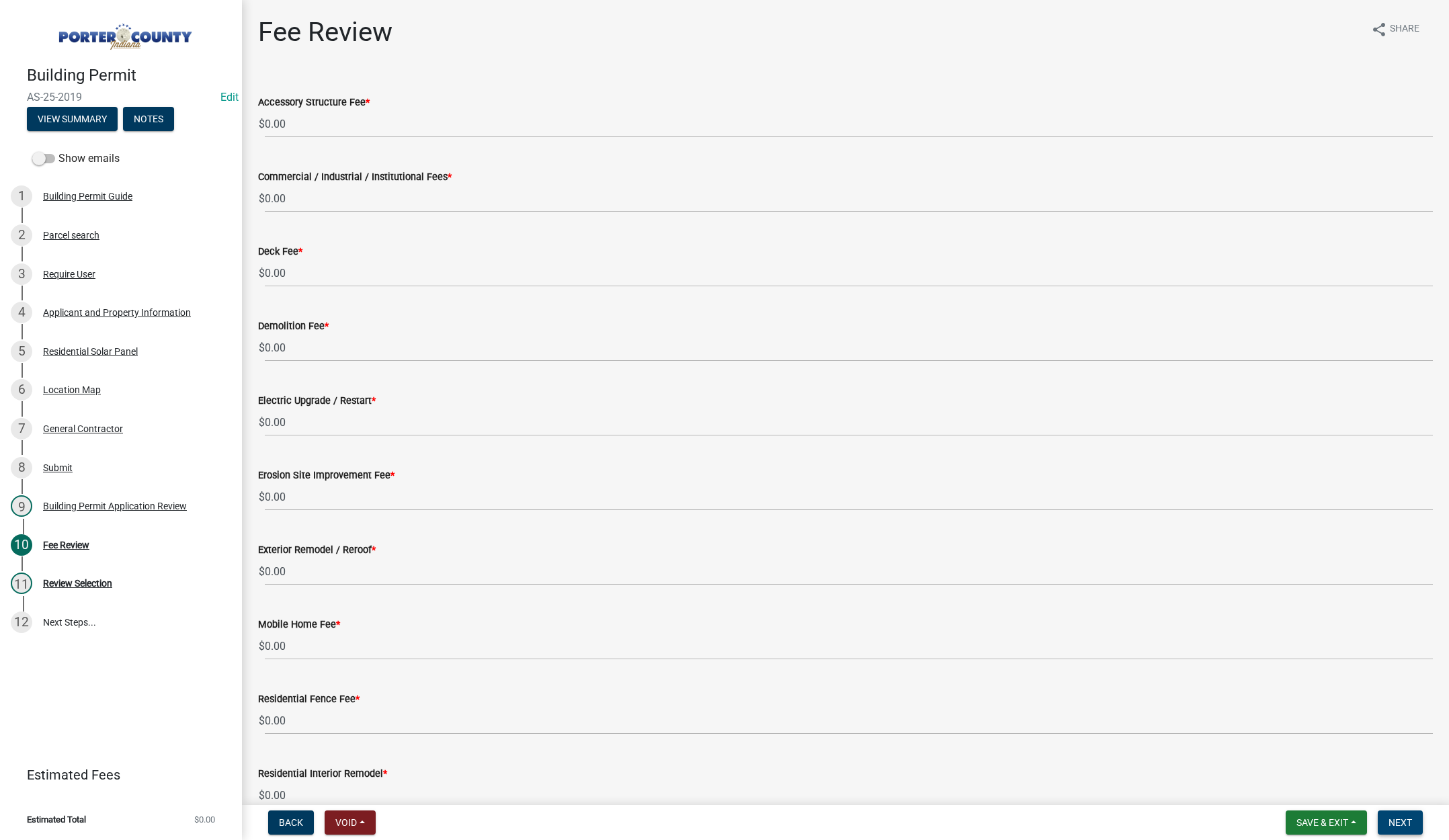
click at [1398, 814] on button "Next" at bounding box center [1399, 821] width 45 height 24
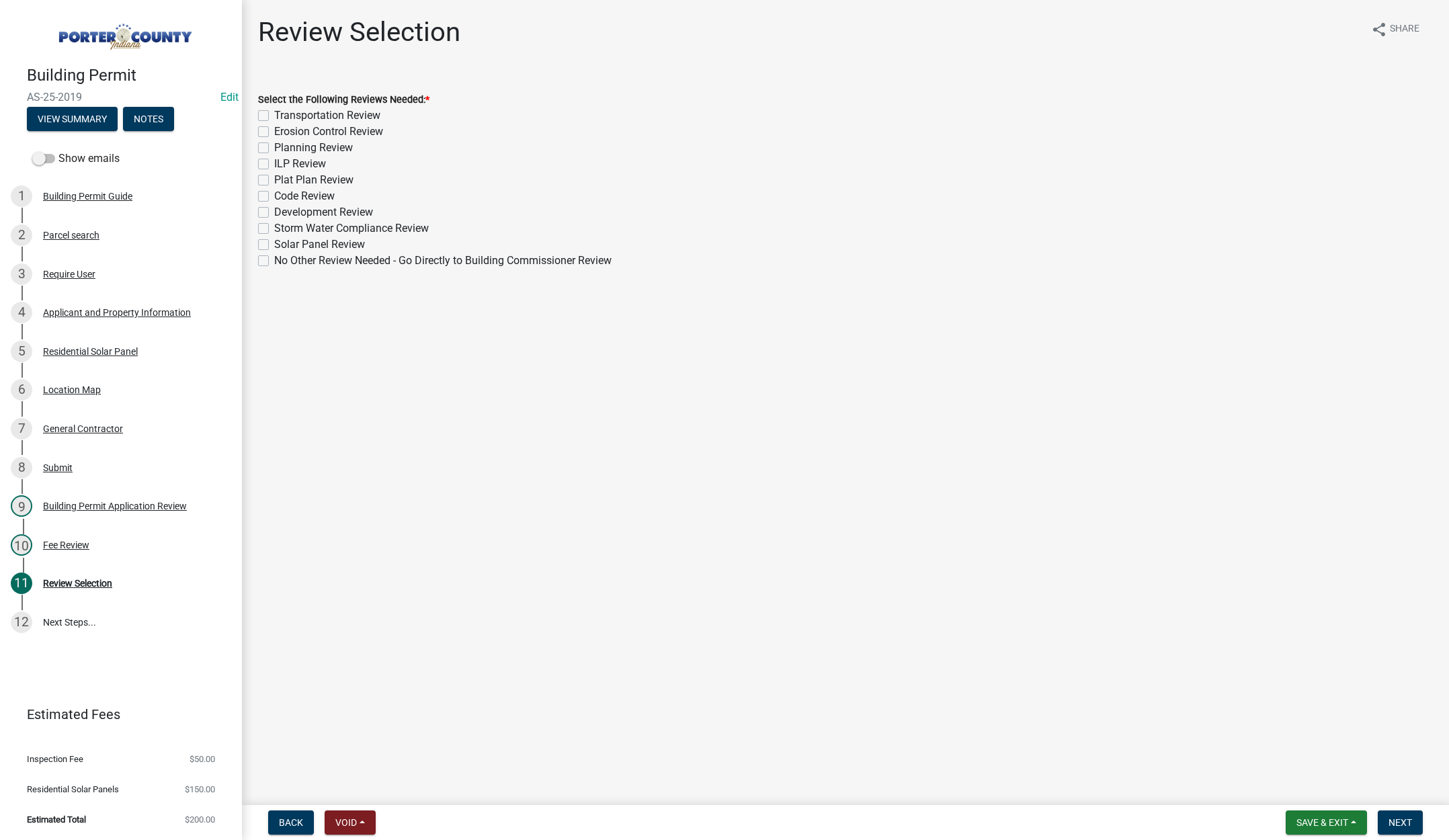
click at [274, 247] on label "Solar Panel Review" at bounding box center [320, 244] width 90 height 16
click at [274, 245] on input "Solar Panel Review" at bounding box center [279, 241] width 9 height 9
checkbox input "true"
checkbox input "false"
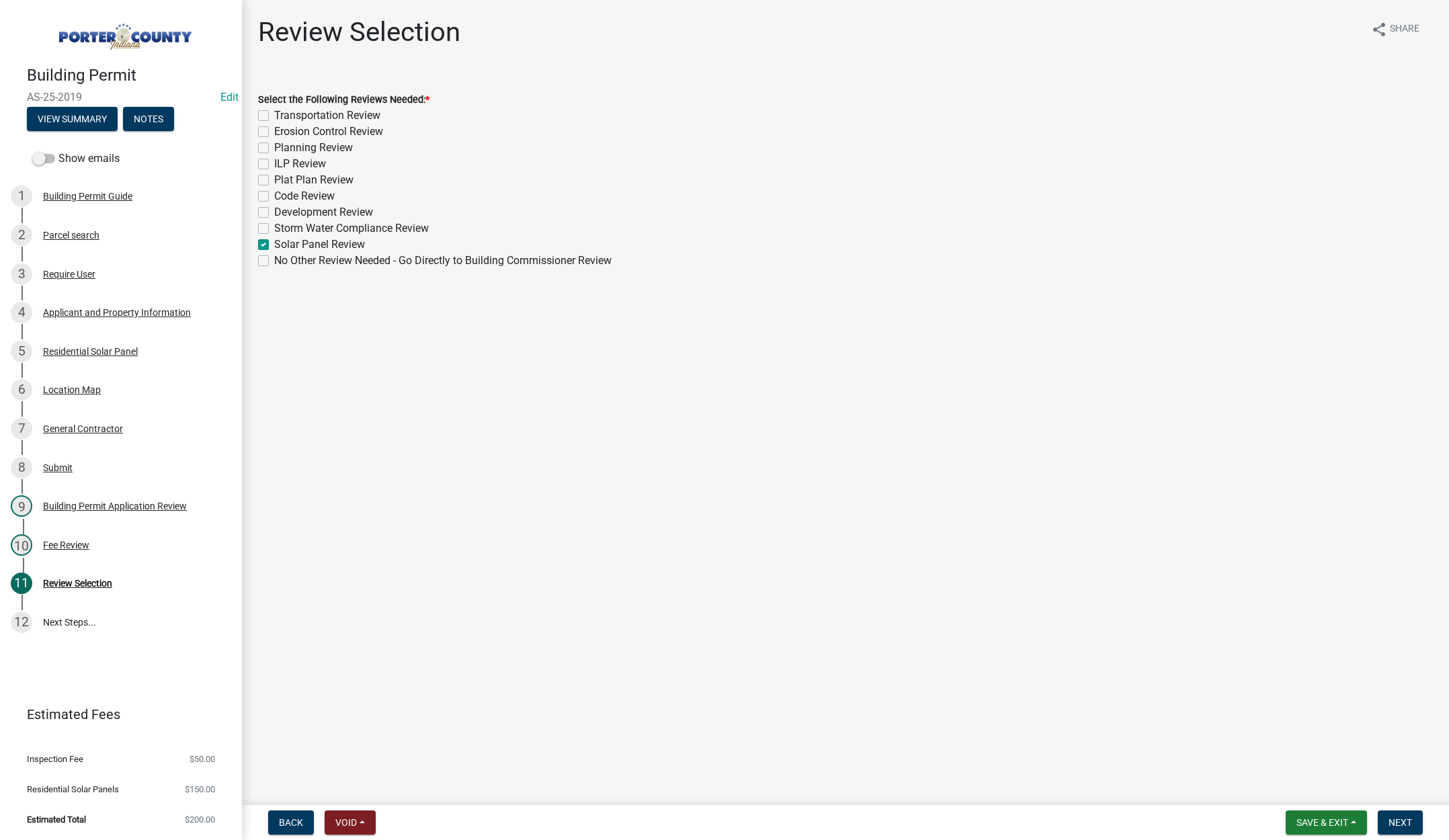
checkbox input "false"
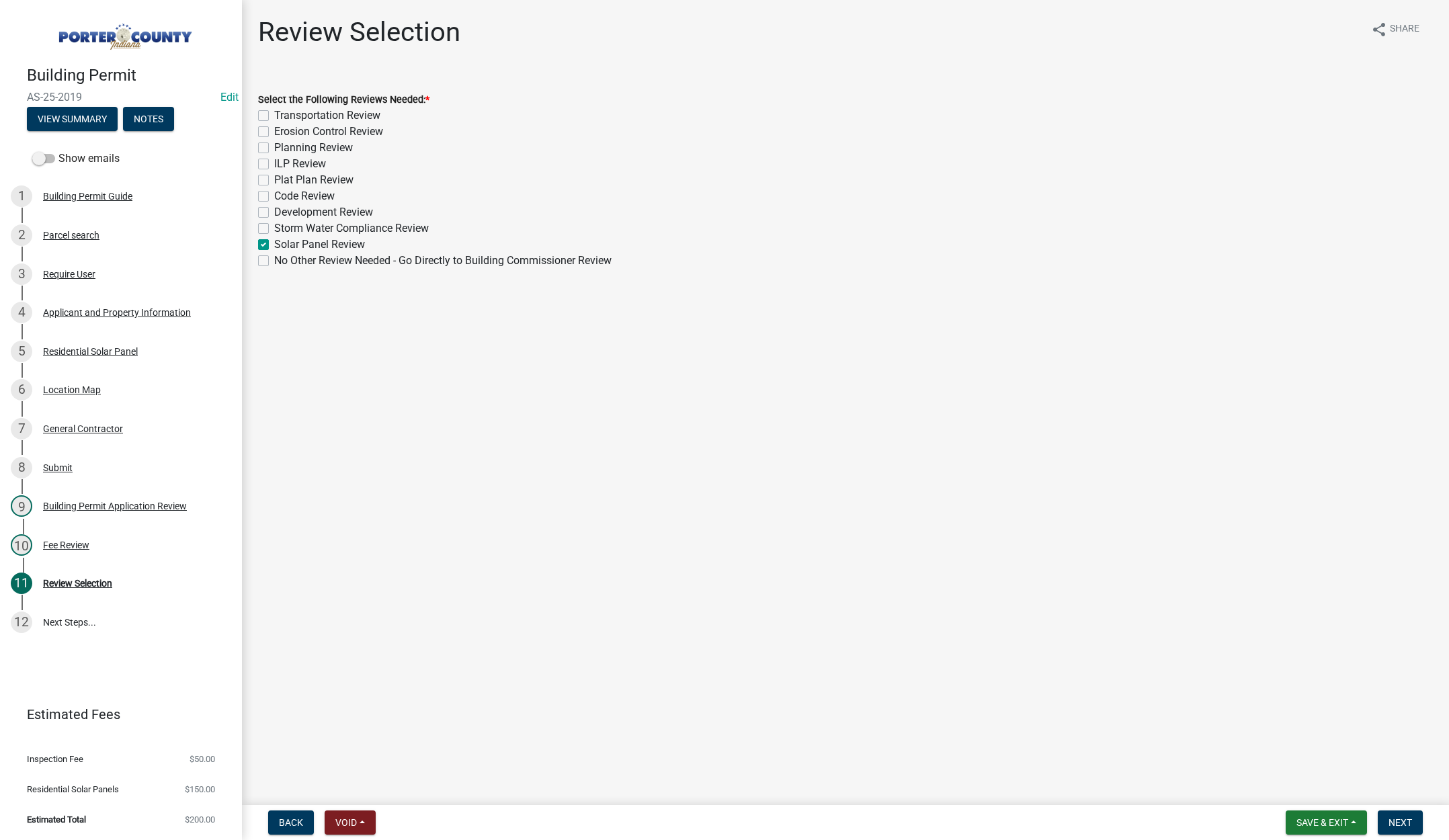
checkbox input "false"
checkbox input "true"
checkbox input "false"
click at [1409, 819] on span "Next" at bounding box center [1399, 822] width 24 height 11
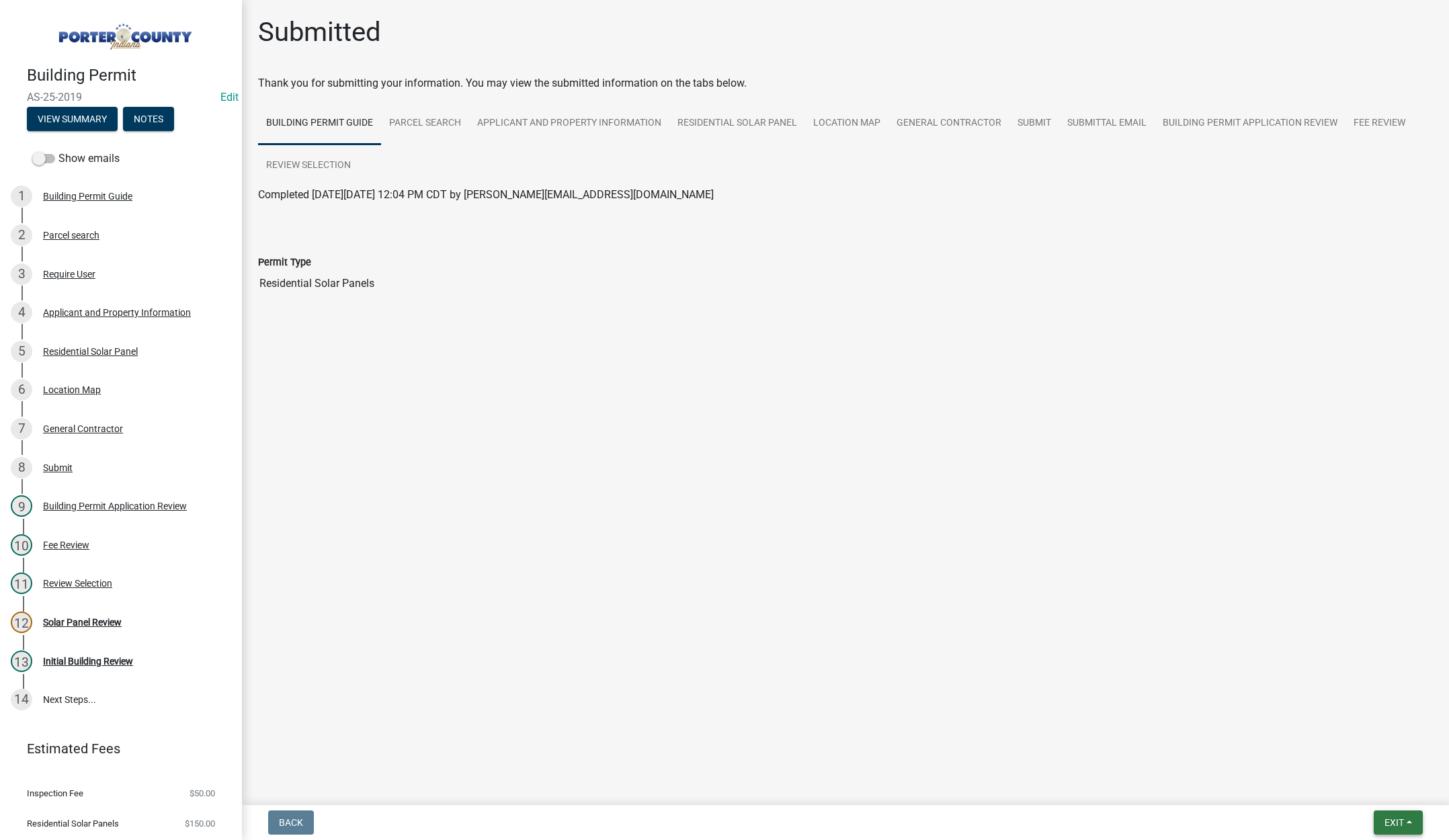
click at [1384, 821] on span "Exit" at bounding box center [1394, 822] width 19 height 11
click at [1382, 797] on button "Save & Exit" at bounding box center [1368, 787] width 107 height 32
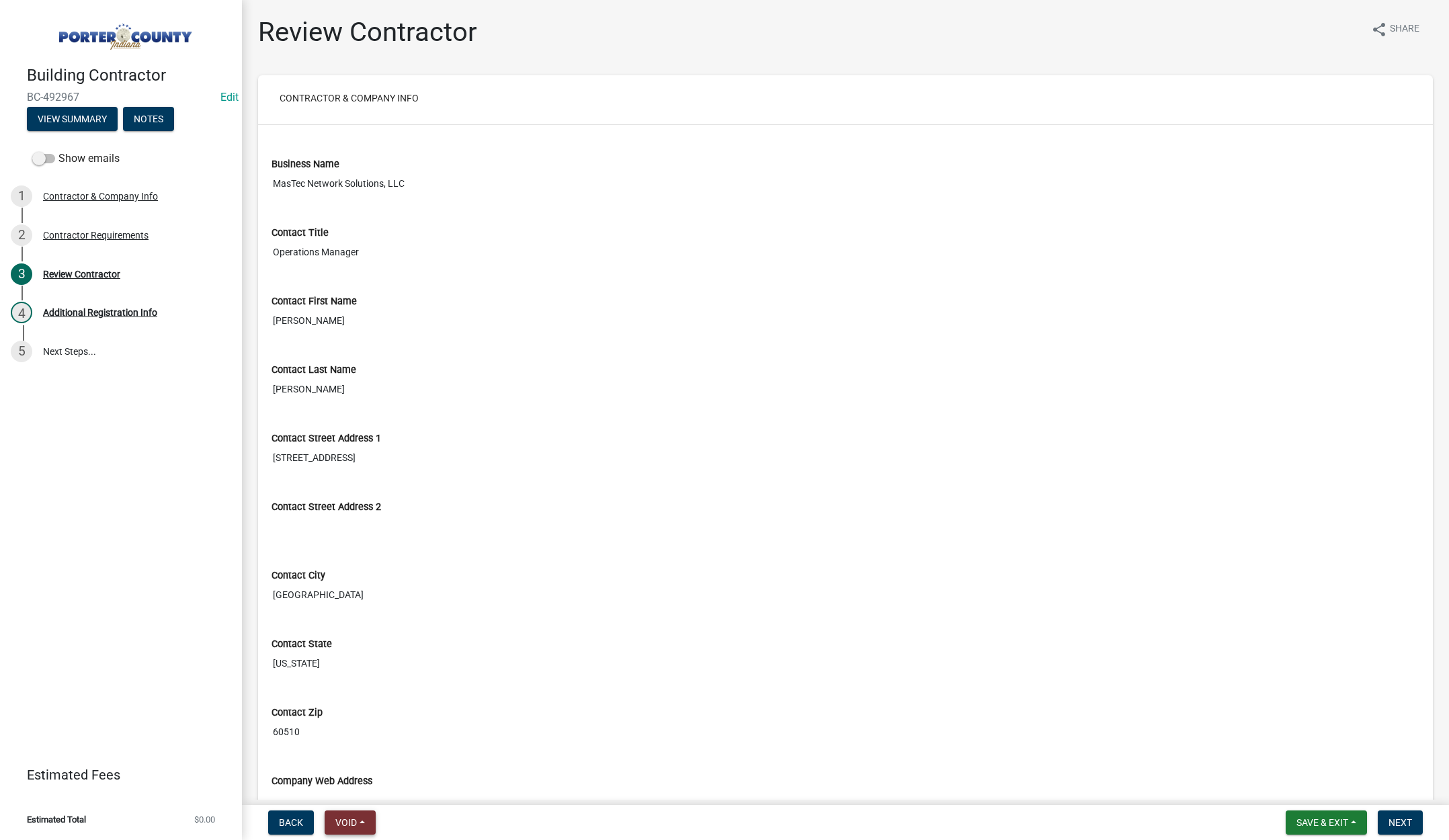
click at [344, 822] on span "Void" at bounding box center [346, 822] width 21 height 11
click at [359, 786] on button "Void" at bounding box center [378, 787] width 107 height 32
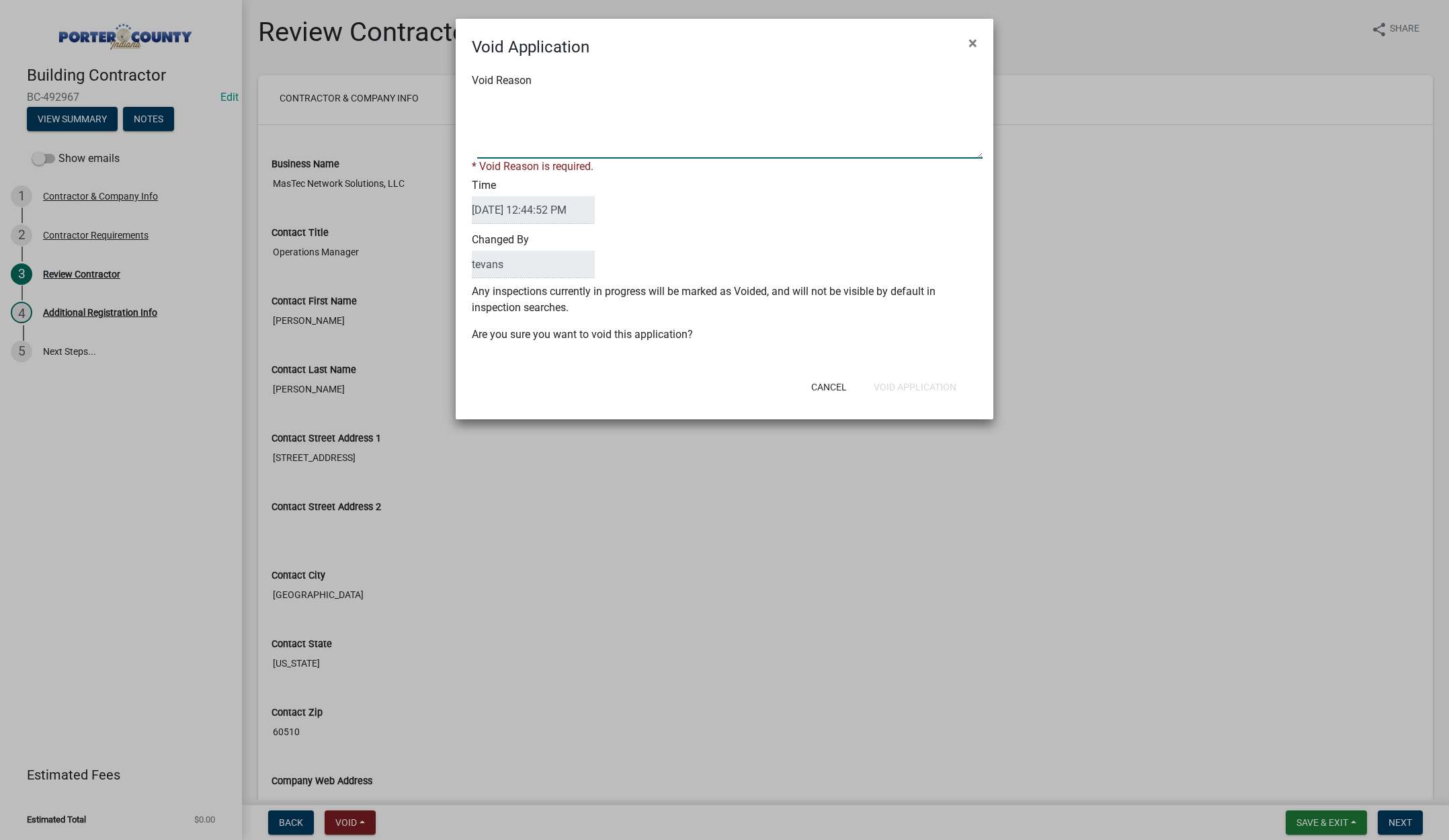
click at [559, 141] on textarea "Void Reason" at bounding box center [729, 125] width 505 height 67
type textarea "already registered 10/15/25 TE"
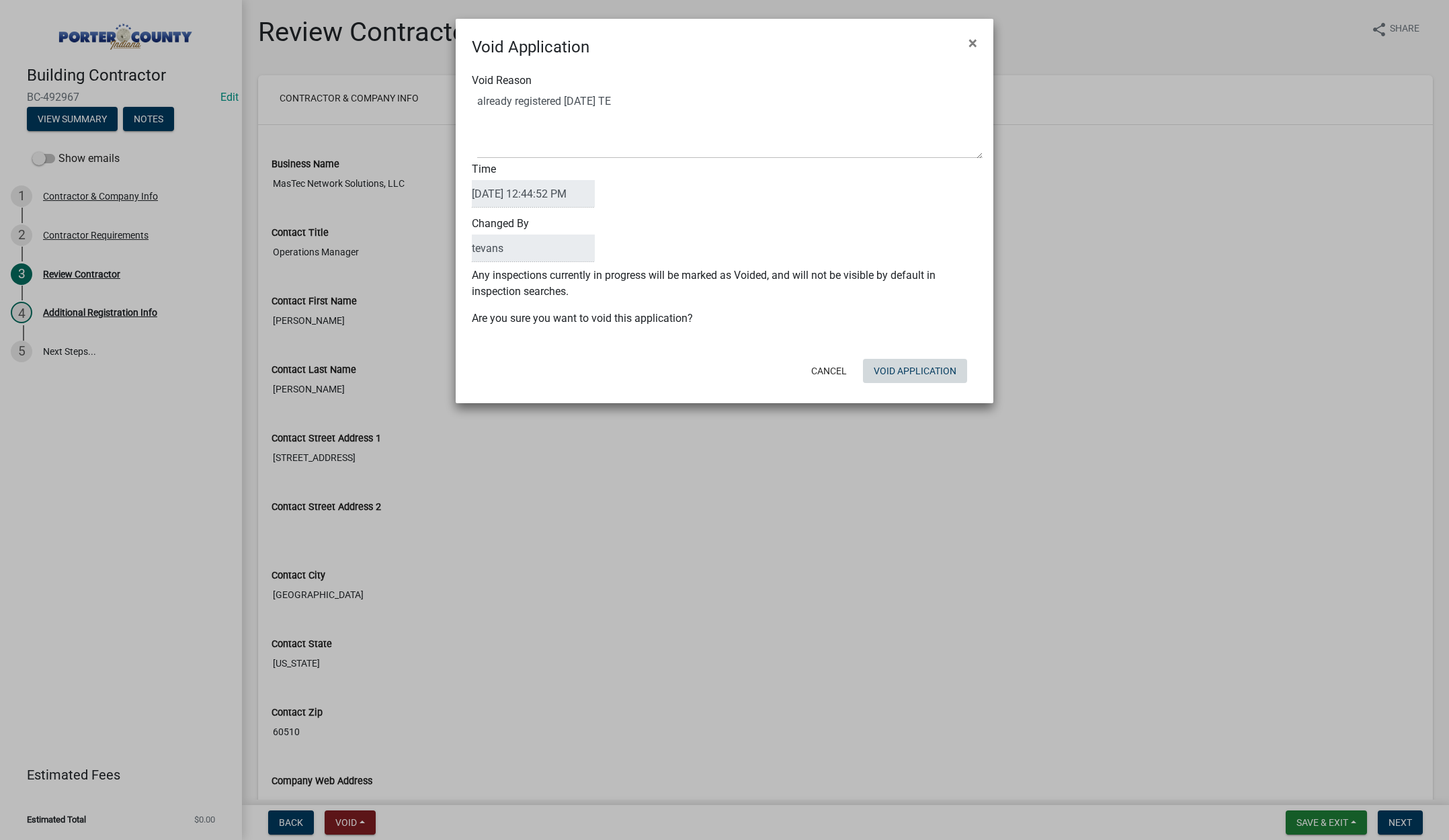
click at [911, 389] on form "Void Application × Void Reason Time 10/15/2025 12:44:52 PM Changed By tevans An…" at bounding box center [724, 204] width 537 height 373
click at [917, 369] on button "Void Application" at bounding box center [915, 370] width 104 height 24
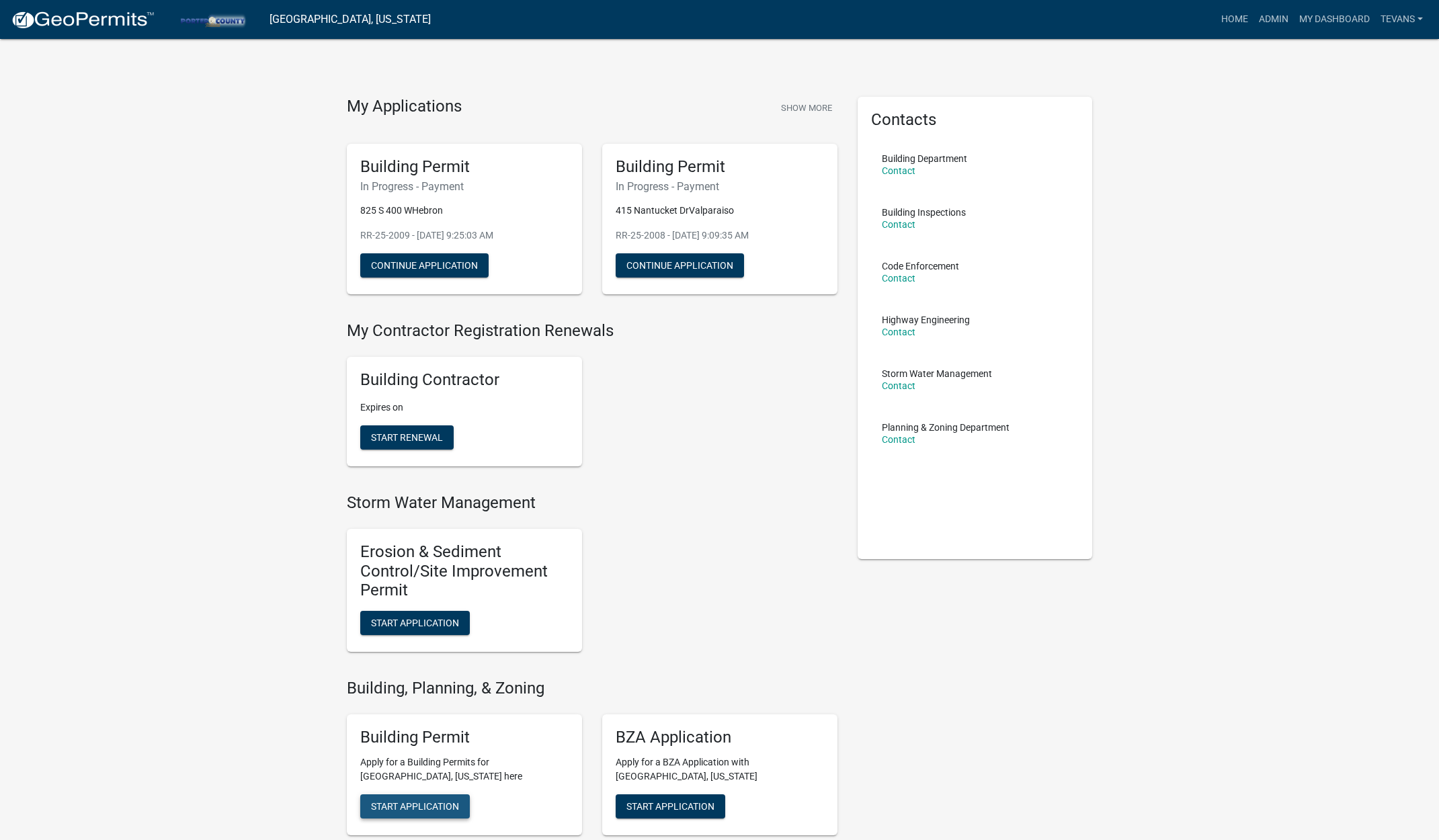
click at [407, 806] on span "Start Application" at bounding box center [414, 805] width 88 height 11
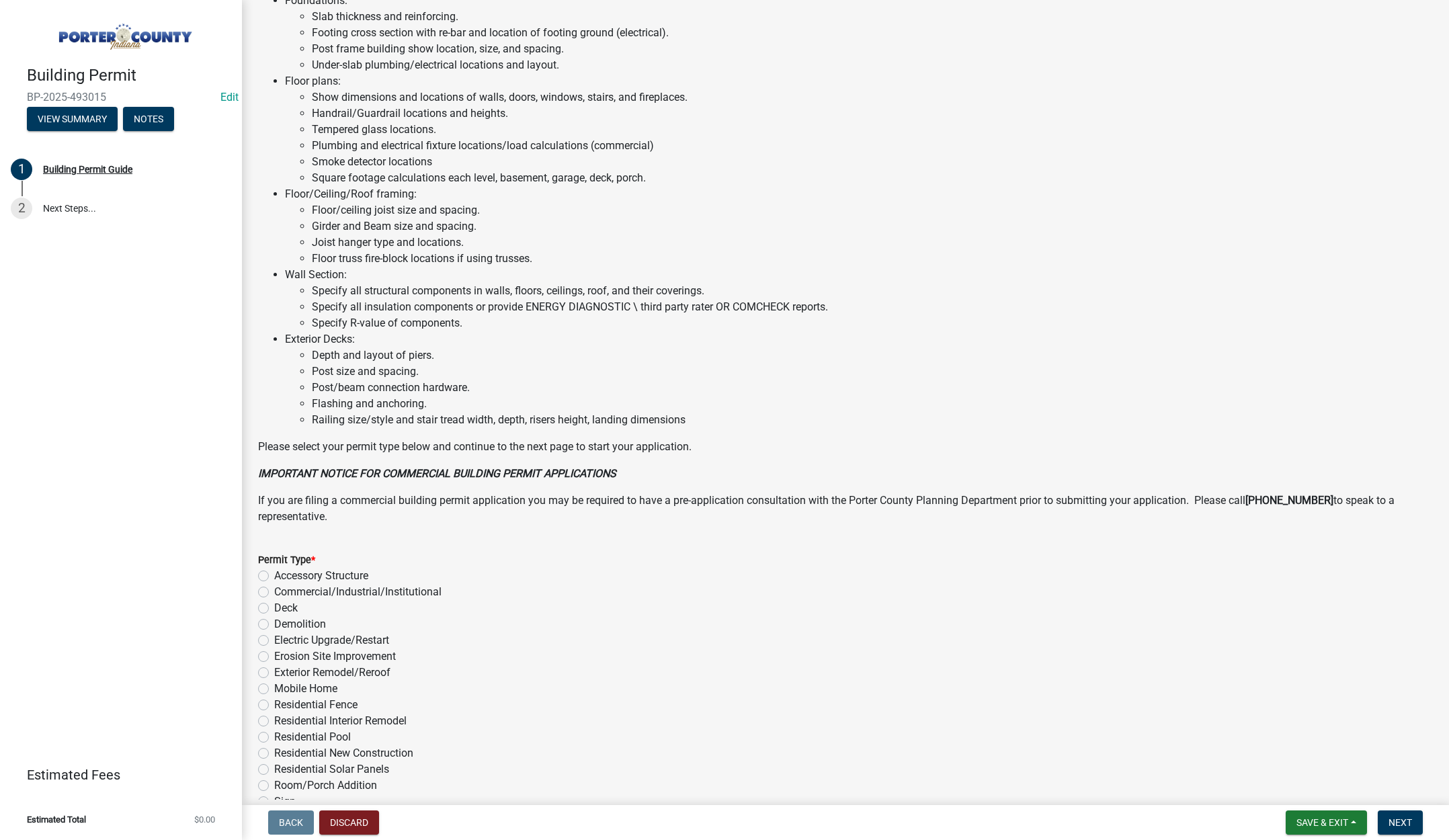
scroll to position [664, 0]
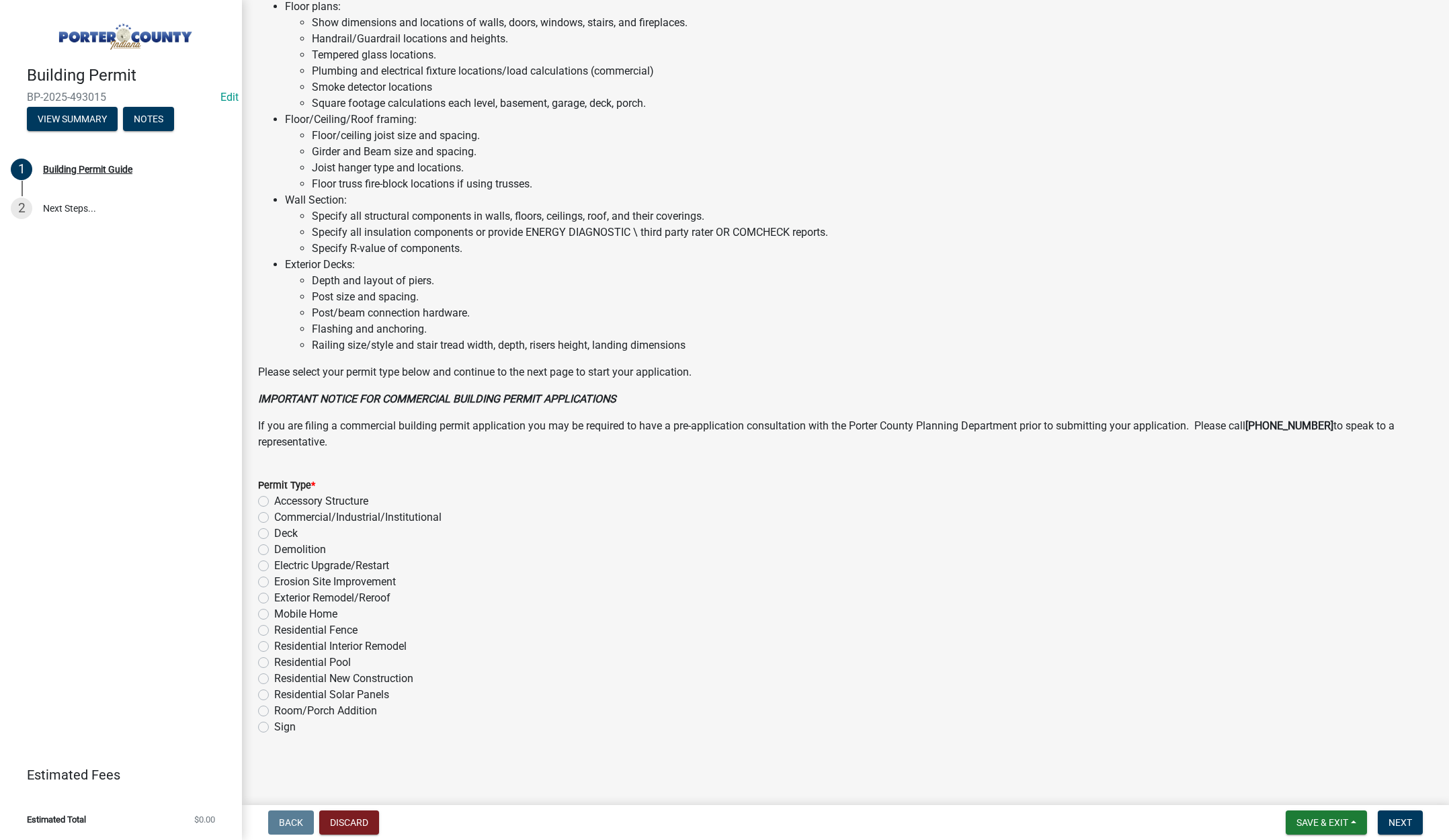
click at [274, 597] on label "Exterior Remodel/Reroof" at bounding box center [332, 597] width 116 height 16
click at [274, 597] on input "Exterior Remodel/Reroof" at bounding box center [279, 594] width 9 height 9
radio input "true"
click at [1404, 820] on span "Next" at bounding box center [1399, 822] width 24 height 11
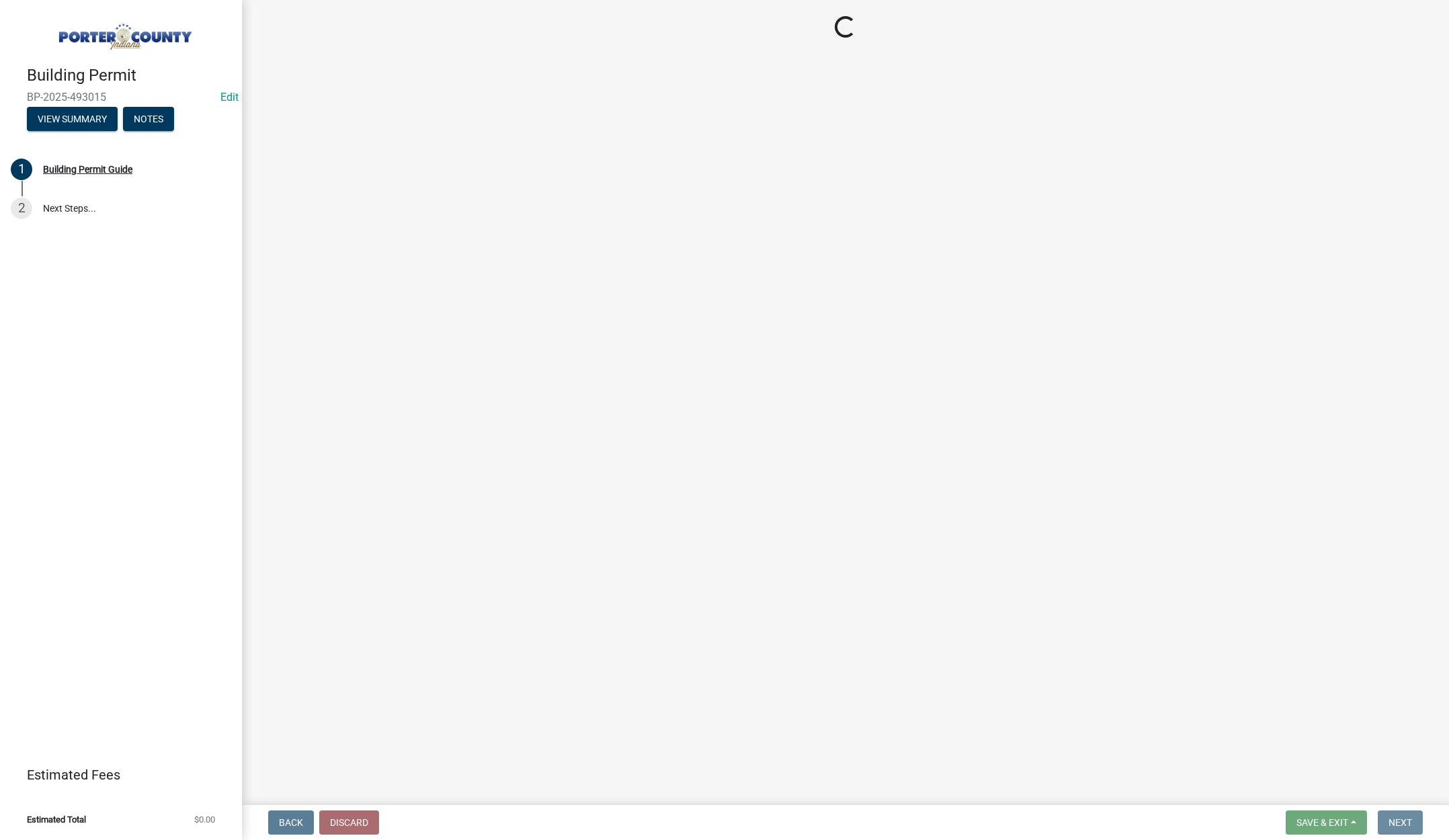
scroll to position [0, 0]
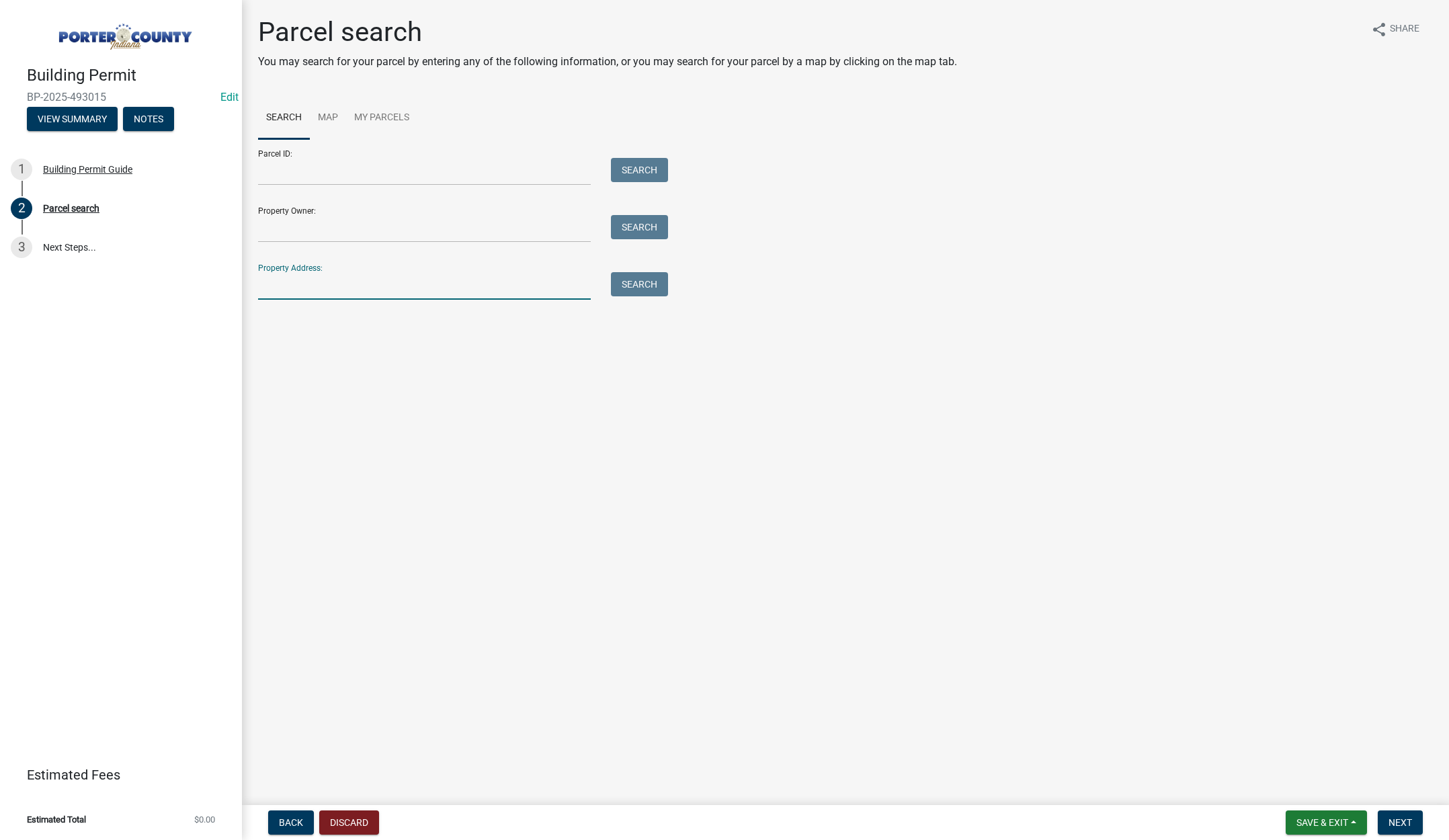
click at [303, 287] on input "Property Address:" at bounding box center [424, 285] width 333 height 27
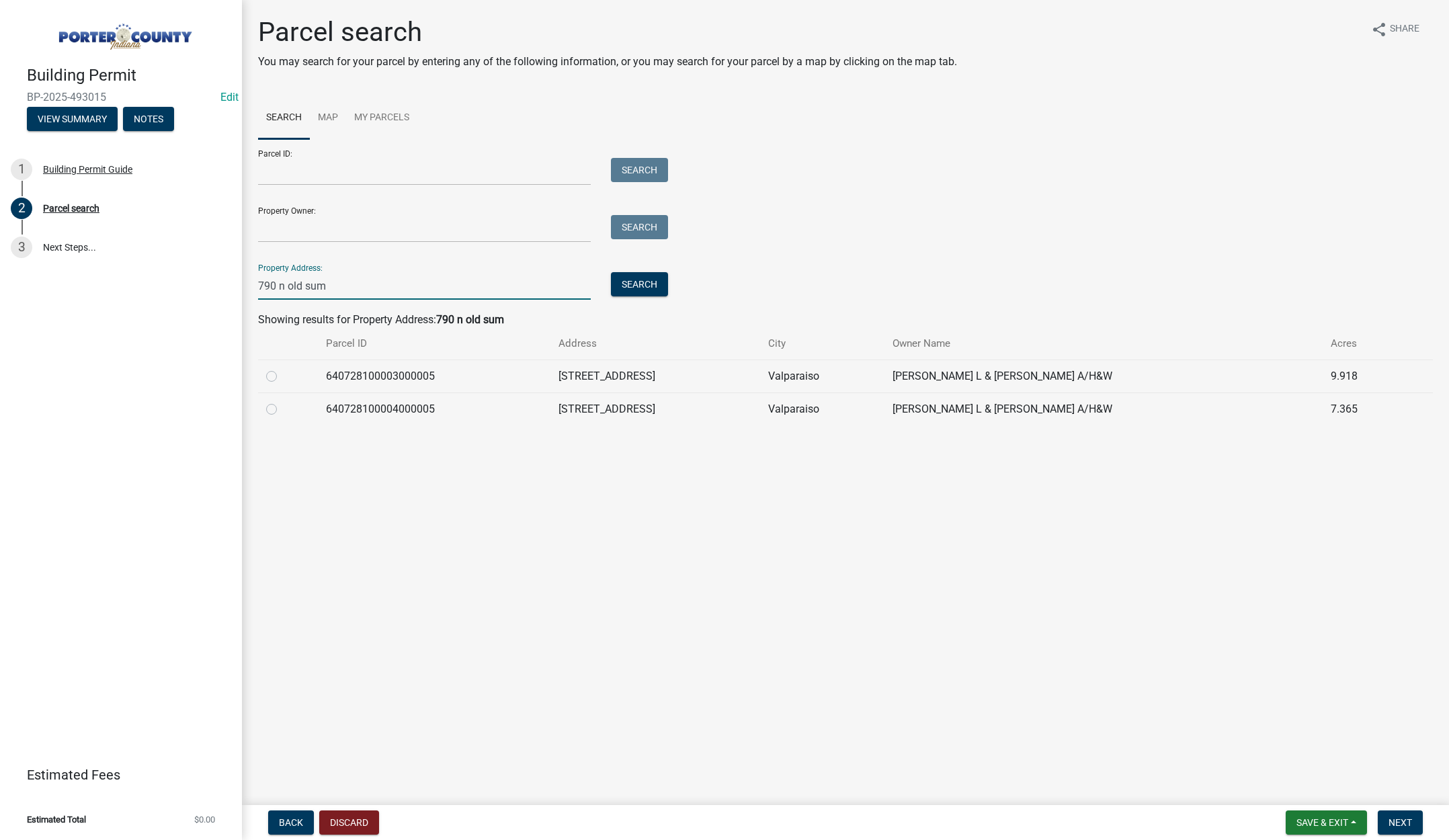
type input "790 n old sum"
click at [282, 368] on label at bounding box center [282, 368] width 0 height 0
click at [282, 376] on input "radio" at bounding box center [287, 373] width 9 height 9
radio input "true"
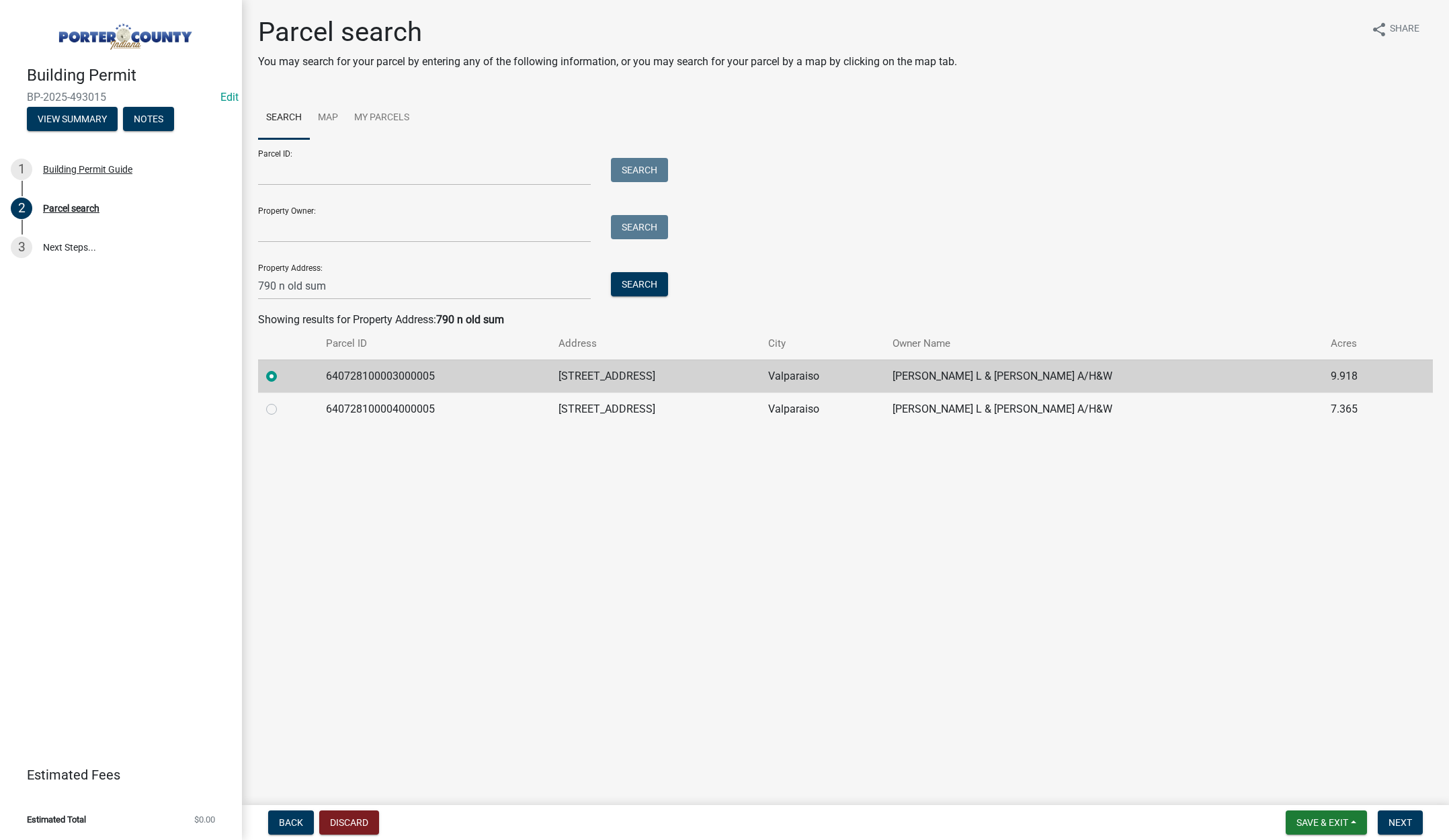
click at [282, 401] on label at bounding box center [282, 401] width 0 height 0
click at [282, 405] on input "radio" at bounding box center [287, 405] width 9 height 9
radio input "true"
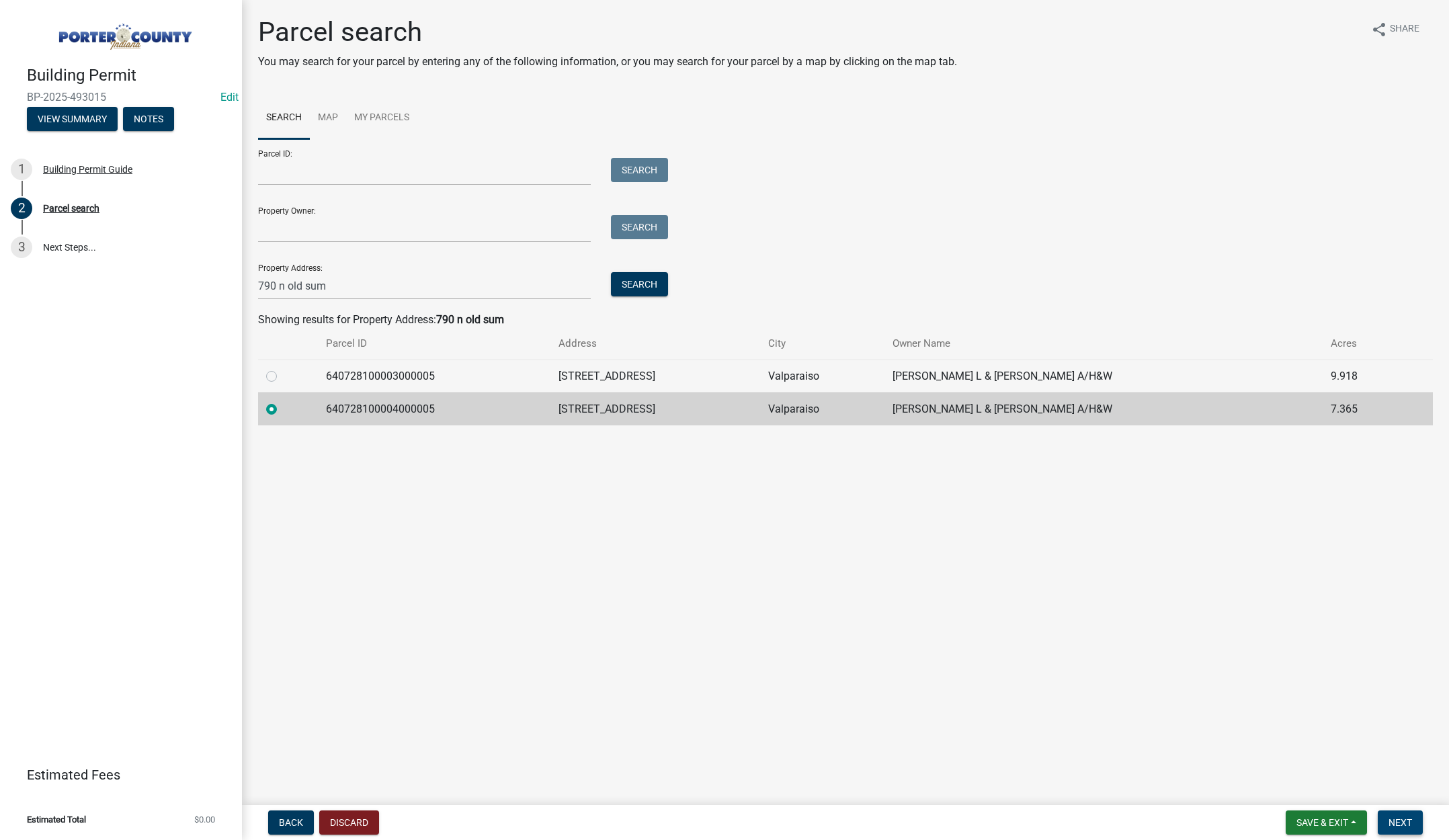
click at [1399, 817] on span "Next" at bounding box center [1399, 822] width 24 height 11
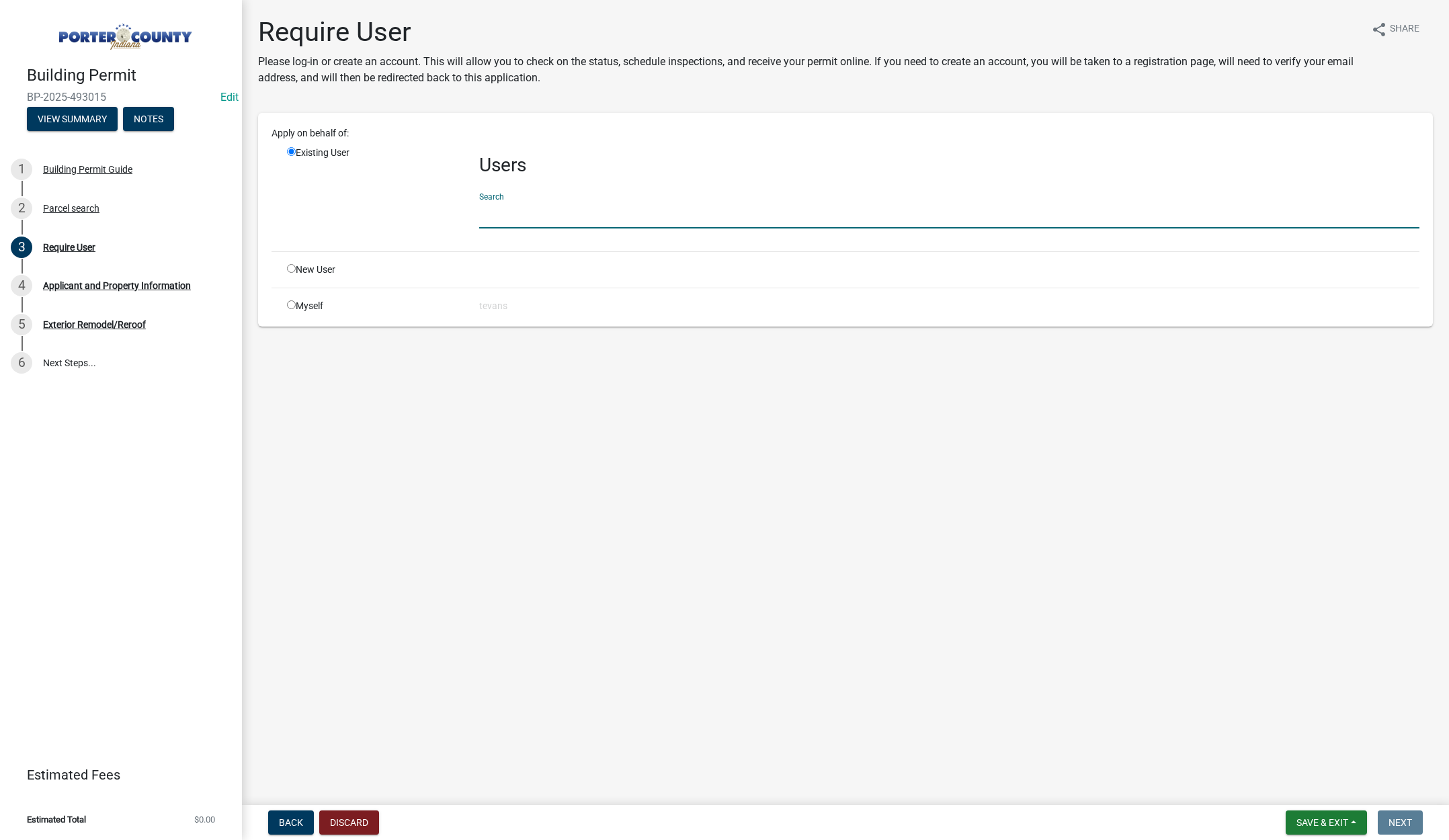
click at [519, 215] on input "text" at bounding box center [949, 214] width 940 height 27
type input "[PERSON_NAME]"
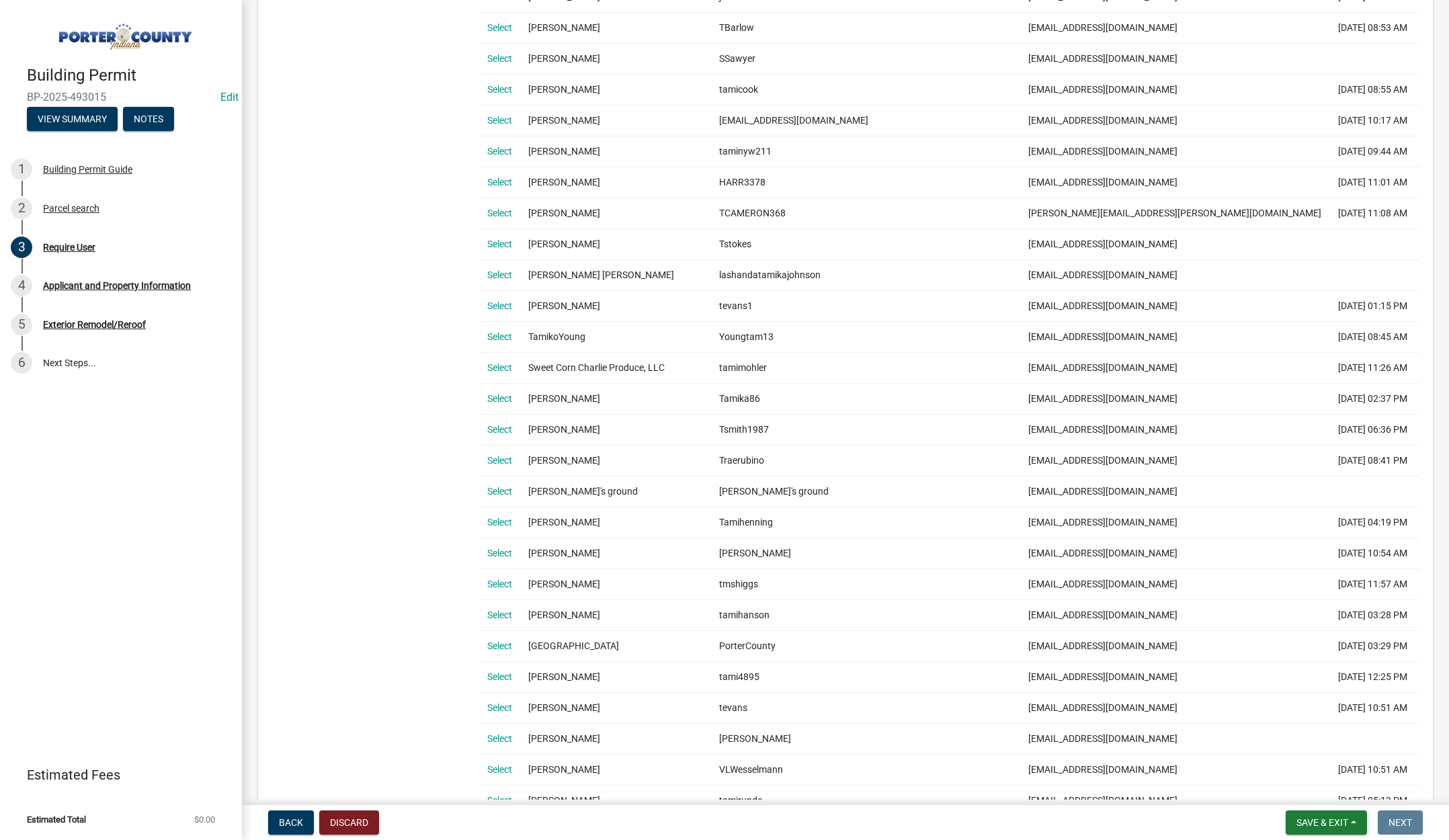
scroll to position [806, 0]
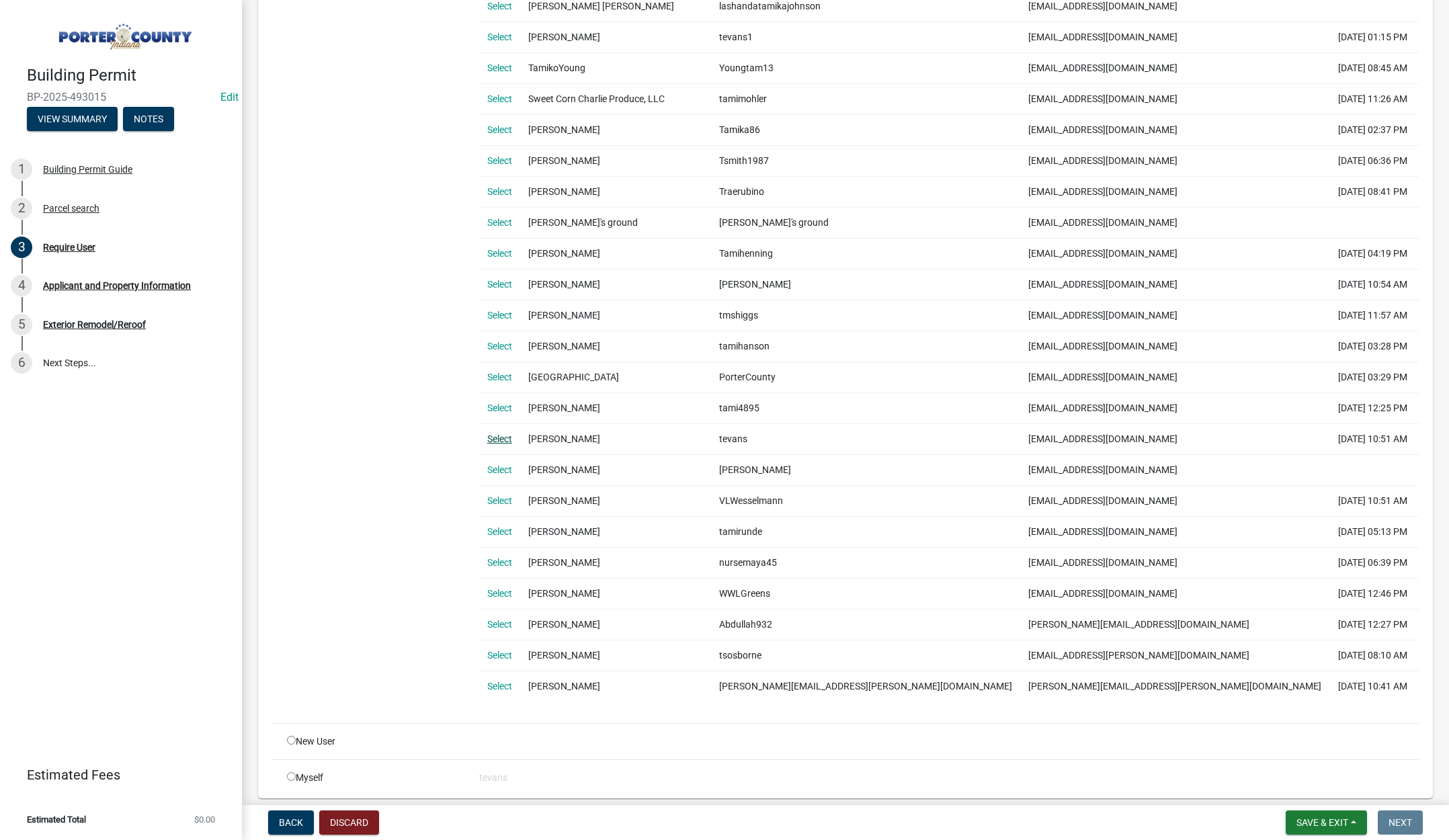
click at [495, 434] on link "Select" at bounding box center [499, 439] width 25 height 11
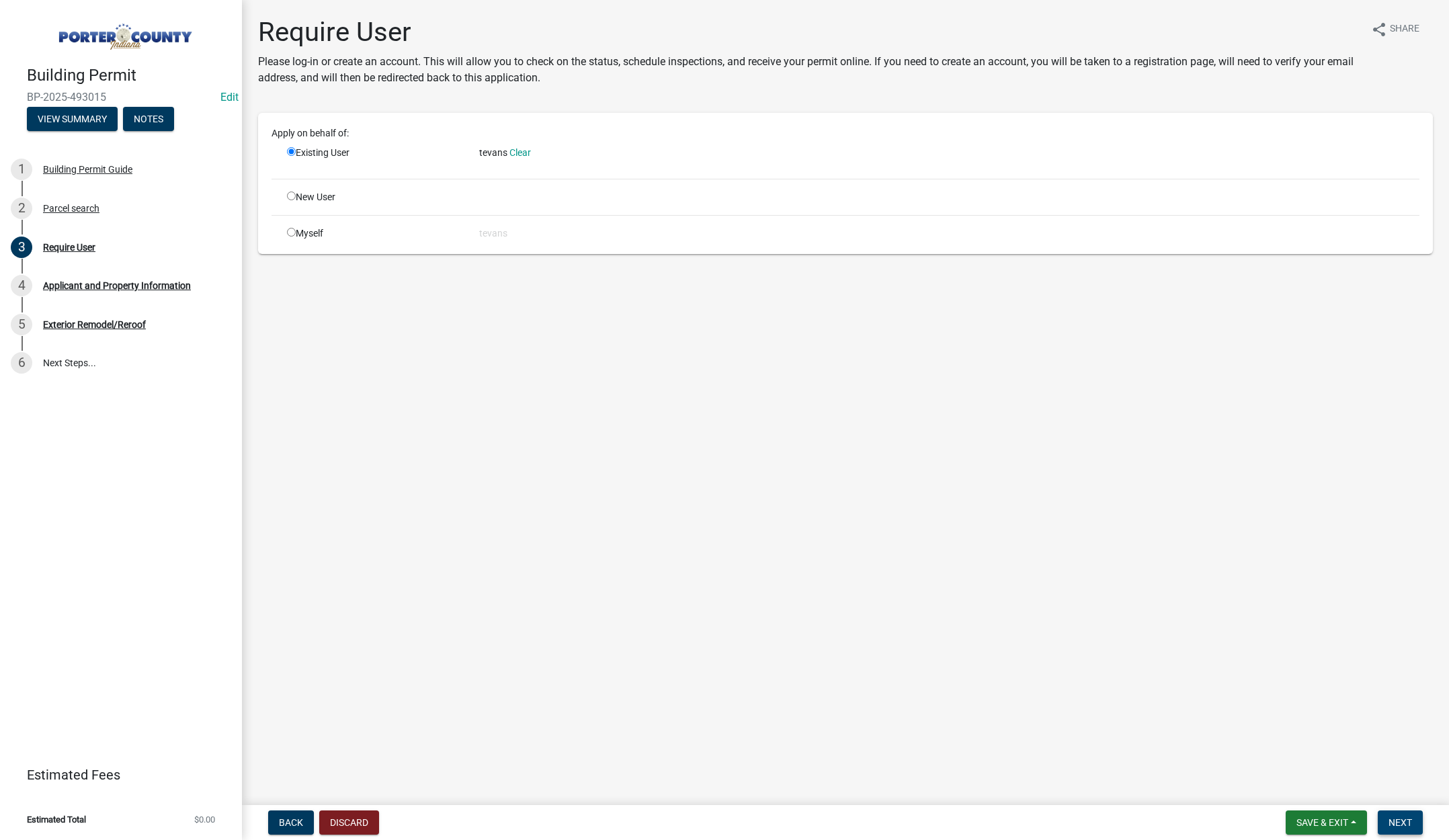
click at [1399, 818] on span "Next" at bounding box center [1399, 822] width 24 height 11
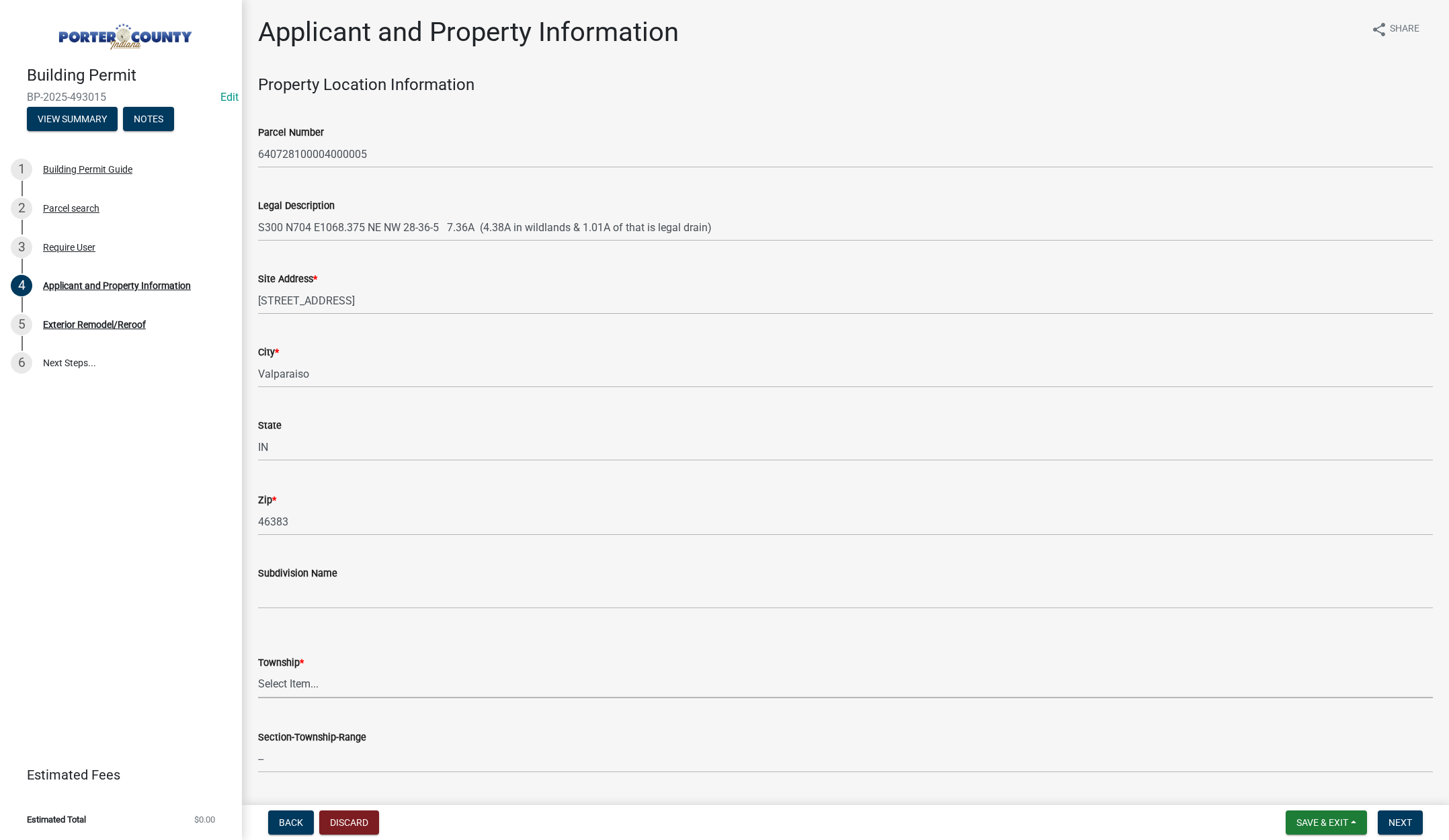
click at [285, 683] on select "Select Item... [PERSON_NAME][GEOGRAPHIC_DATA] [PERSON_NAME][GEOGRAPHIC_DATA] [G…" at bounding box center [844, 684] width 1175 height 27
click at [258, 671] on select "Select Item... [PERSON_NAME][GEOGRAPHIC_DATA] [PERSON_NAME][GEOGRAPHIC_DATA] [G…" at bounding box center [844, 684] width 1175 height 27
select select "dab8d744-4e32-40c1-942b-b7c1ea7347cb"
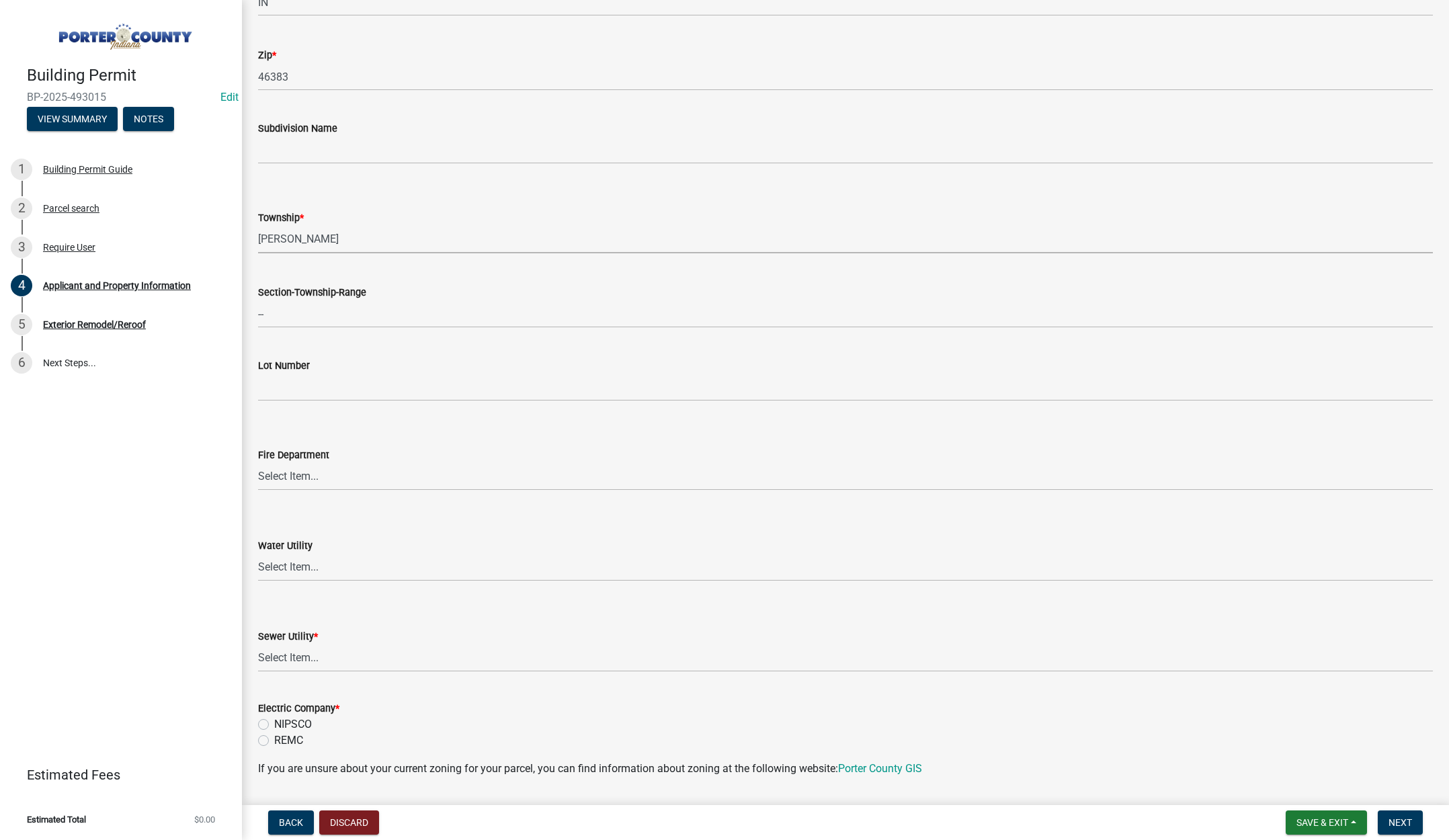
scroll to position [605, 0]
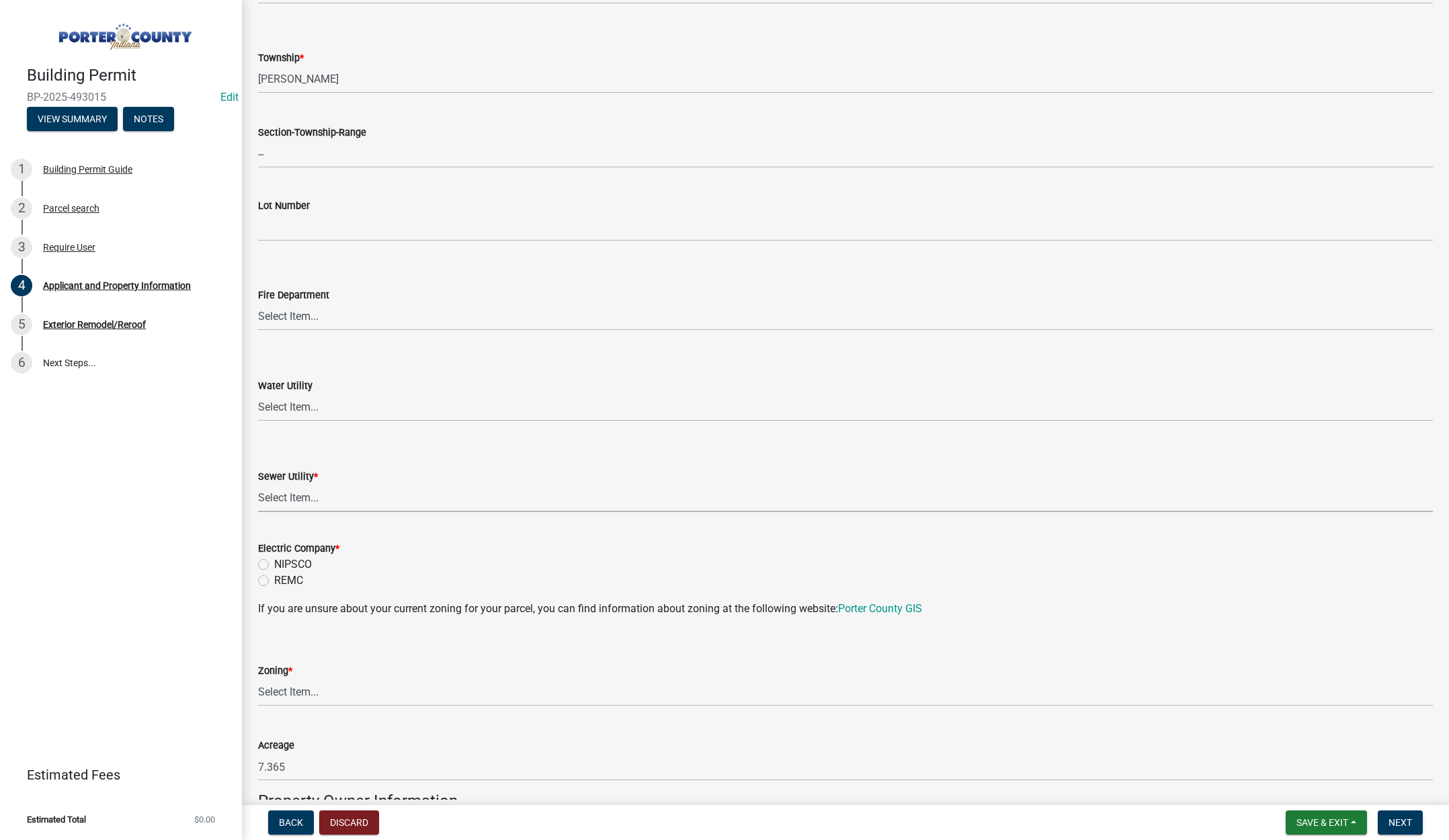
click at [306, 497] on select "Select Item... Aqua [US_STATE] Inc Damon Run Falling Waters Lake Eliza - LEACD …" at bounding box center [844, 497] width 1175 height 27
click at [258, 484] on select "Select Item... Aqua [US_STATE] Inc Damon Run Falling Waters Lake Eliza - LEACD …" at bounding box center [844, 497] width 1175 height 27
select select "ea6751d4-6bf7-4a16-89ee-f7801ab82aa1"
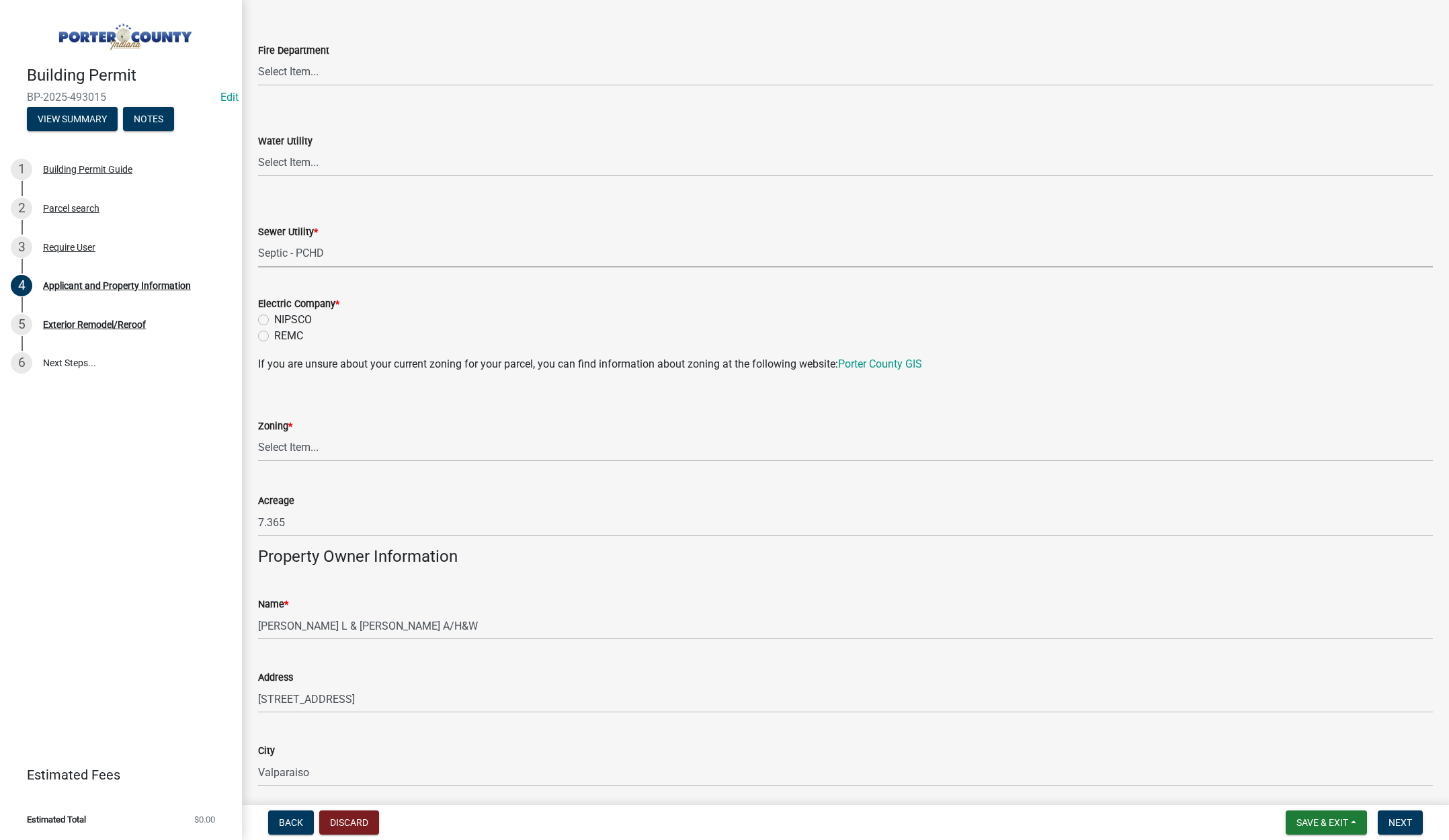
scroll to position [874, 0]
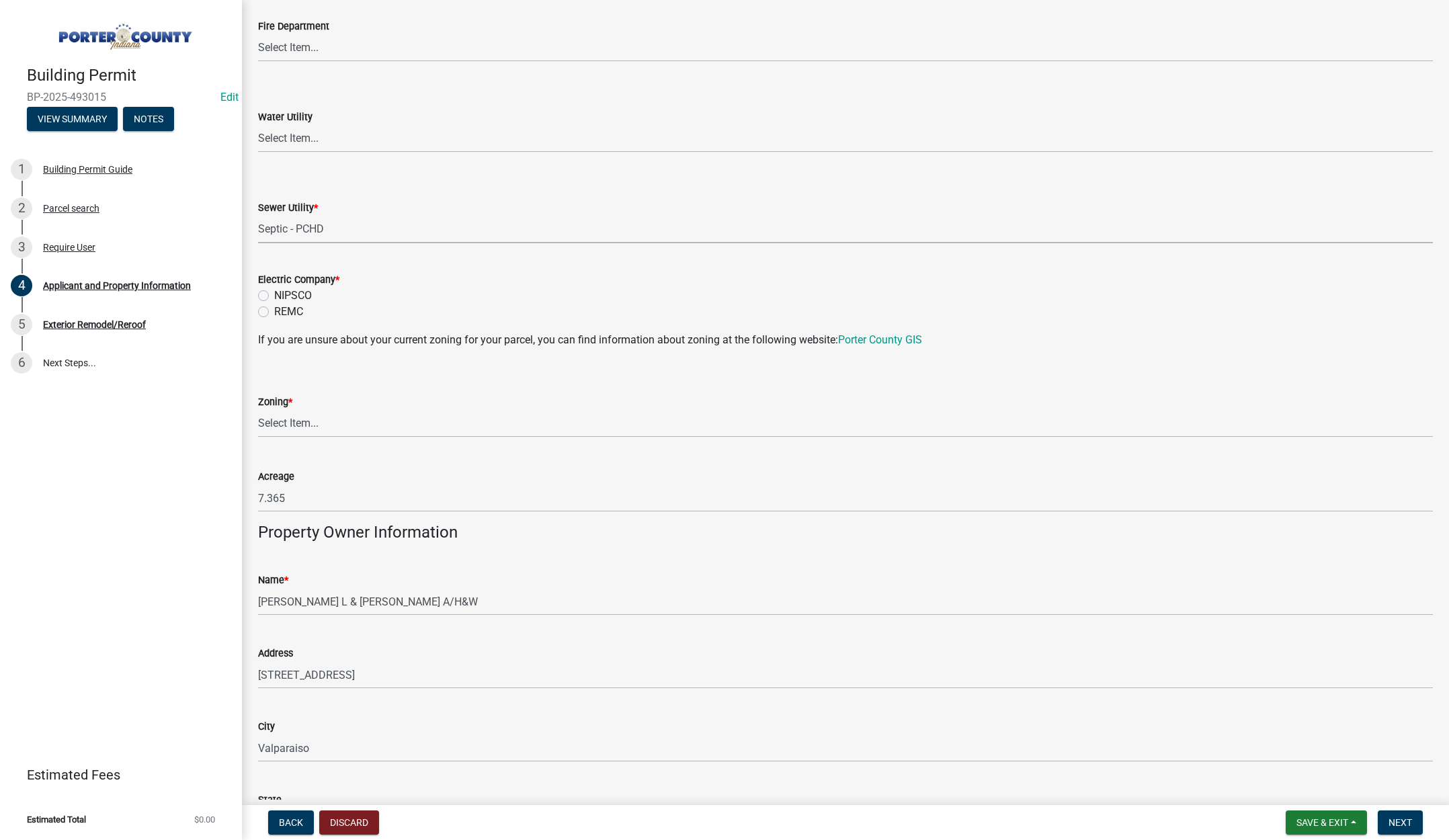
click at [274, 293] on label "NIPSCO" at bounding box center [293, 296] width 38 height 16
click at [274, 293] on input "NIPSCO" at bounding box center [279, 292] width 9 height 9
radio input "true"
drag, startPoint x: 291, startPoint y: 421, endPoint x: 283, endPoint y: 420, distance: 8.1
click at [291, 421] on select "Select Item... A1 A2 CH CM CN I1 I2 I3 IN MP OT P1 P2 PUD R1 R2 R3 R4 RL RR" at bounding box center [844, 423] width 1175 height 27
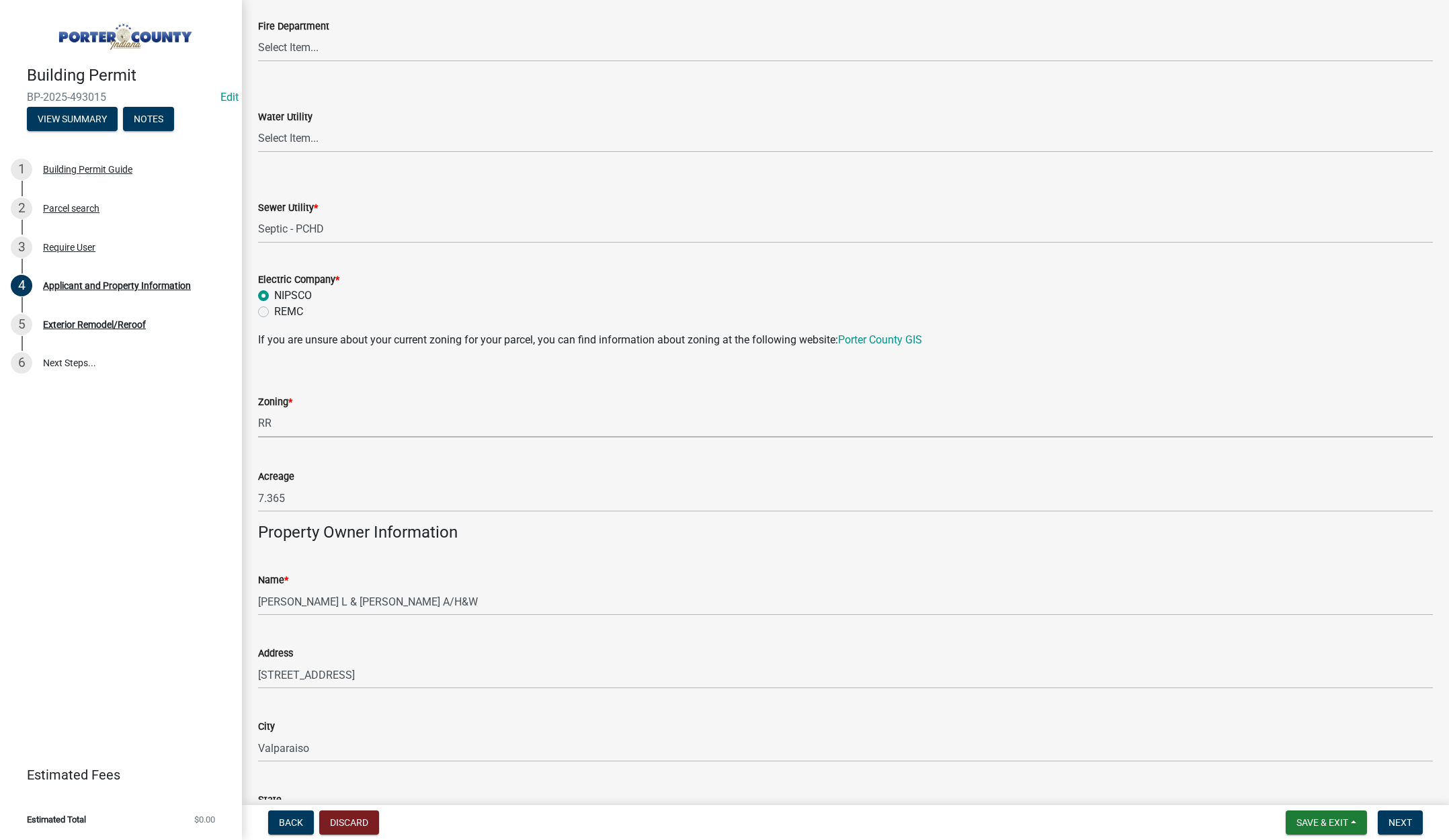
click at [258, 410] on select "Select Item... A1 A2 CH CM CN I1 I2 I3 IN MP OT P1 P2 PUD R1 R2 R3 R4 RL RR" at bounding box center [844, 423] width 1175 height 27
select select "92efe679-05f4-414a-9426-51627fba5de6"
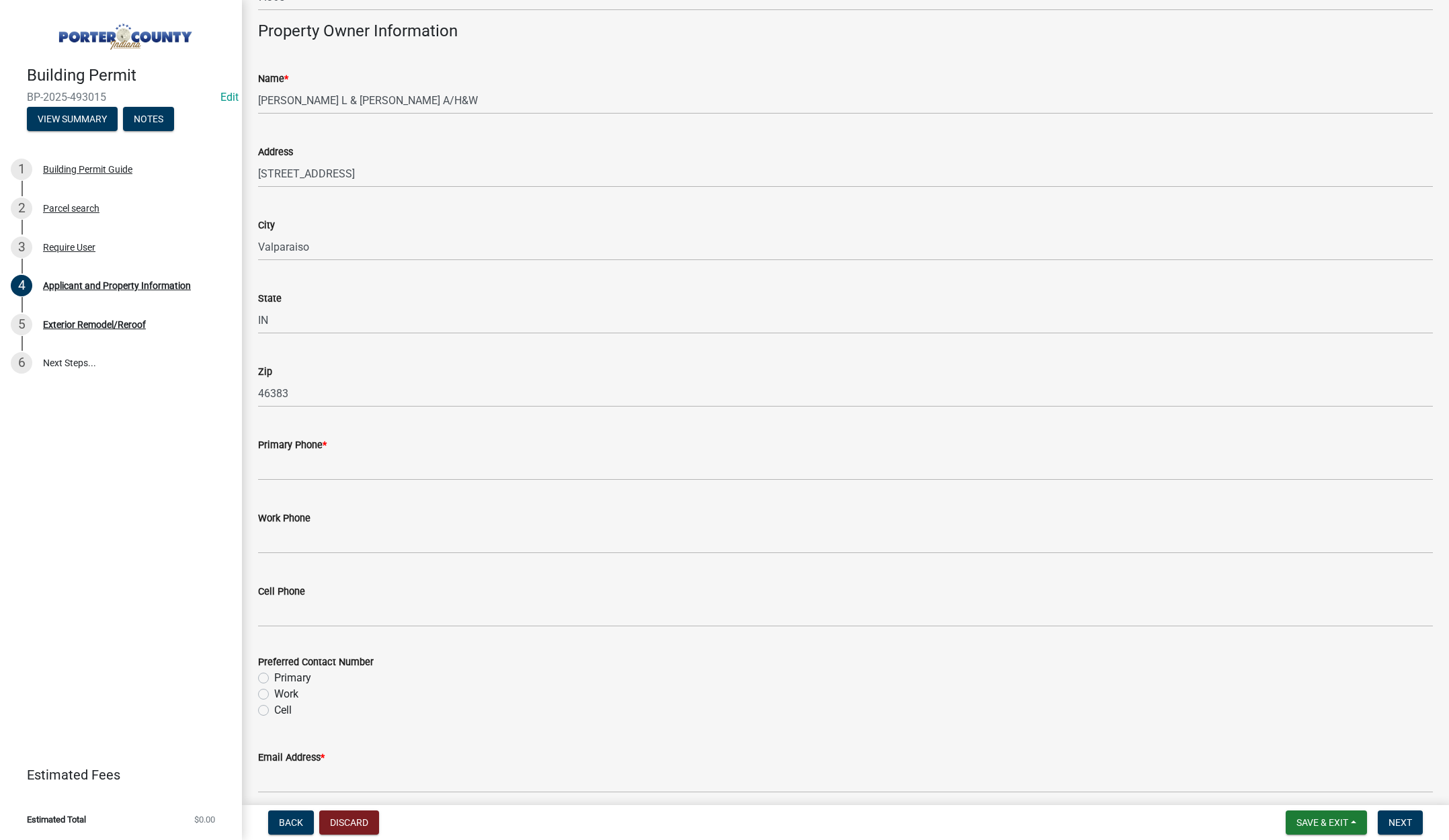
scroll to position [1411, 0]
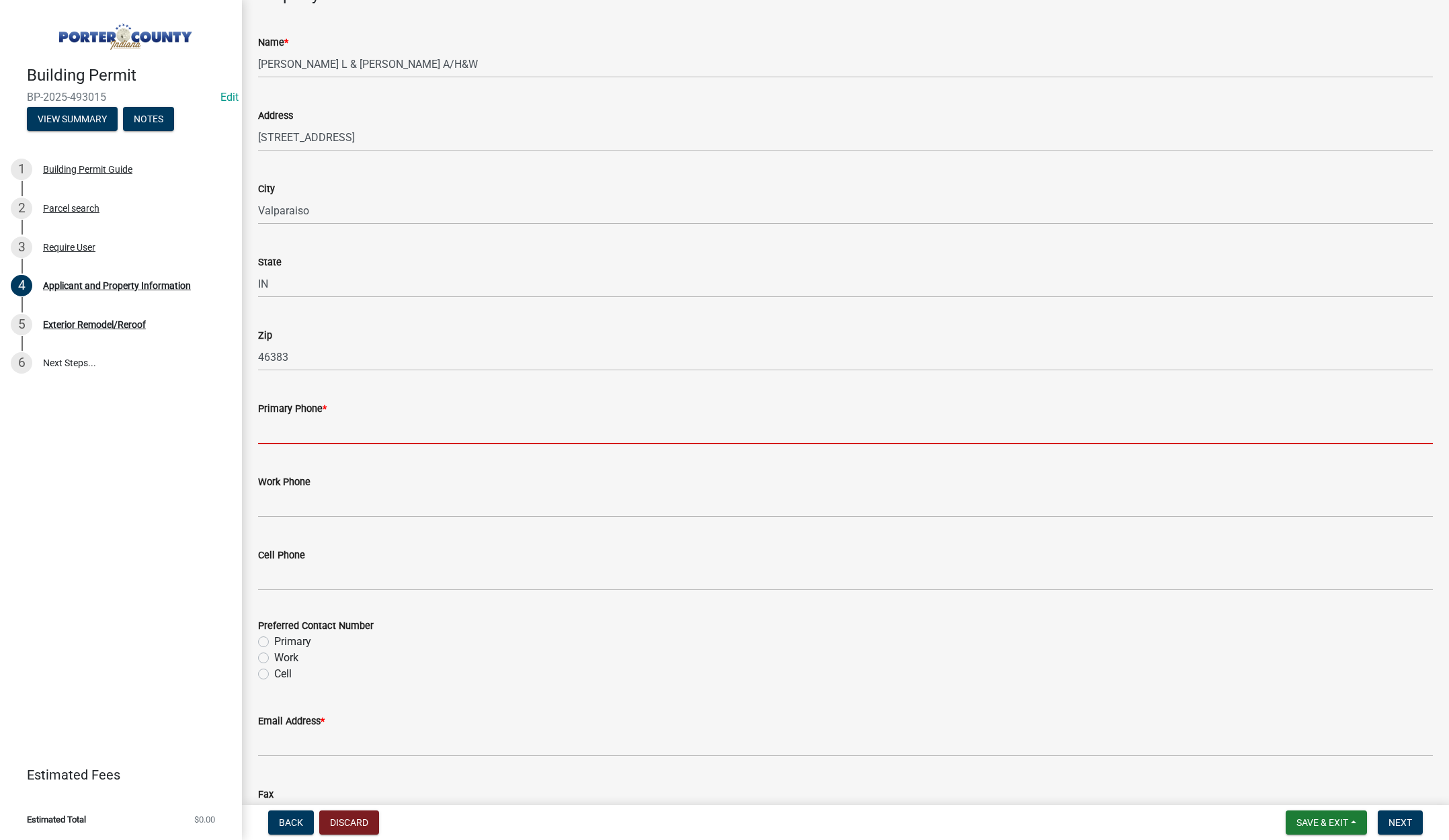
click at [318, 425] on input "Primary Phone *" at bounding box center [844, 430] width 1175 height 27
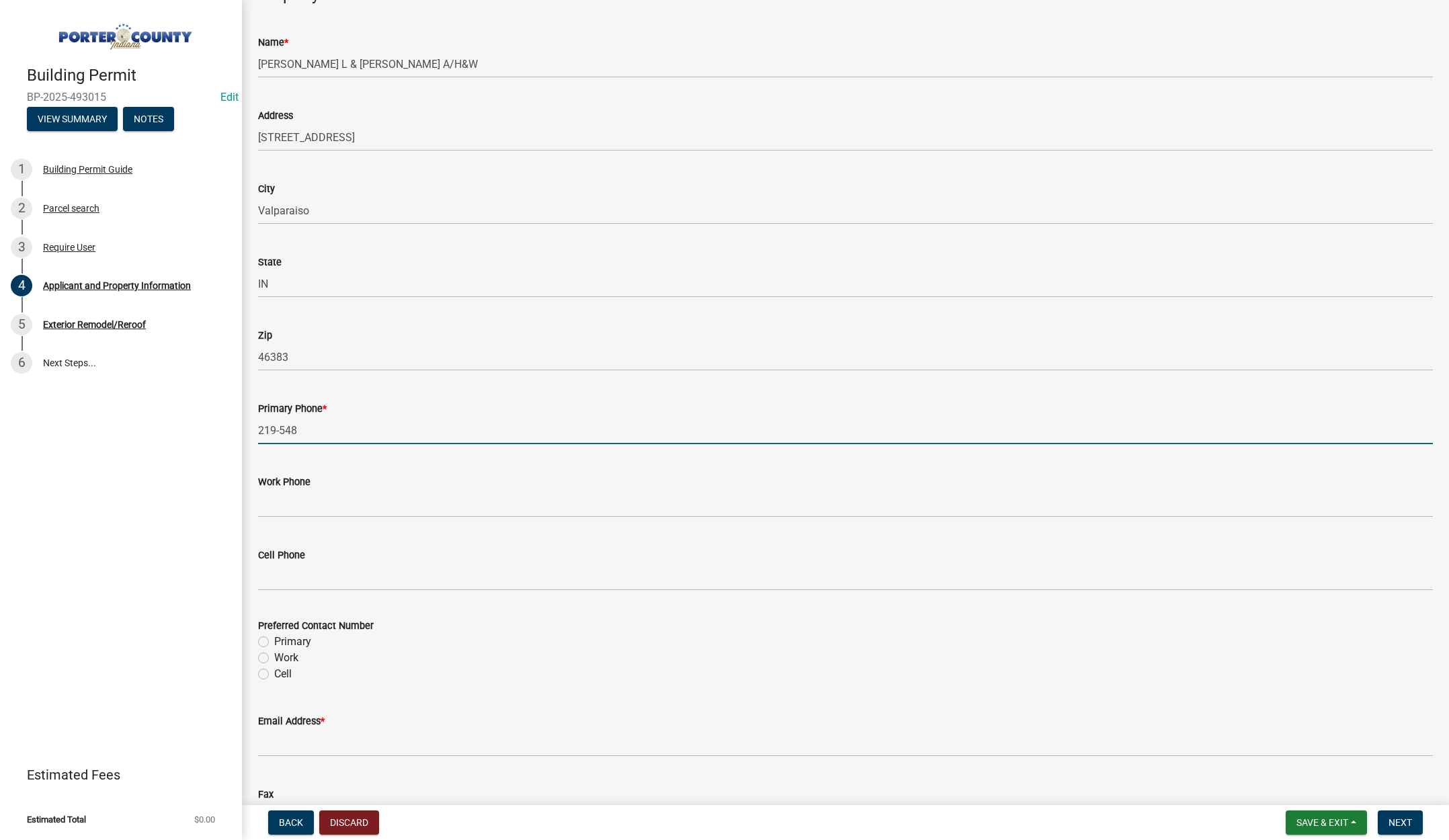
type input "[PHONE_NUMBER]"
click at [274, 637] on label "Primary" at bounding box center [293, 642] width 37 height 16
click at [274, 637] on input "Primary" at bounding box center [279, 638] width 9 height 9
radio input "true"
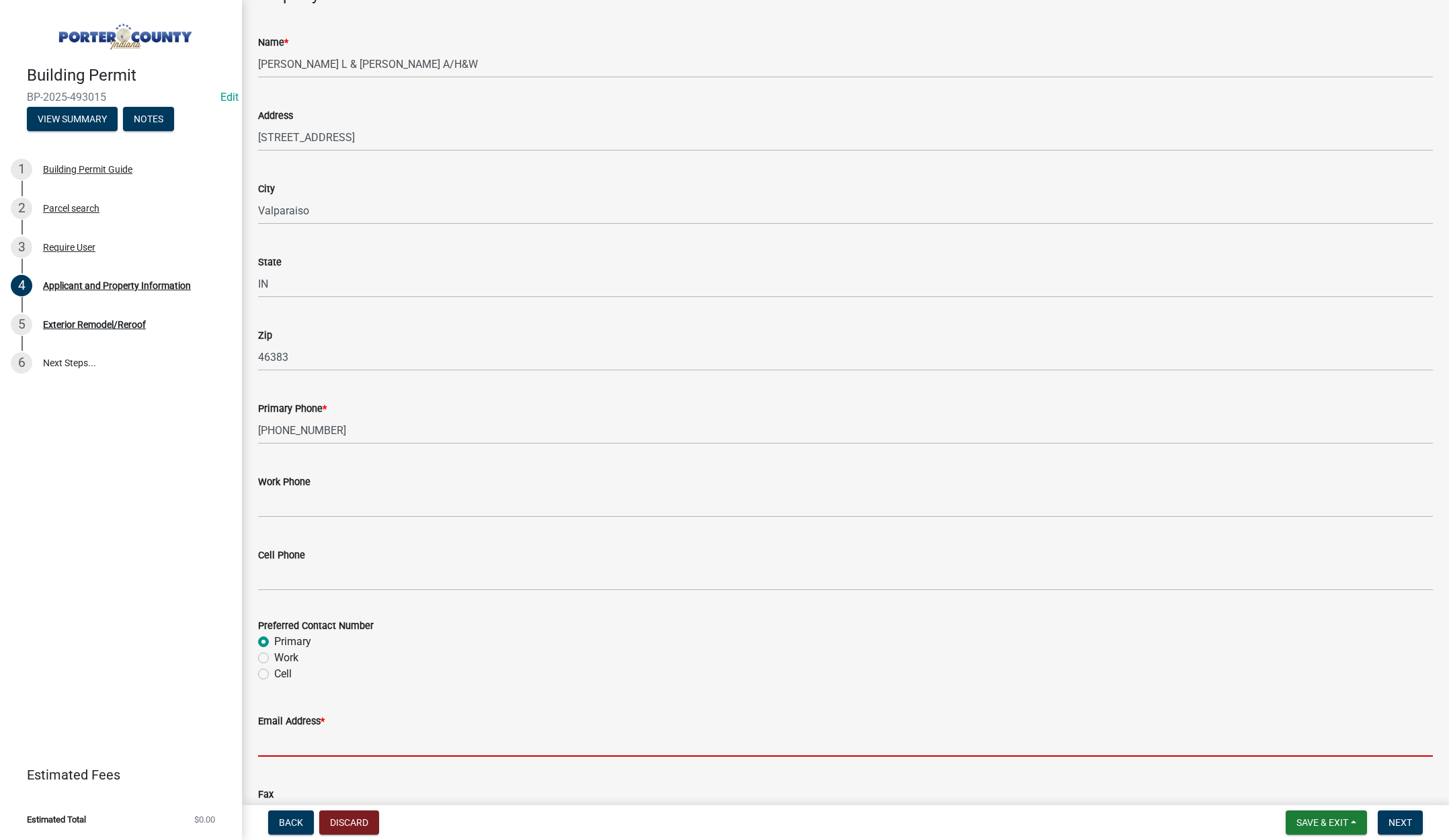
click at [281, 740] on input "Email Address *" at bounding box center [844, 743] width 1175 height 27
type input "[EMAIL_ADDRESS][DOMAIN_NAME]"
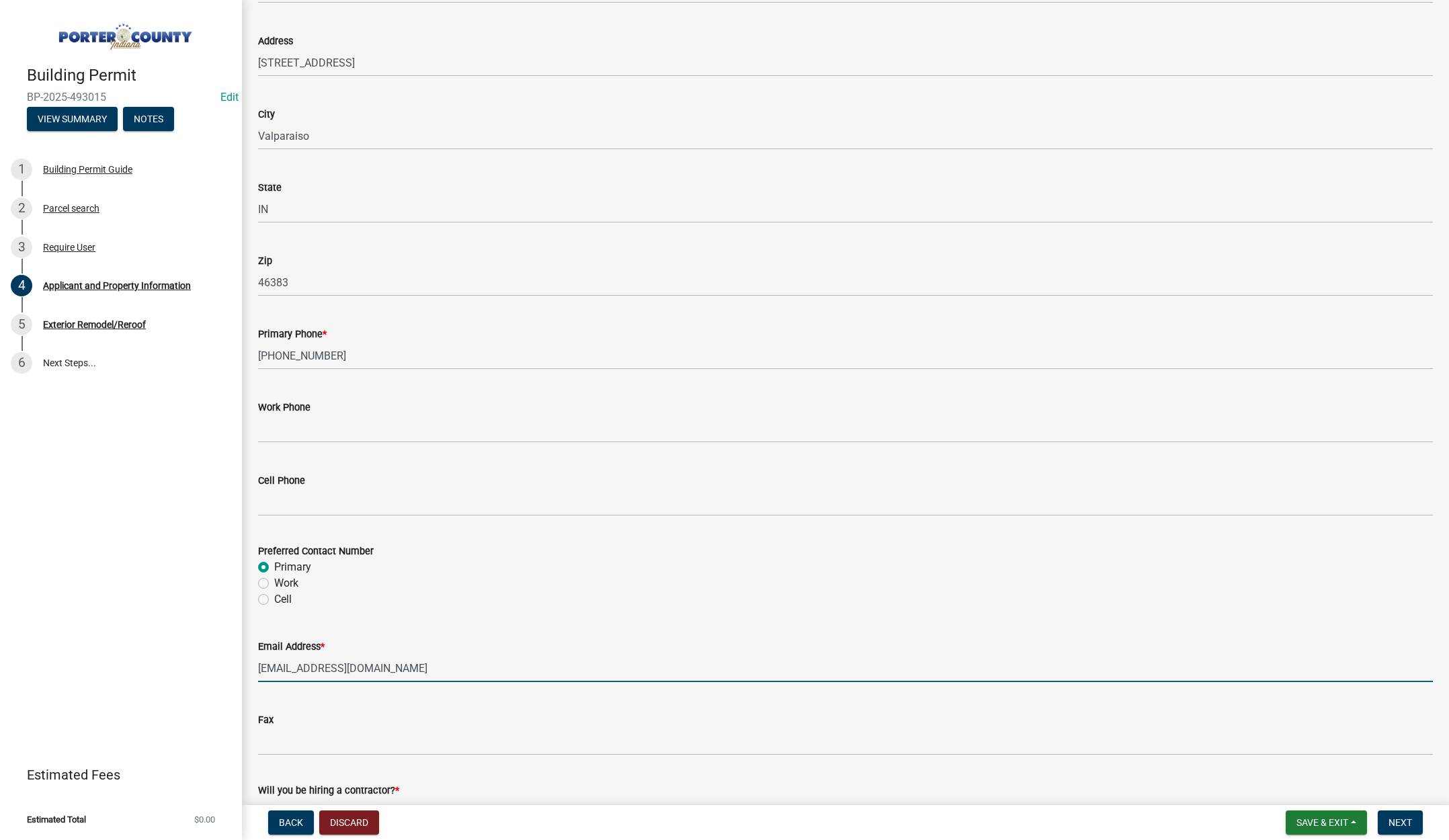
scroll to position [1674, 0]
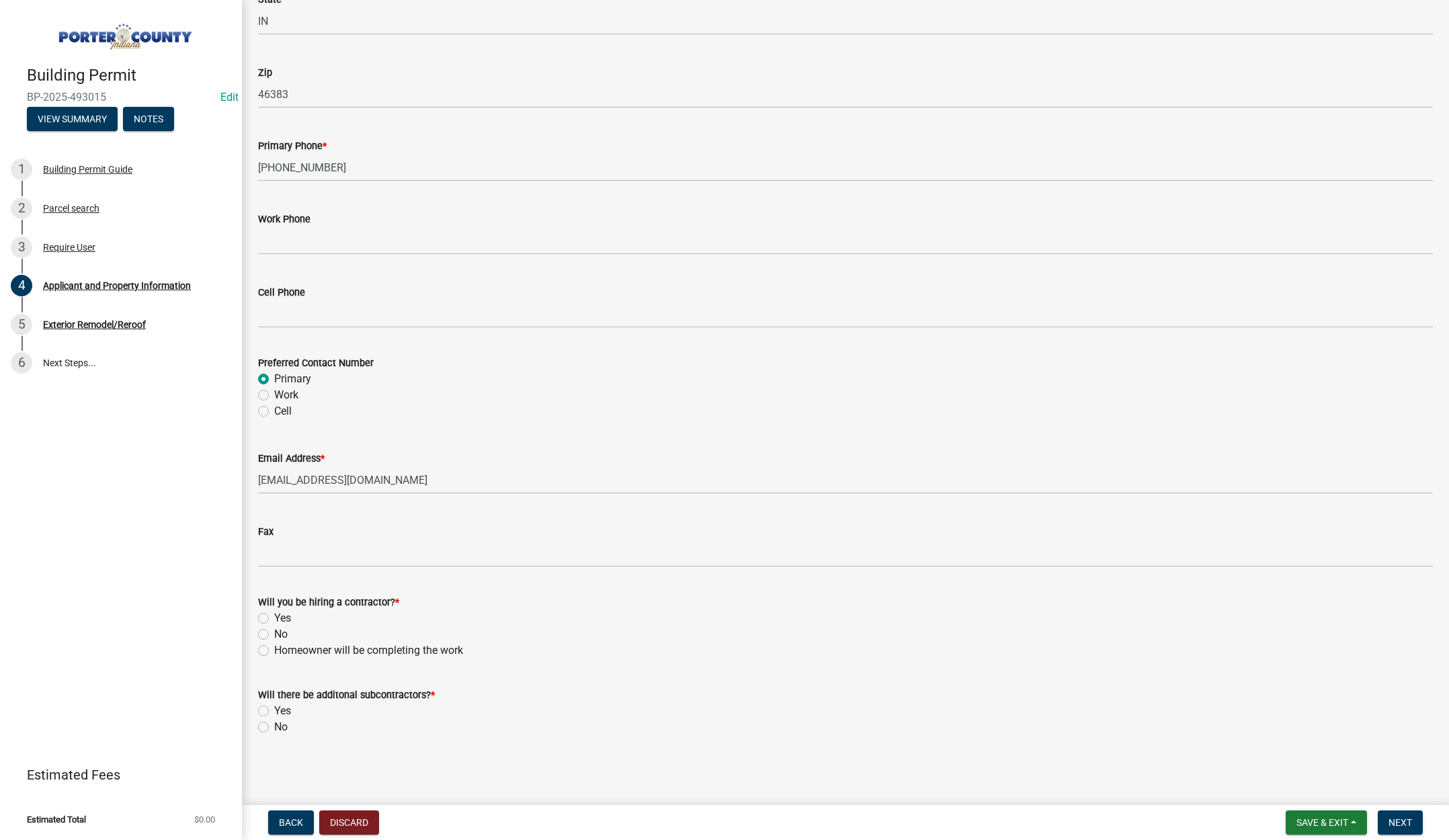
click at [274, 619] on label "Yes" at bounding box center [282, 618] width 17 height 16
click at [274, 619] on input "Yes" at bounding box center [279, 614] width 9 height 9
radio input "true"
click at [274, 726] on label "No" at bounding box center [281, 727] width 13 height 16
click at [274, 726] on input "No" at bounding box center [279, 723] width 9 height 9
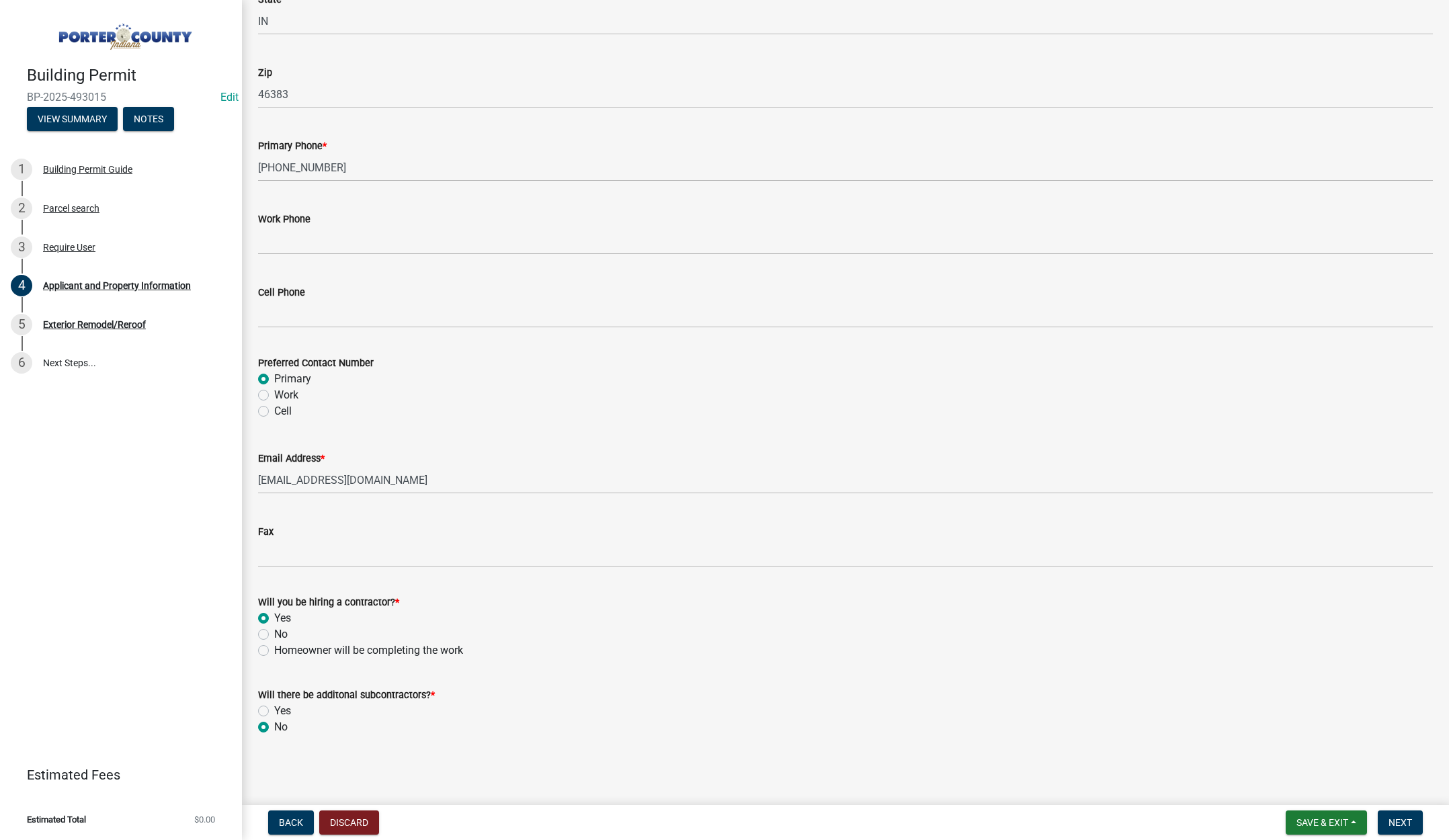
radio input "true"
click at [1385, 813] on button "Next" at bounding box center [1399, 821] width 45 height 24
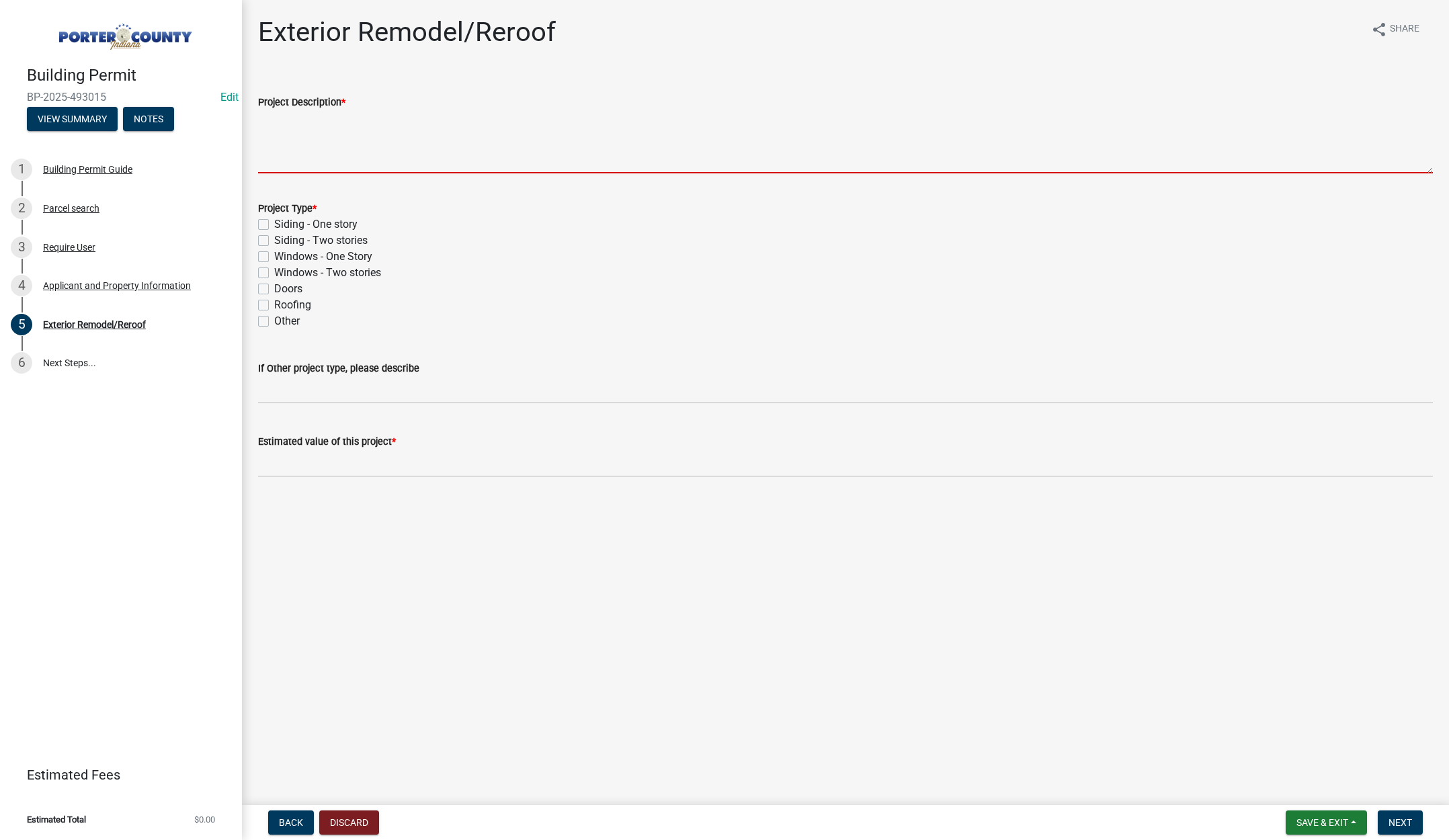
click at [336, 134] on textarea "Project Description *" at bounding box center [844, 141] width 1175 height 63
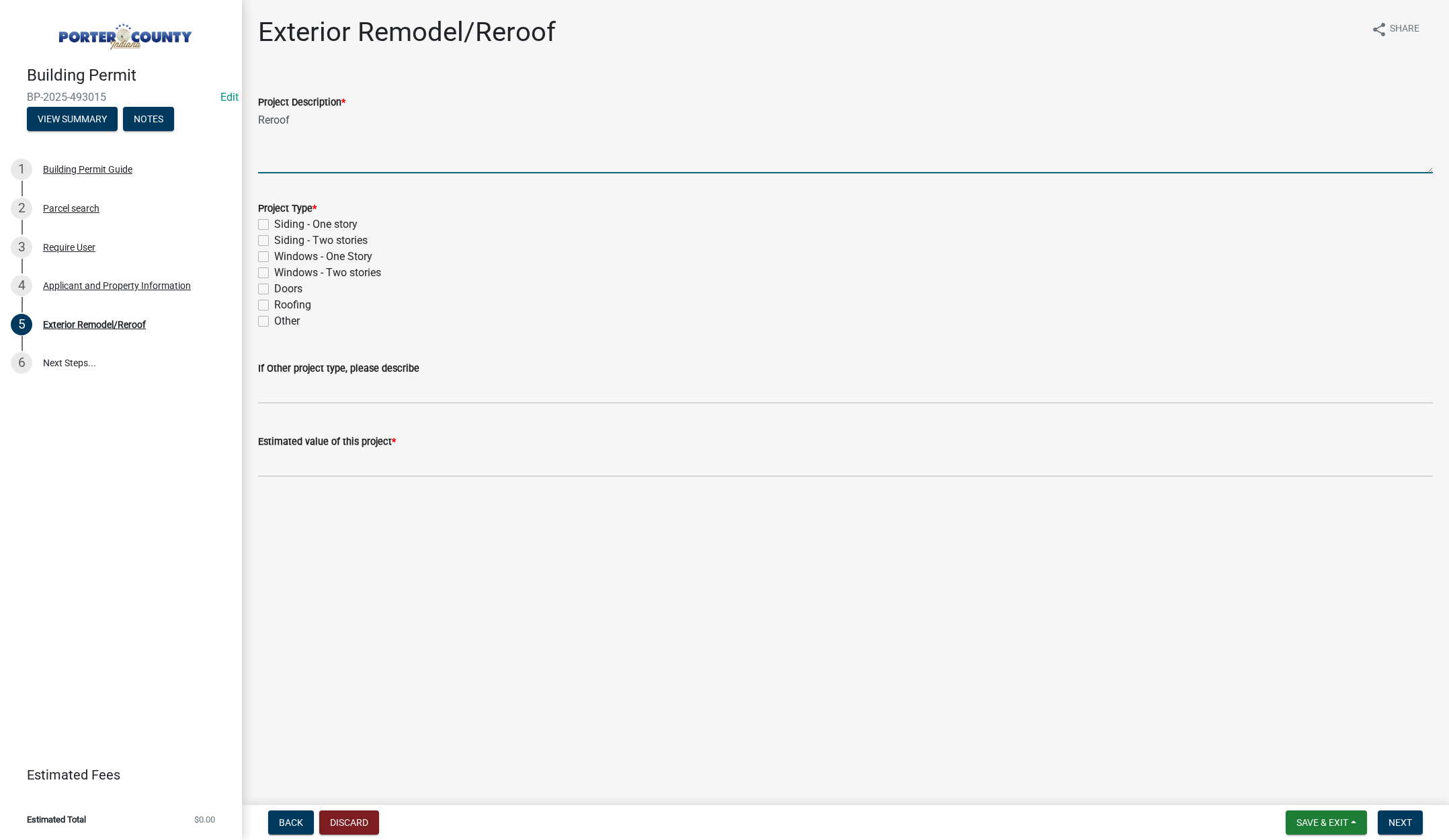
type textarea "Reroof"
click at [274, 304] on label "Roofing" at bounding box center [293, 304] width 37 height 16
click at [274, 304] on input "Roofing" at bounding box center [279, 301] width 9 height 9
checkbox input "true"
checkbox input "false"
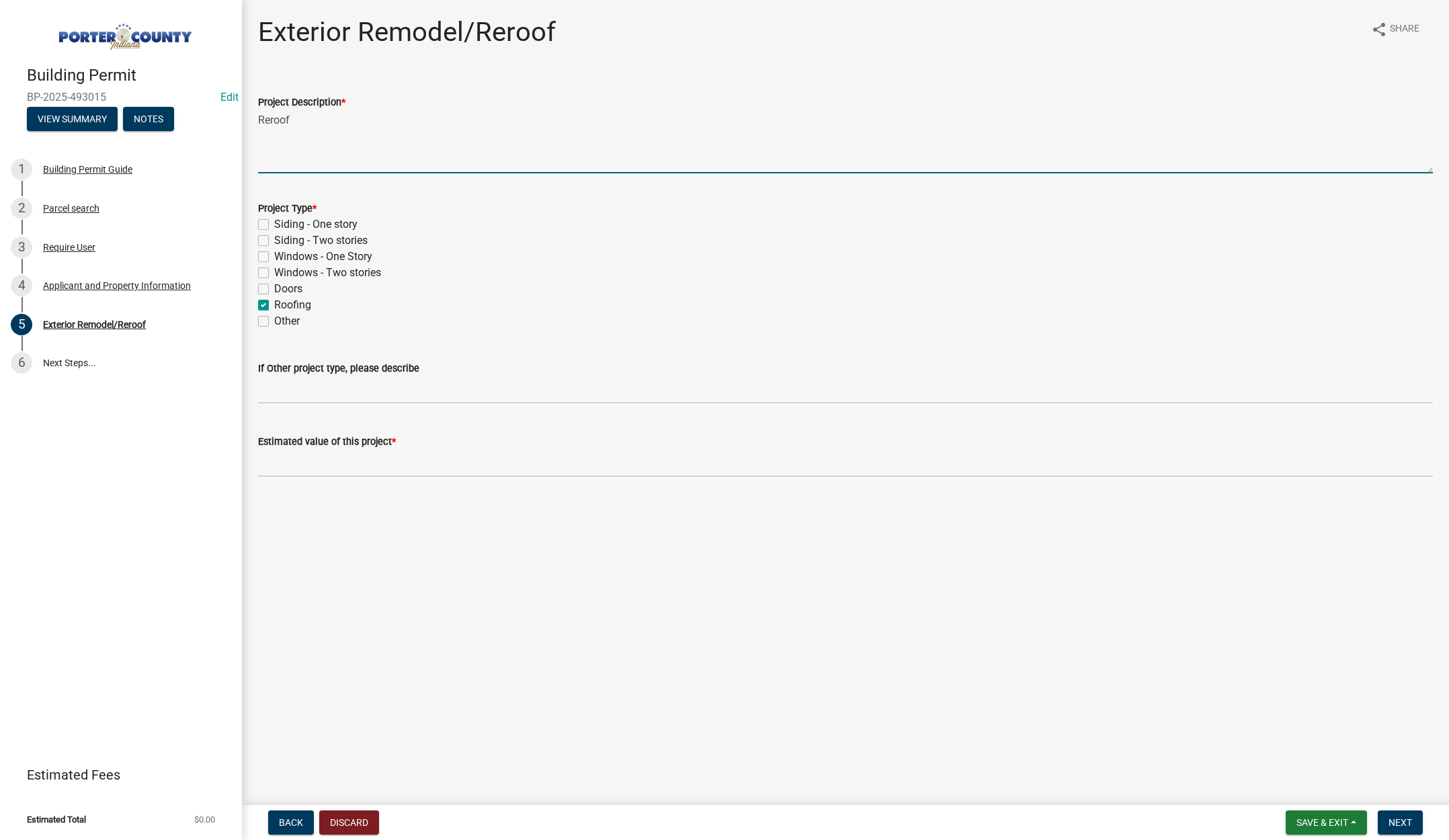
checkbox input "false"
checkbox input "true"
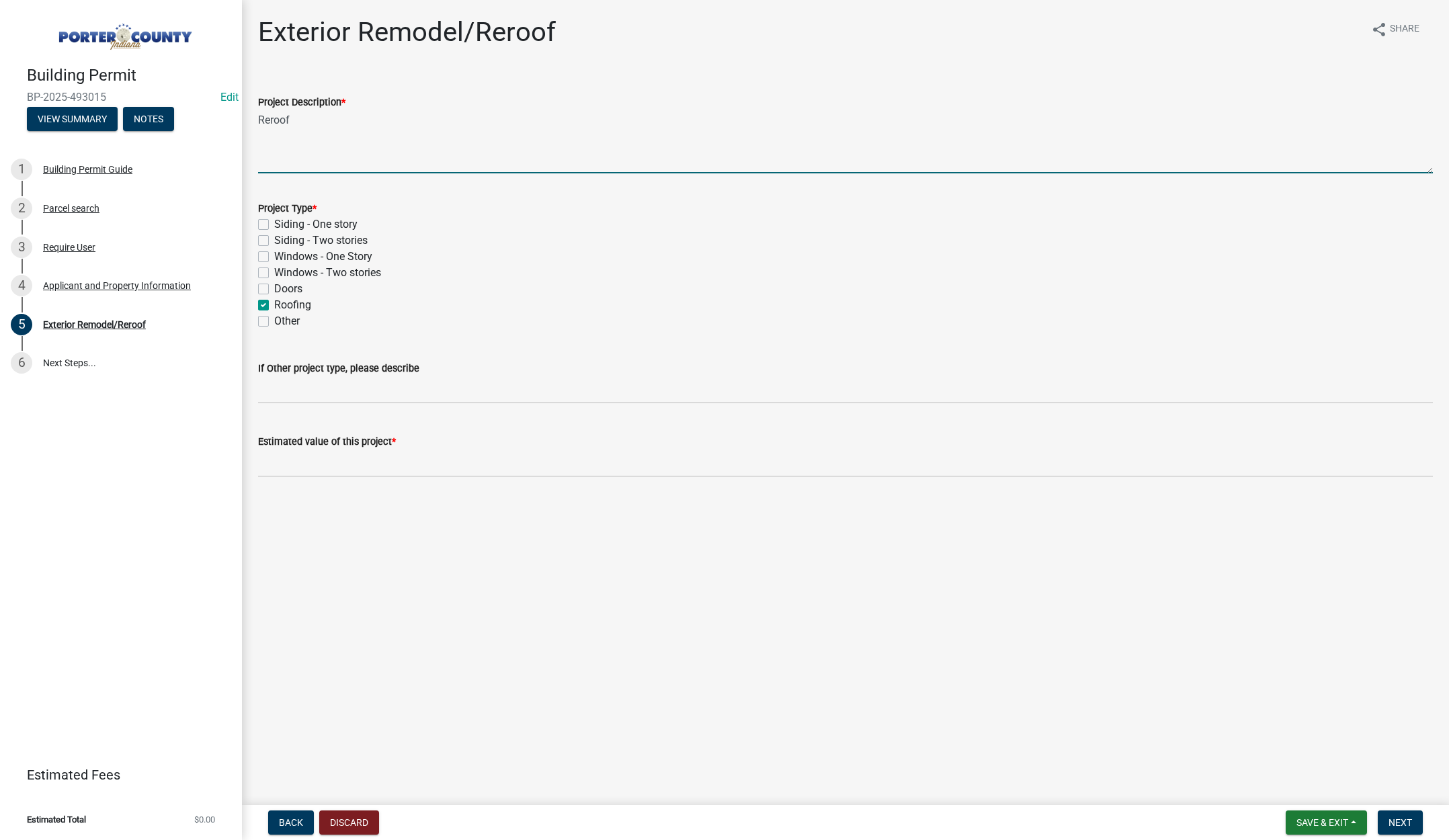
checkbox input "false"
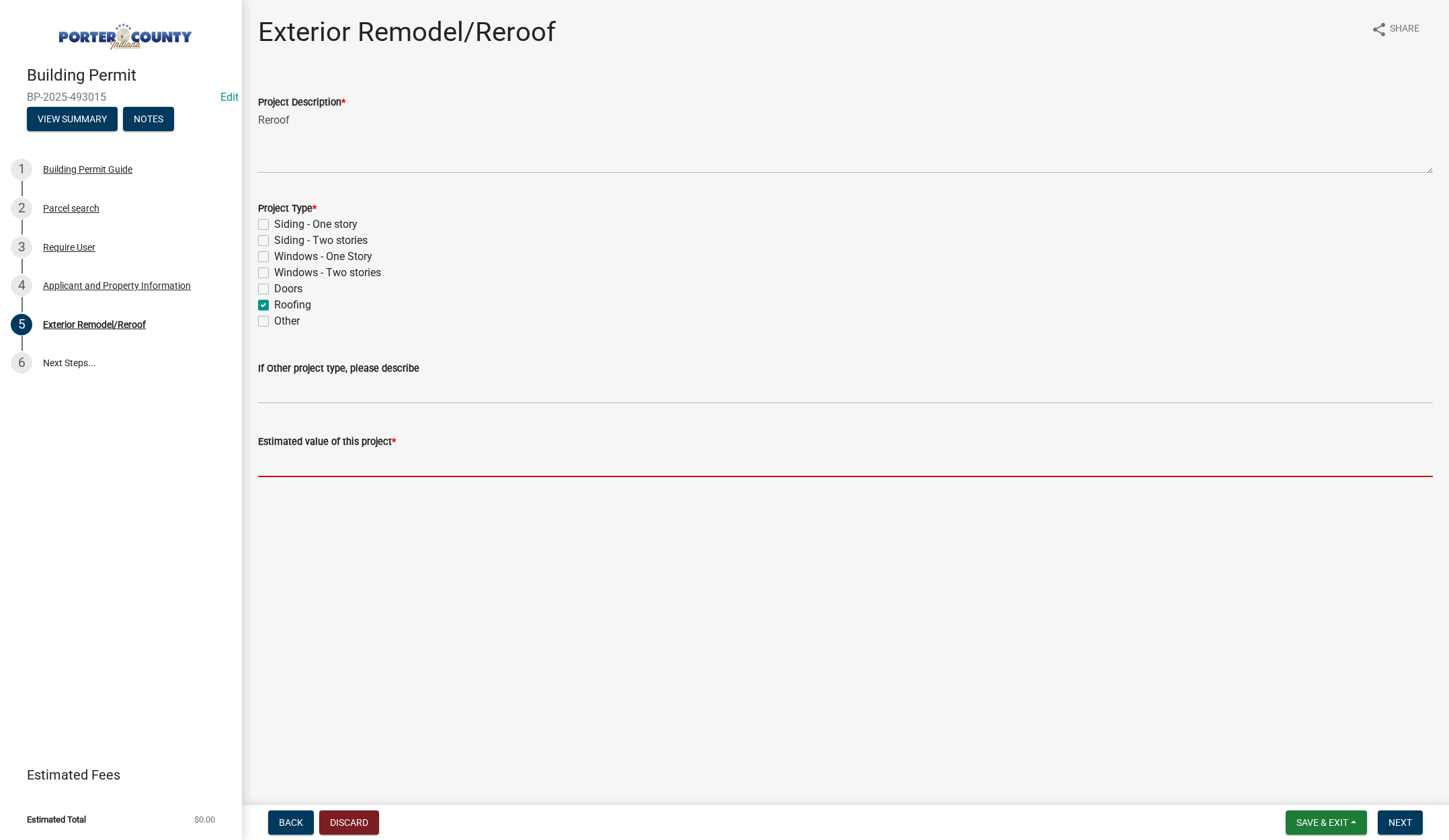
click at [297, 465] on input "text" at bounding box center [844, 463] width 1175 height 27
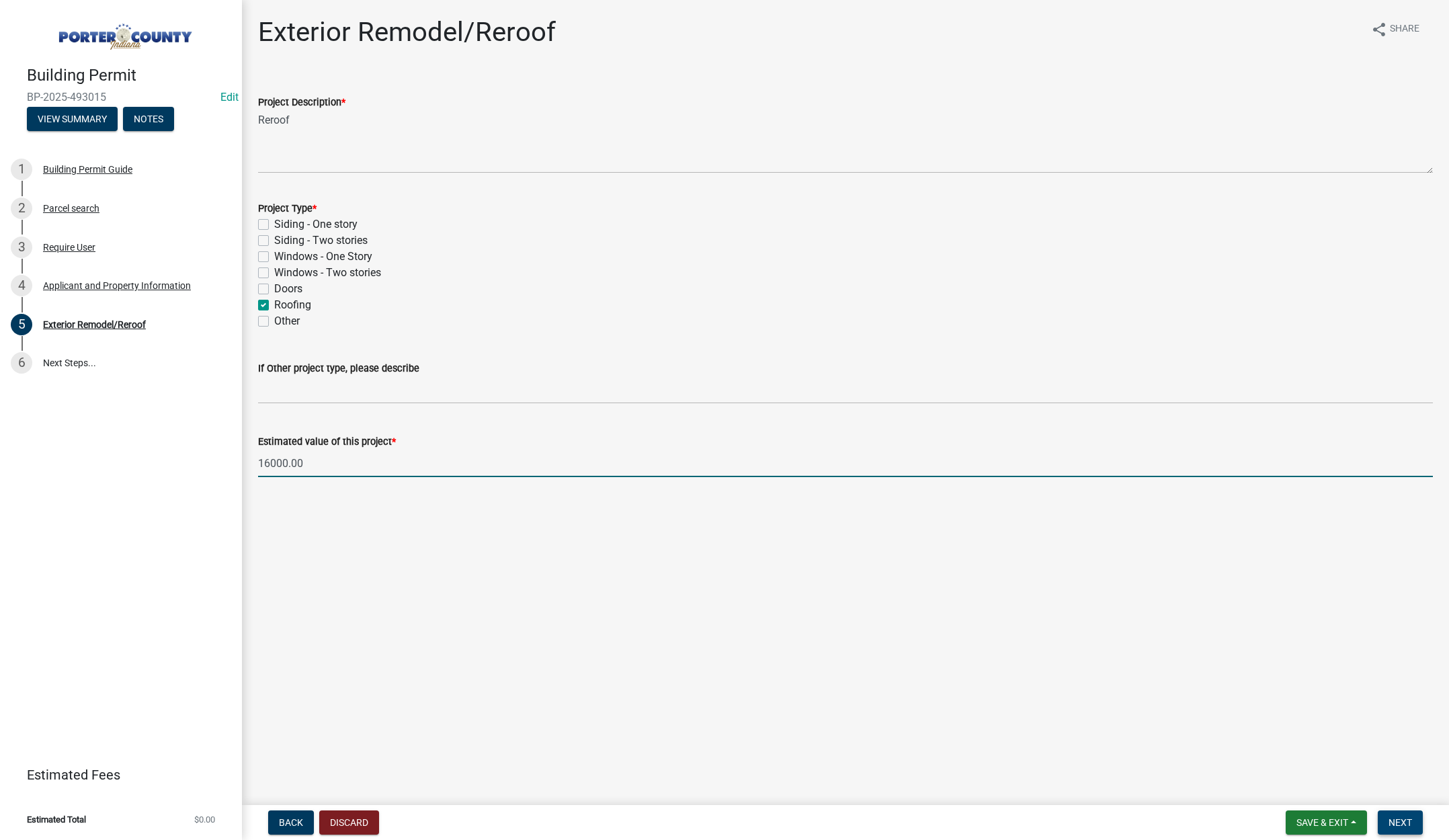
type input "16000"
drag, startPoint x: 1407, startPoint y: 815, endPoint x: 1413, endPoint y: 808, distance: 9.2
click at [1408, 814] on button "Next" at bounding box center [1399, 821] width 45 height 24
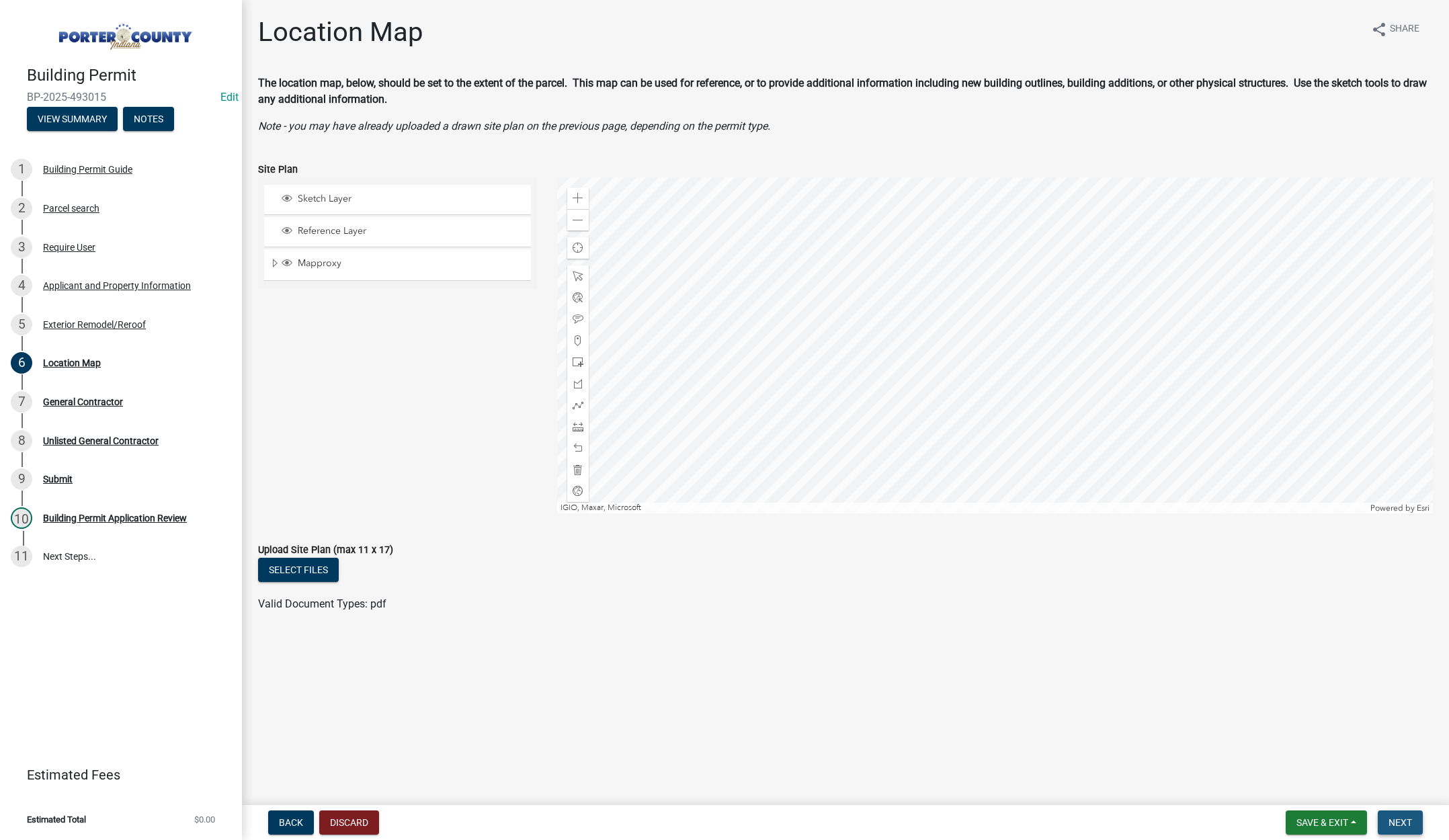
click at [1399, 823] on span "Next" at bounding box center [1399, 822] width 24 height 11
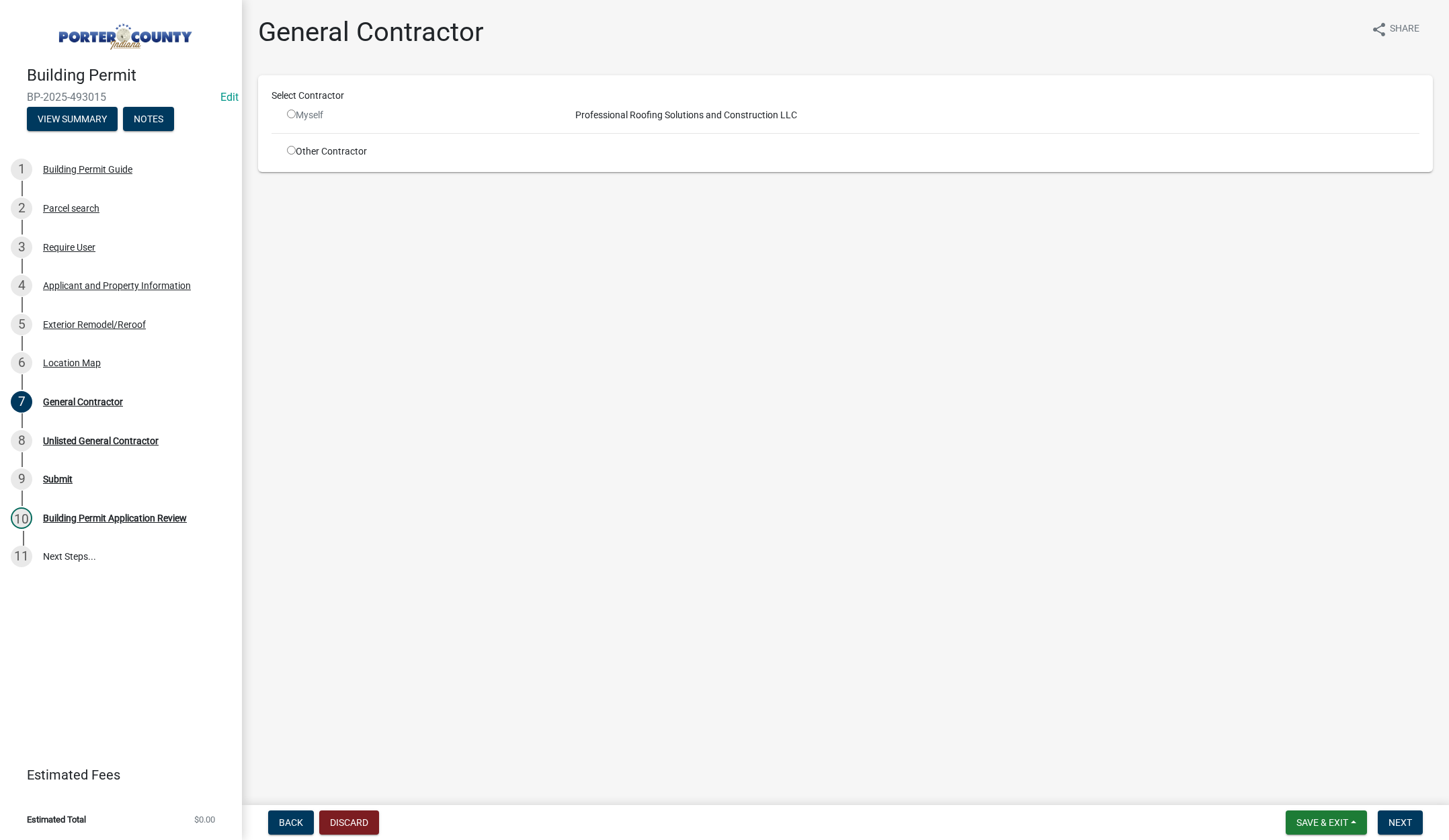
click at [288, 146] on input "radio" at bounding box center [291, 150] width 9 height 9
radio input "true"
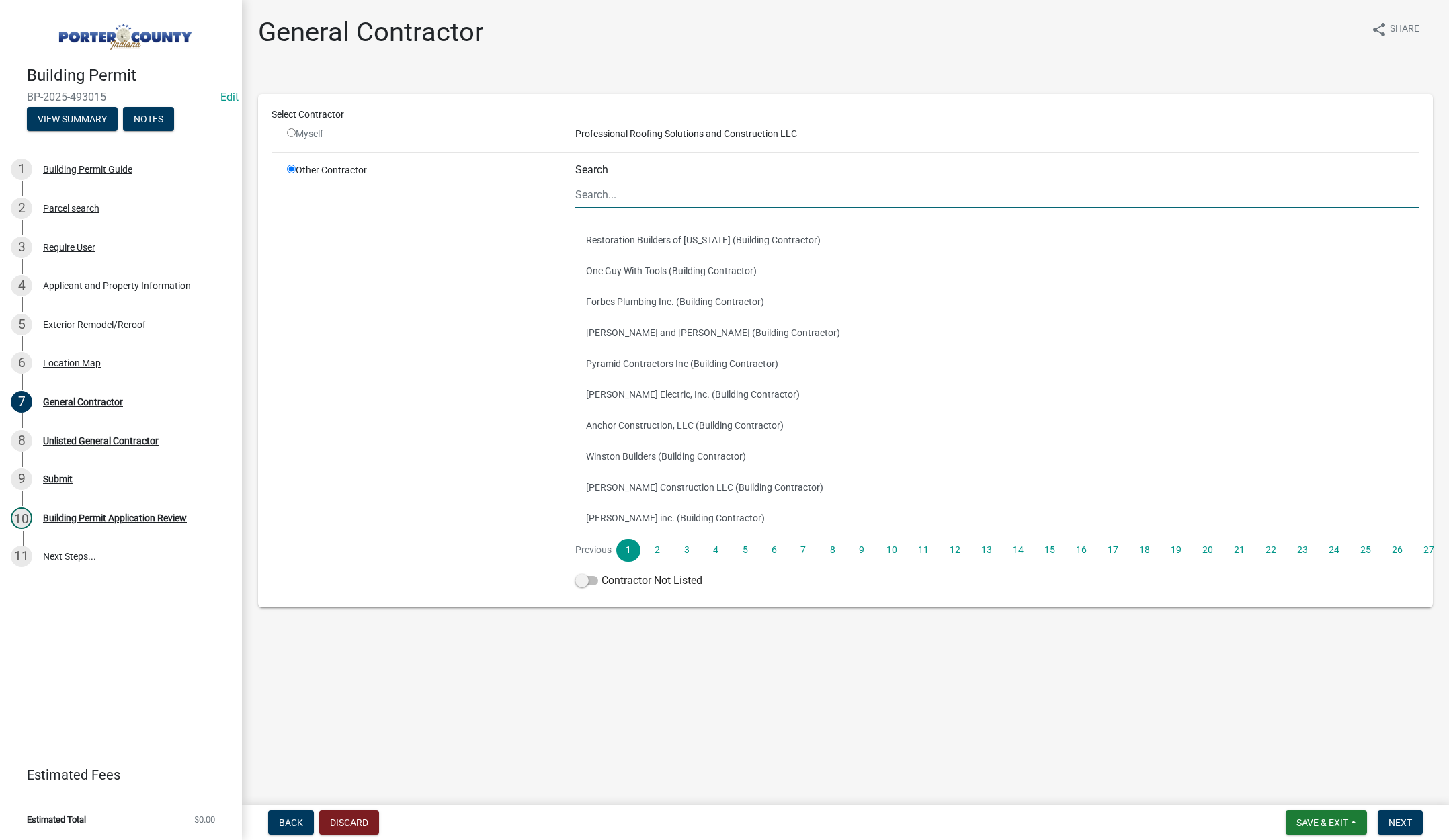
click at [603, 190] on input "Search" at bounding box center [997, 194] width 844 height 27
type input "tri coun"
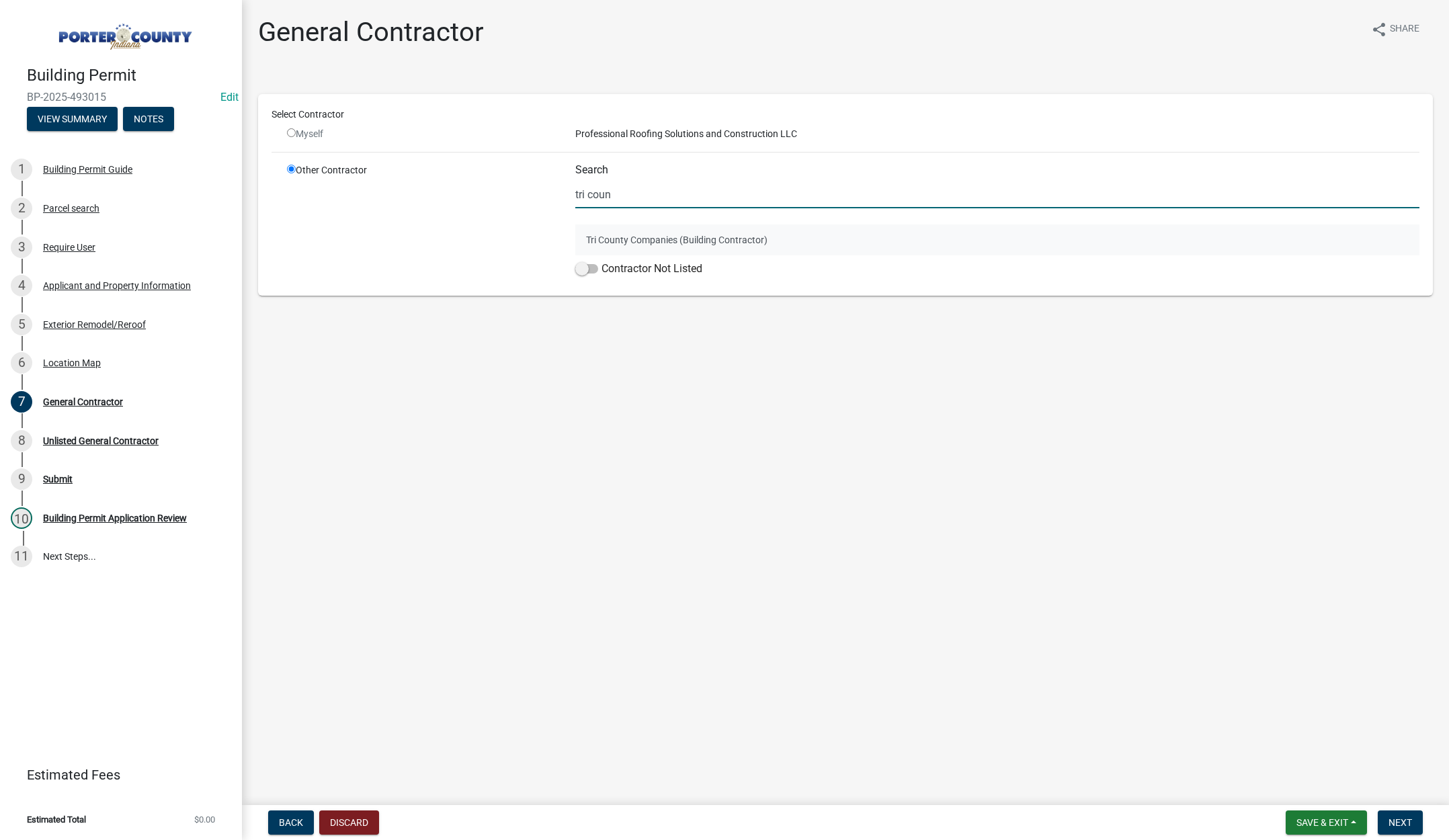
click at [665, 247] on button "Tri County Companies (Building Contractor)" at bounding box center [997, 240] width 844 height 31
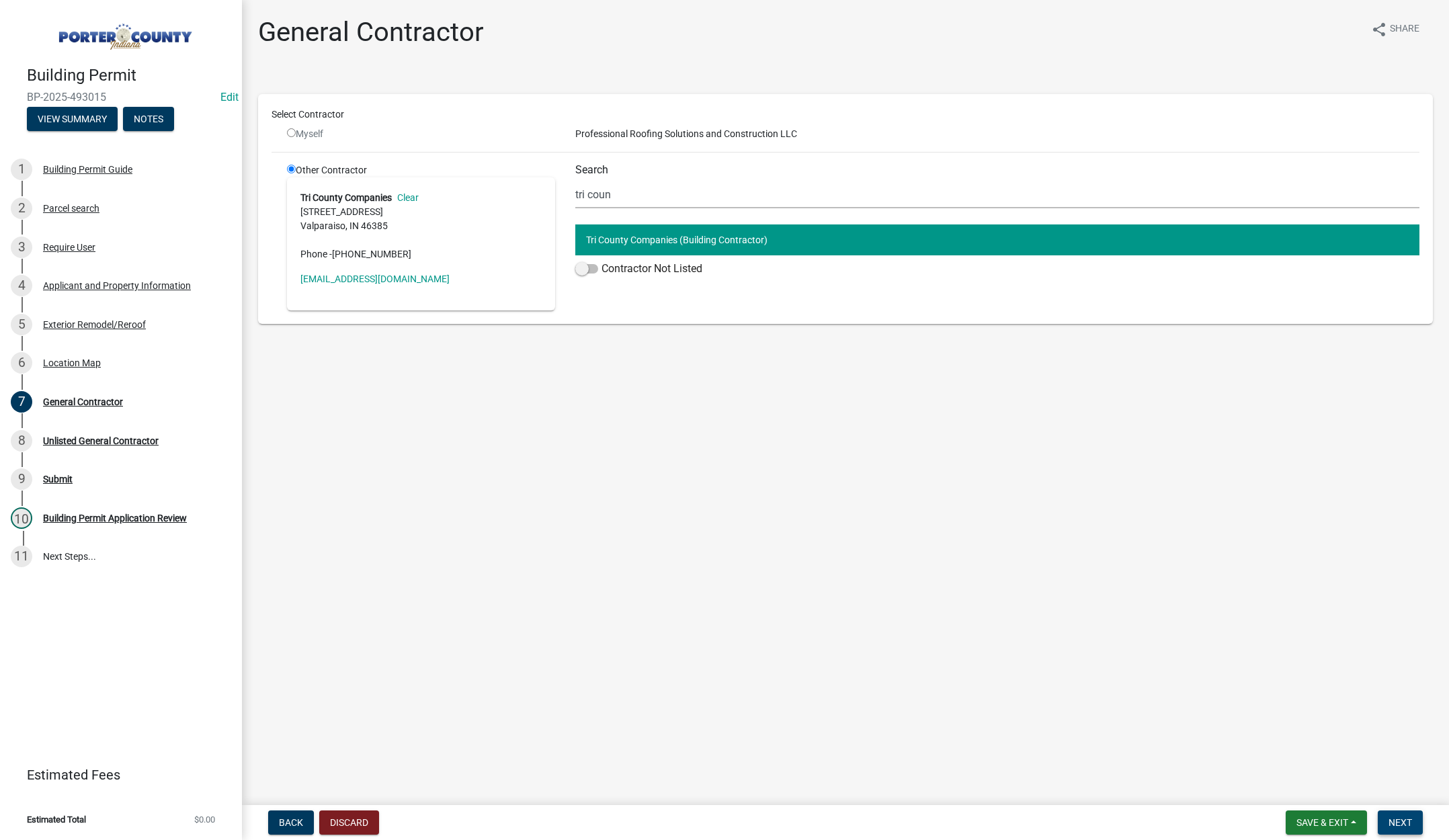
drag, startPoint x: 1397, startPoint y: 818, endPoint x: 1331, endPoint y: 667, distance: 164.8
click at [1397, 815] on button "Next" at bounding box center [1399, 821] width 45 height 24
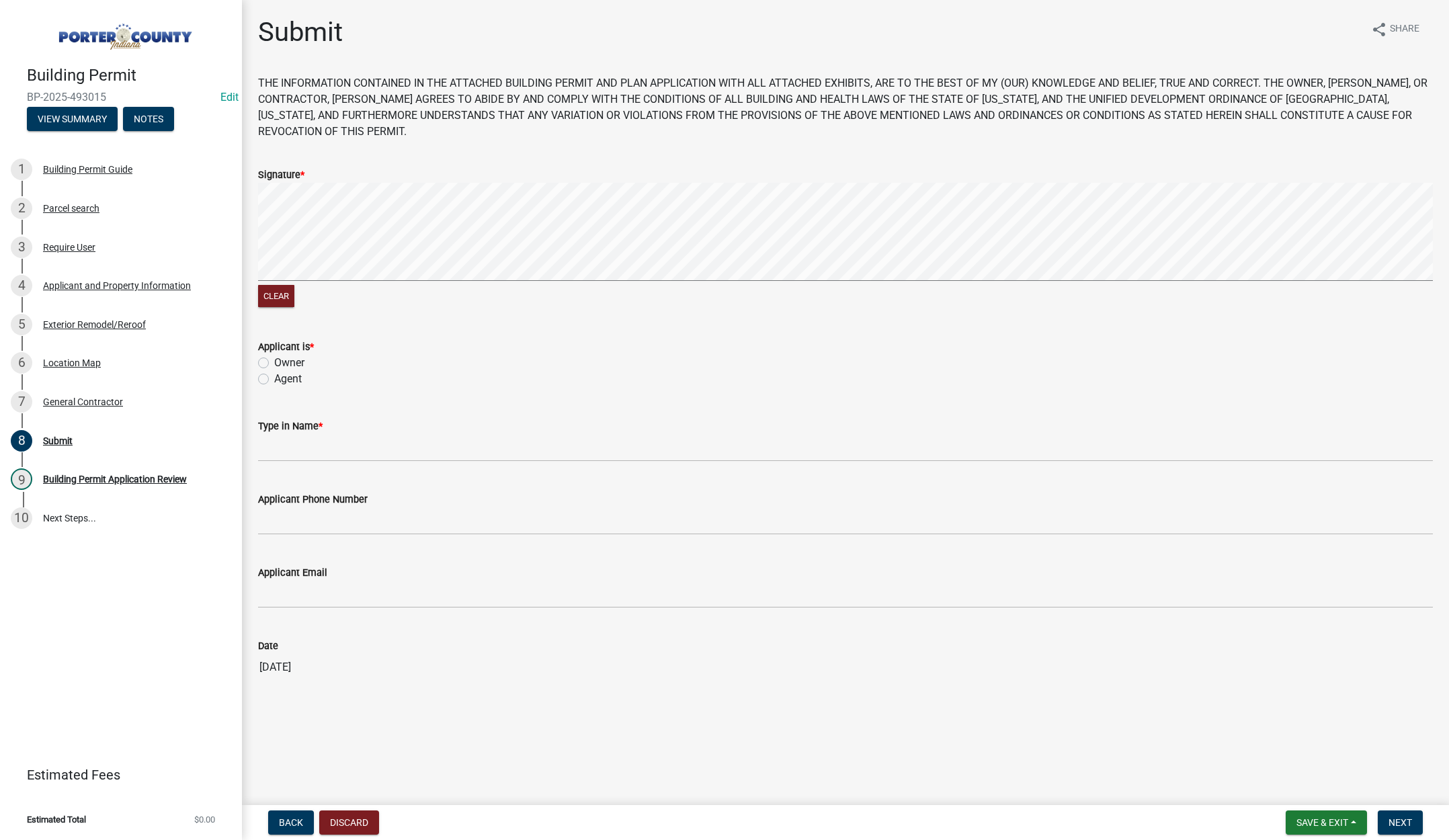
drag, startPoint x: 264, startPoint y: 378, endPoint x: 274, endPoint y: 397, distance: 21.5
click at [274, 378] on label "Agent" at bounding box center [288, 379] width 27 height 16
click at [274, 378] on input "Agent" at bounding box center [279, 375] width 9 height 9
radio input "true"
click at [300, 443] on input "Type in Name *" at bounding box center [844, 447] width 1175 height 27
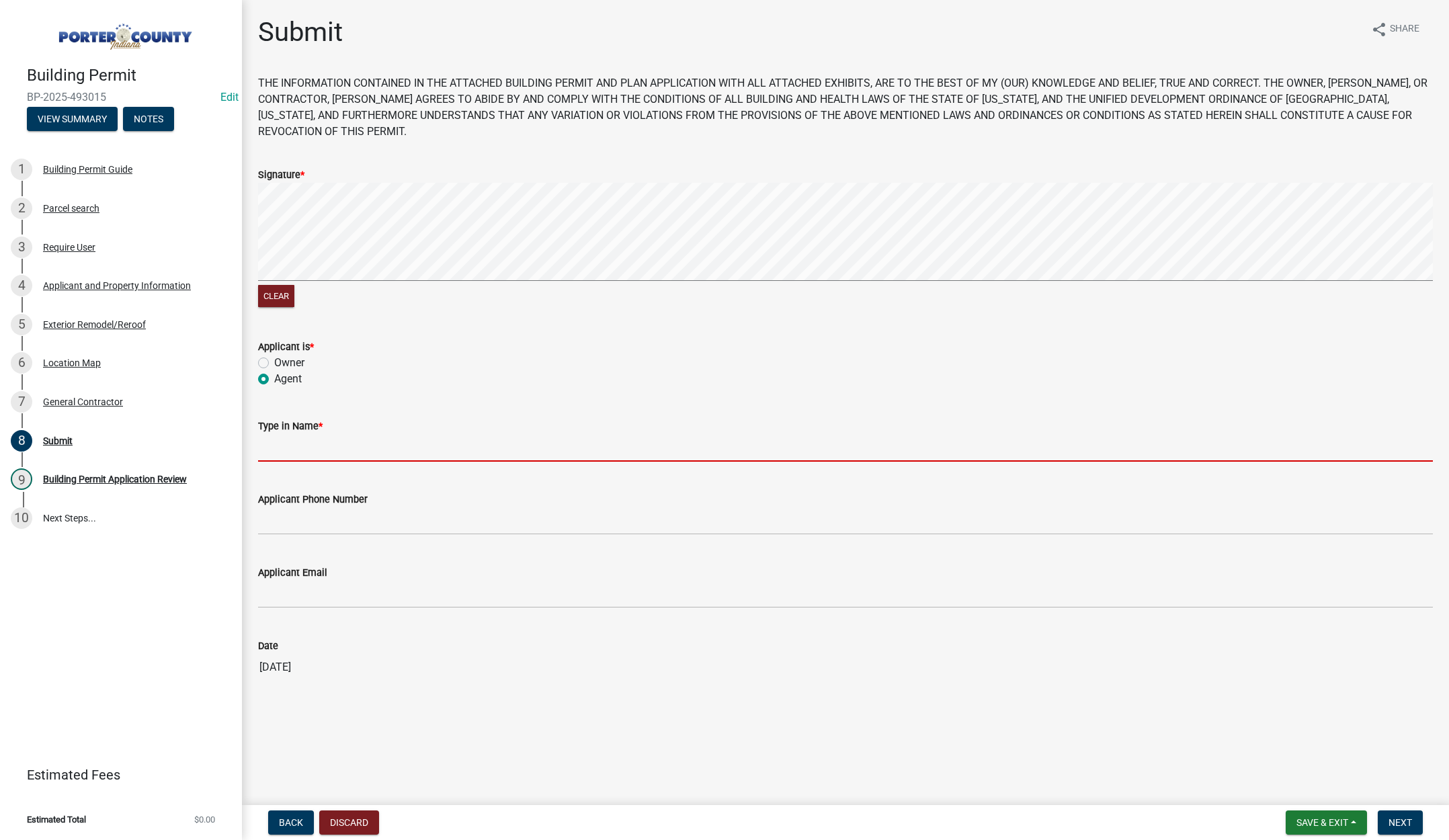
type input "[PERSON_NAME]"
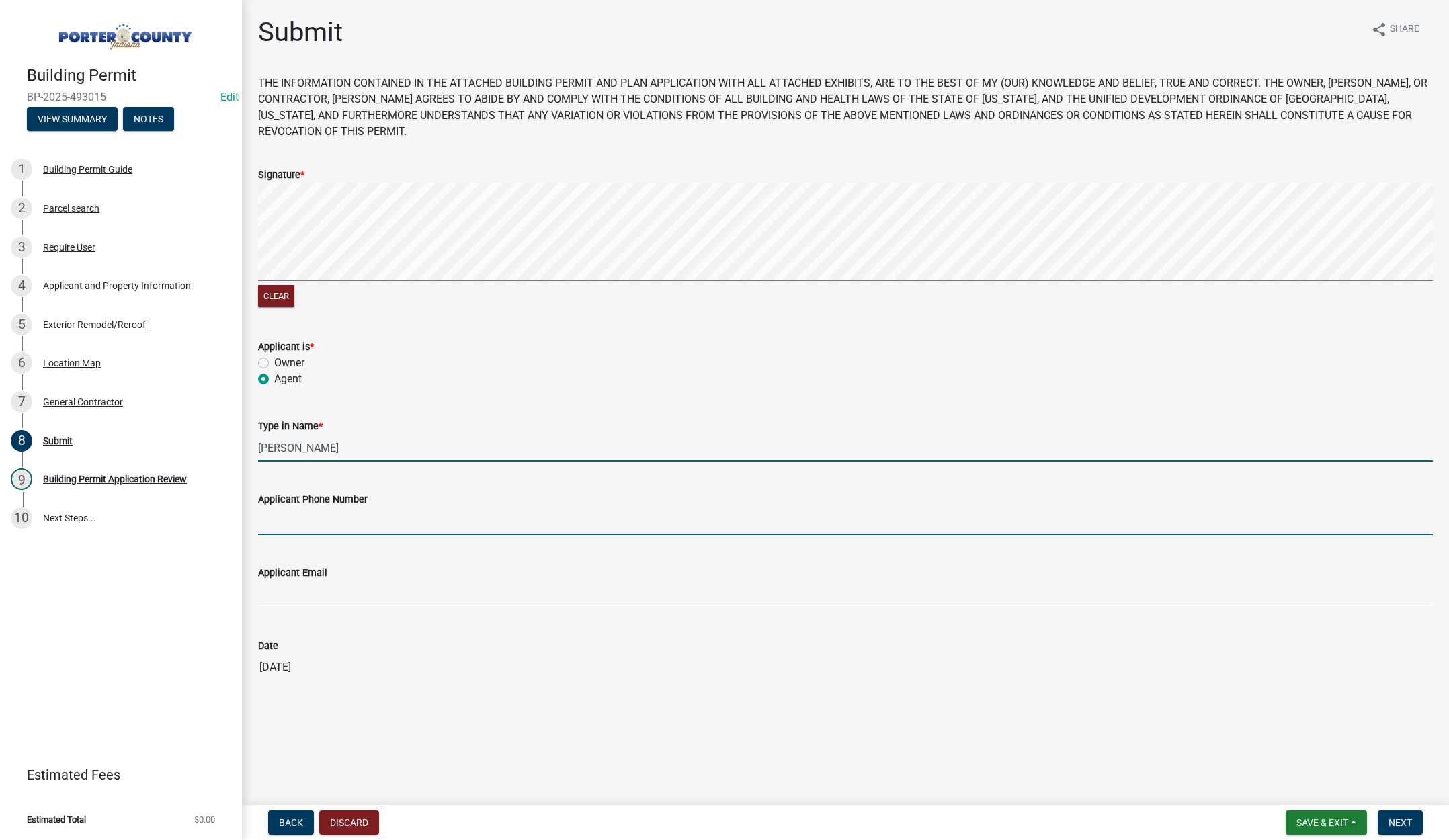
type input "2193093058"
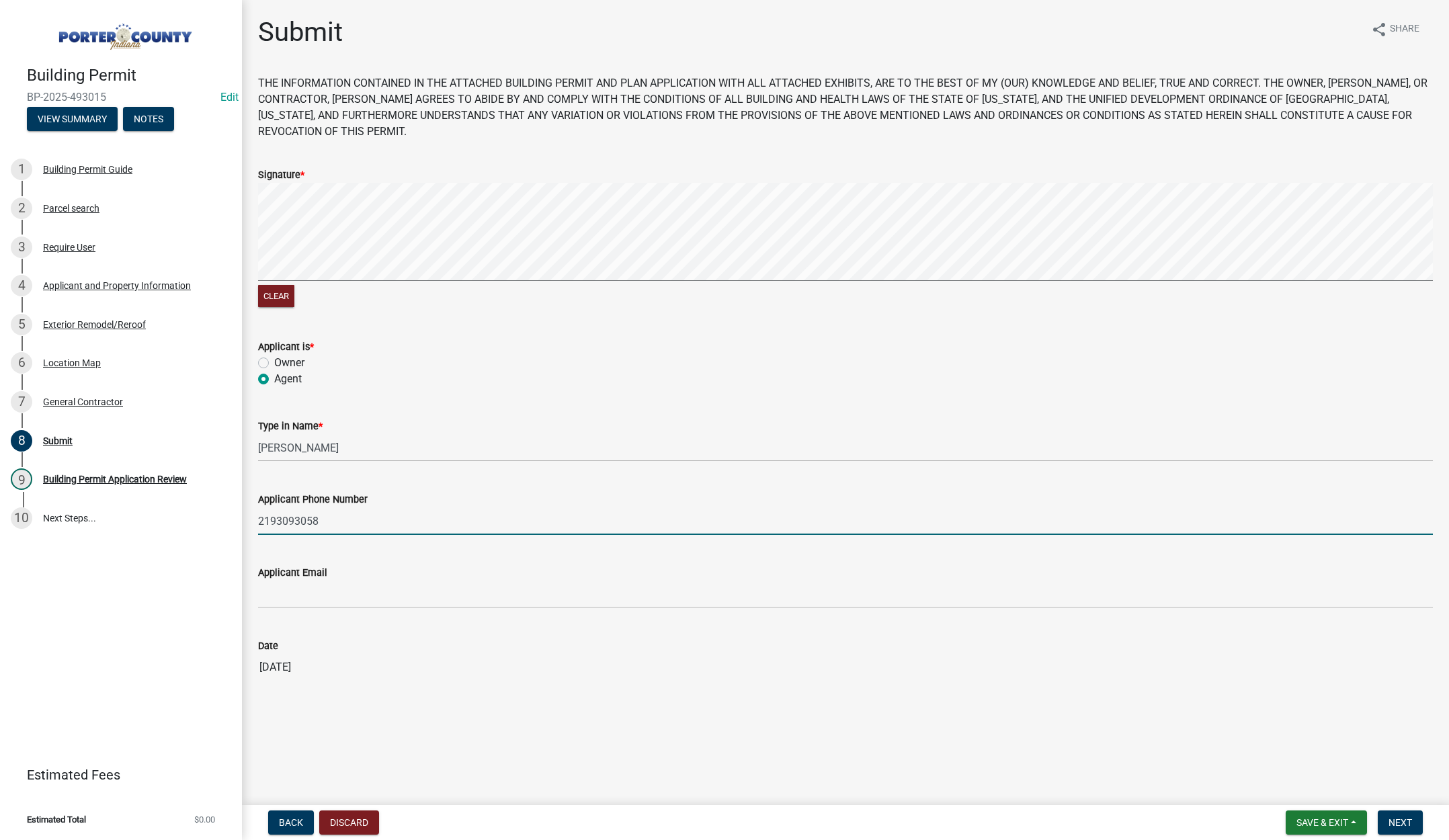
click at [354, 524] on input "2193093058" at bounding box center [844, 520] width 1175 height 27
click at [356, 522] on input "2193093058" at bounding box center [844, 520] width 1175 height 27
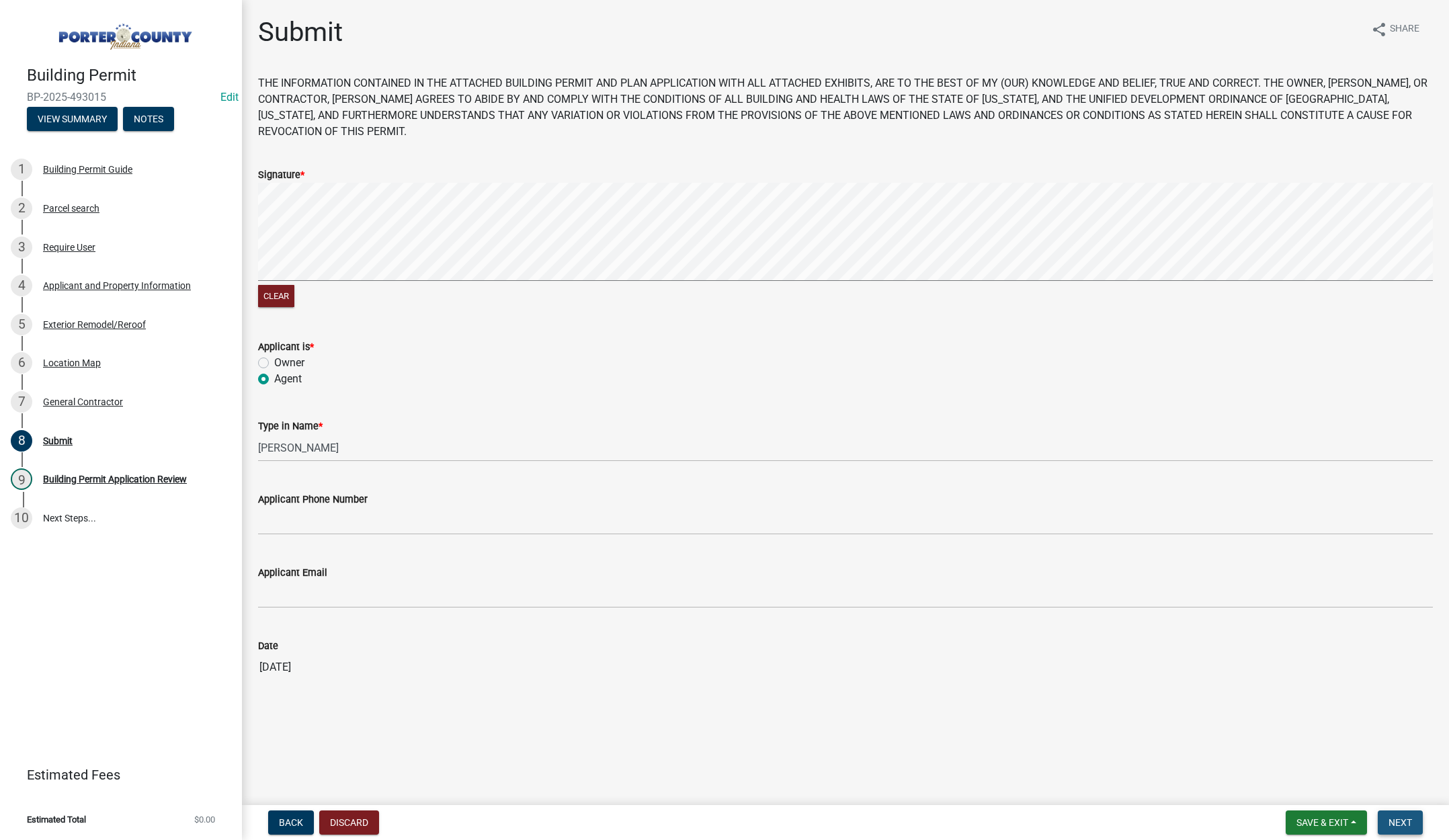
click at [1399, 817] on span "Next" at bounding box center [1399, 822] width 24 height 11
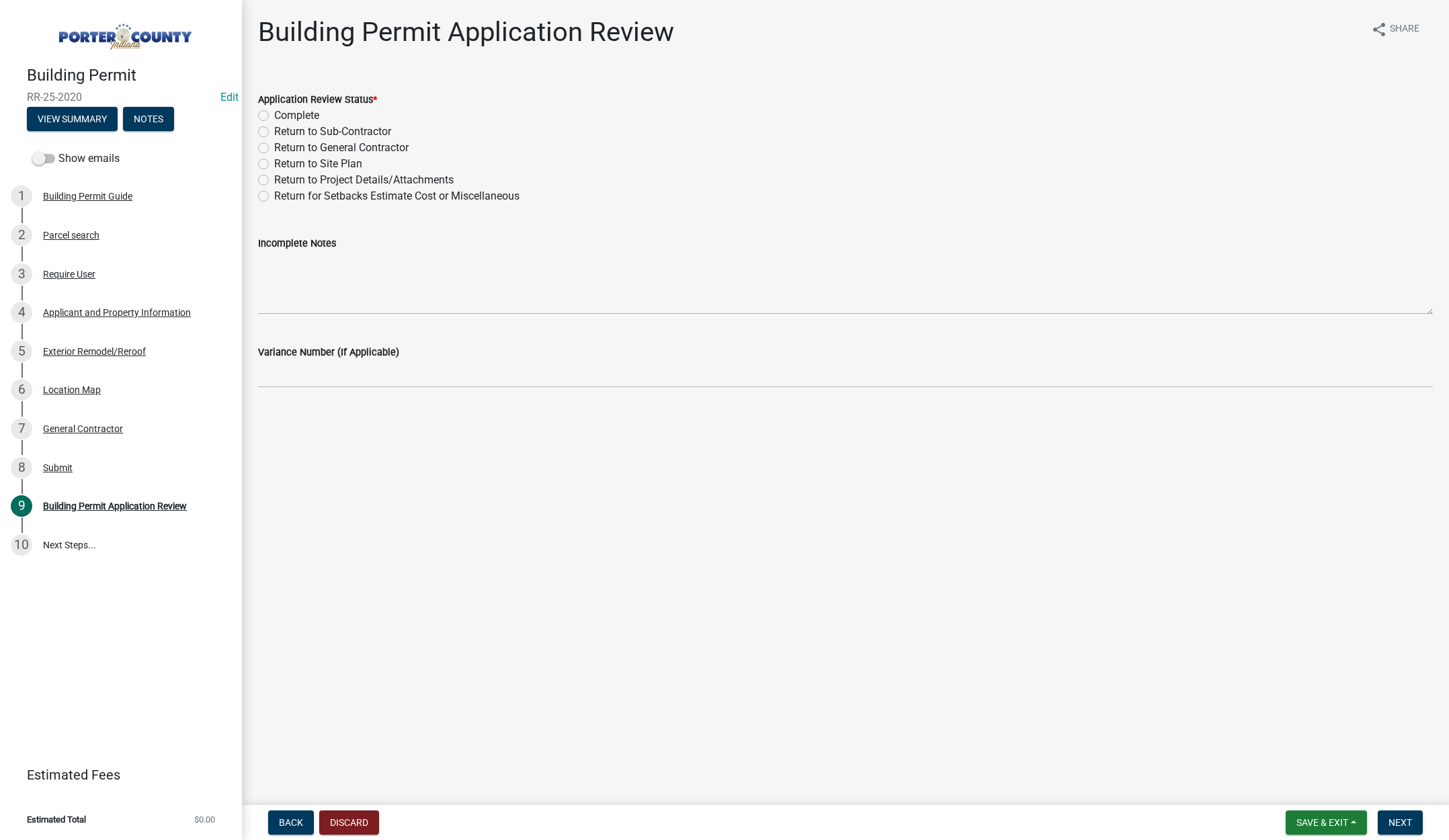
click at [274, 114] on label "Complete" at bounding box center [297, 115] width 45 height 16
click at [274, 114] on input "Complete" at bounding box center [279, 112] width 9 height 9
radio input "true"
click at [1390, 822] on span "Next" at bounding box center [1399, 822] width 24 height 11
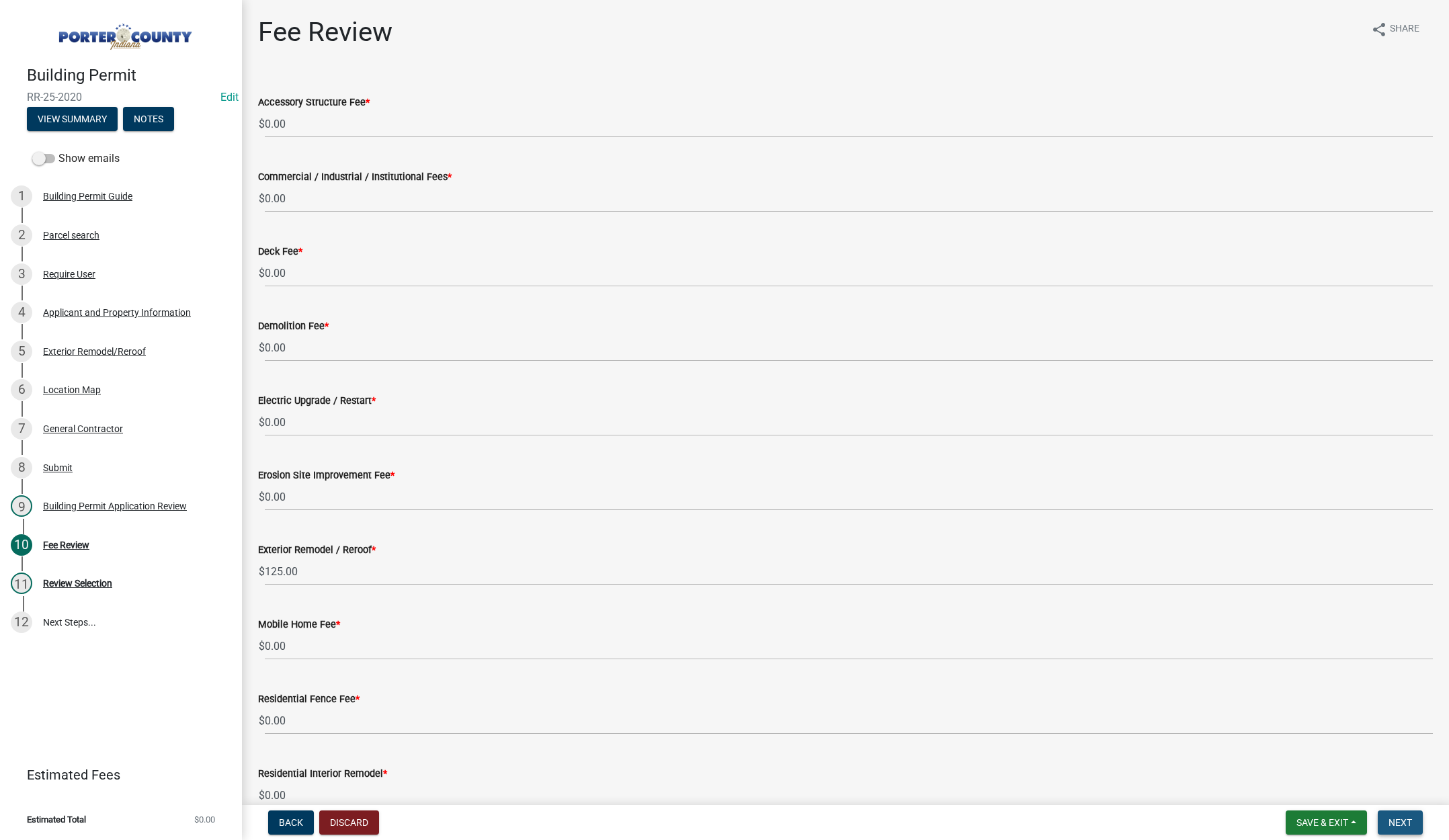
click at [1395, 817] on span "Next" at bounding box center [1399, 822] width 24 height 11
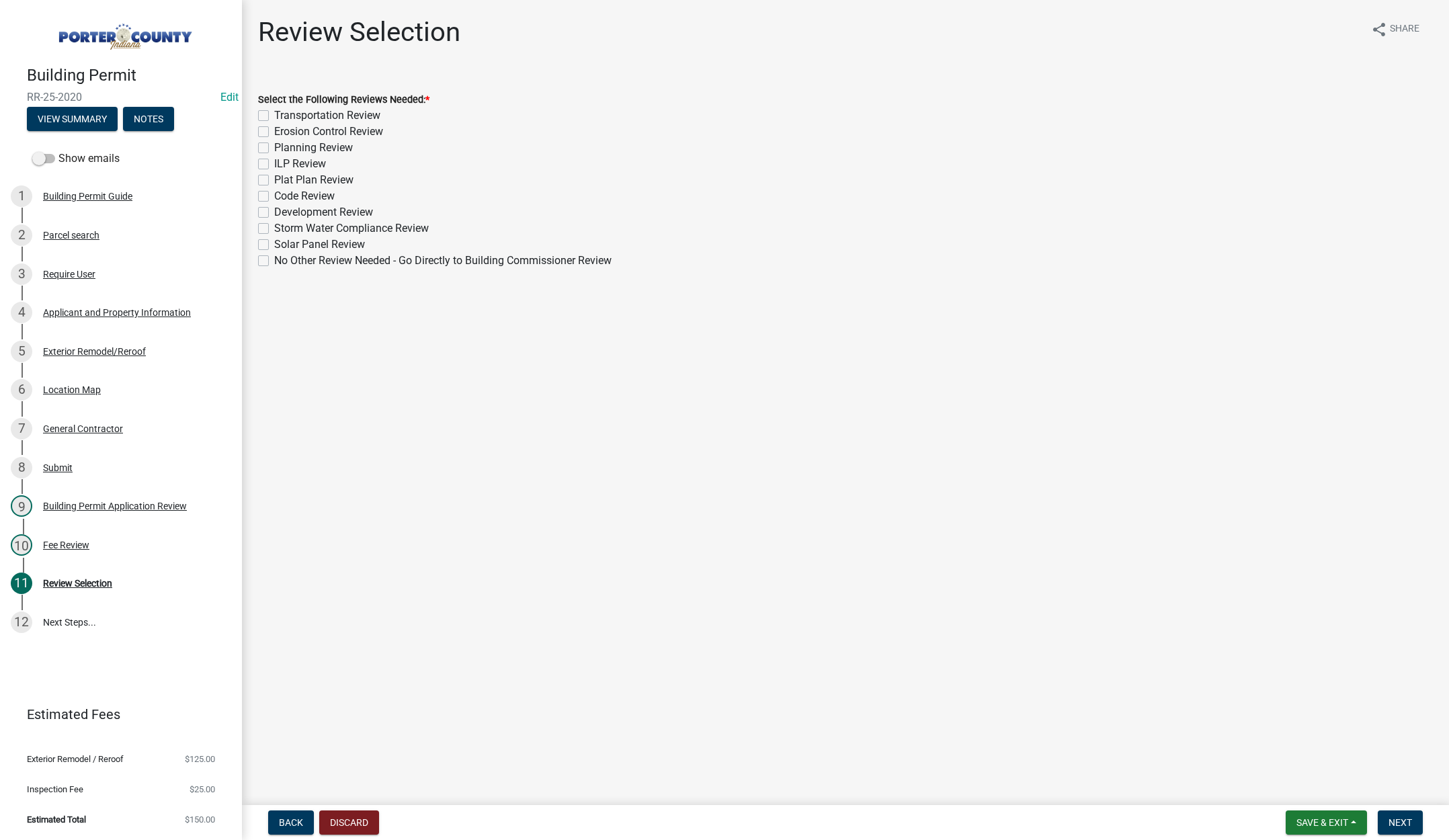
click at [274, 257] on label "No Other Review Needed - Go Directly to Building Commissioner Review" at bounding box center [443, 260] width 337 height 16
click at [274, 257] on input "No Other Review Needed - Go Directly to Building Commissioner Review" at bounding box center [279, 257] width 9 height 9
checkbox input "true"
checkbox input "false"
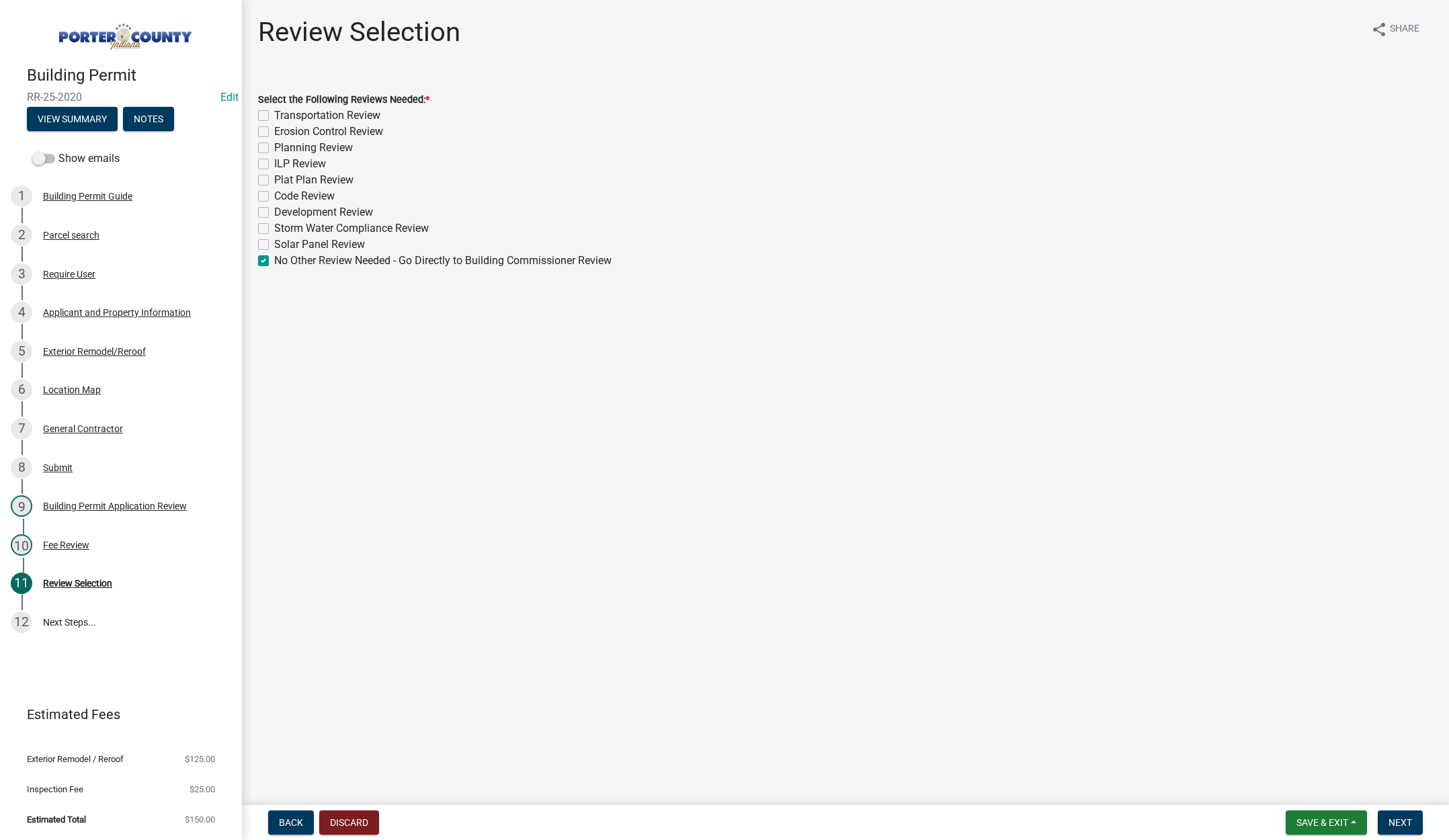
checkbox input "false"
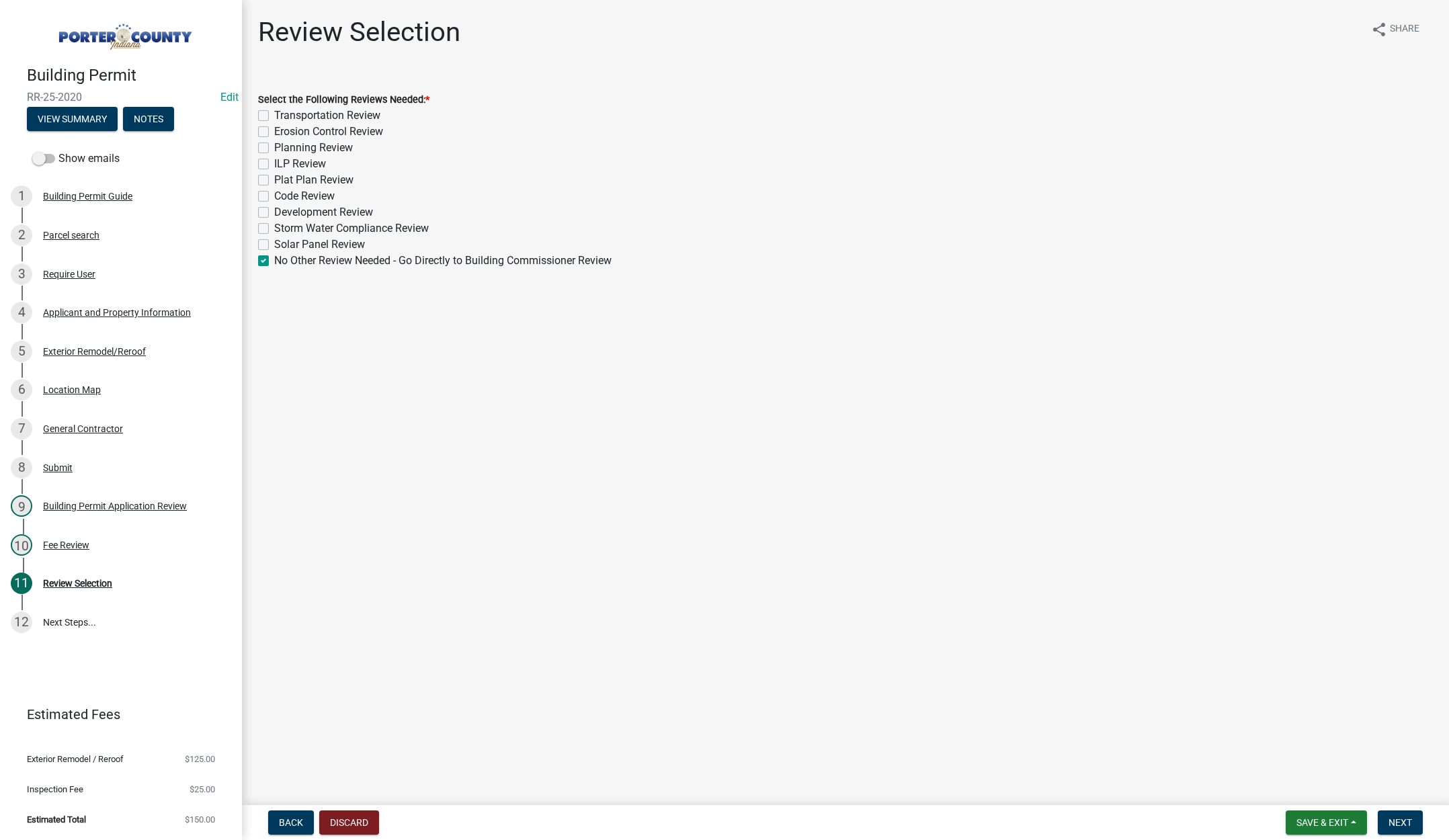
checkbox input "false"
checkbox input "true"
click at [1407, 821] on span "Next" at bounding box center [1399, 822] width 24 height 11
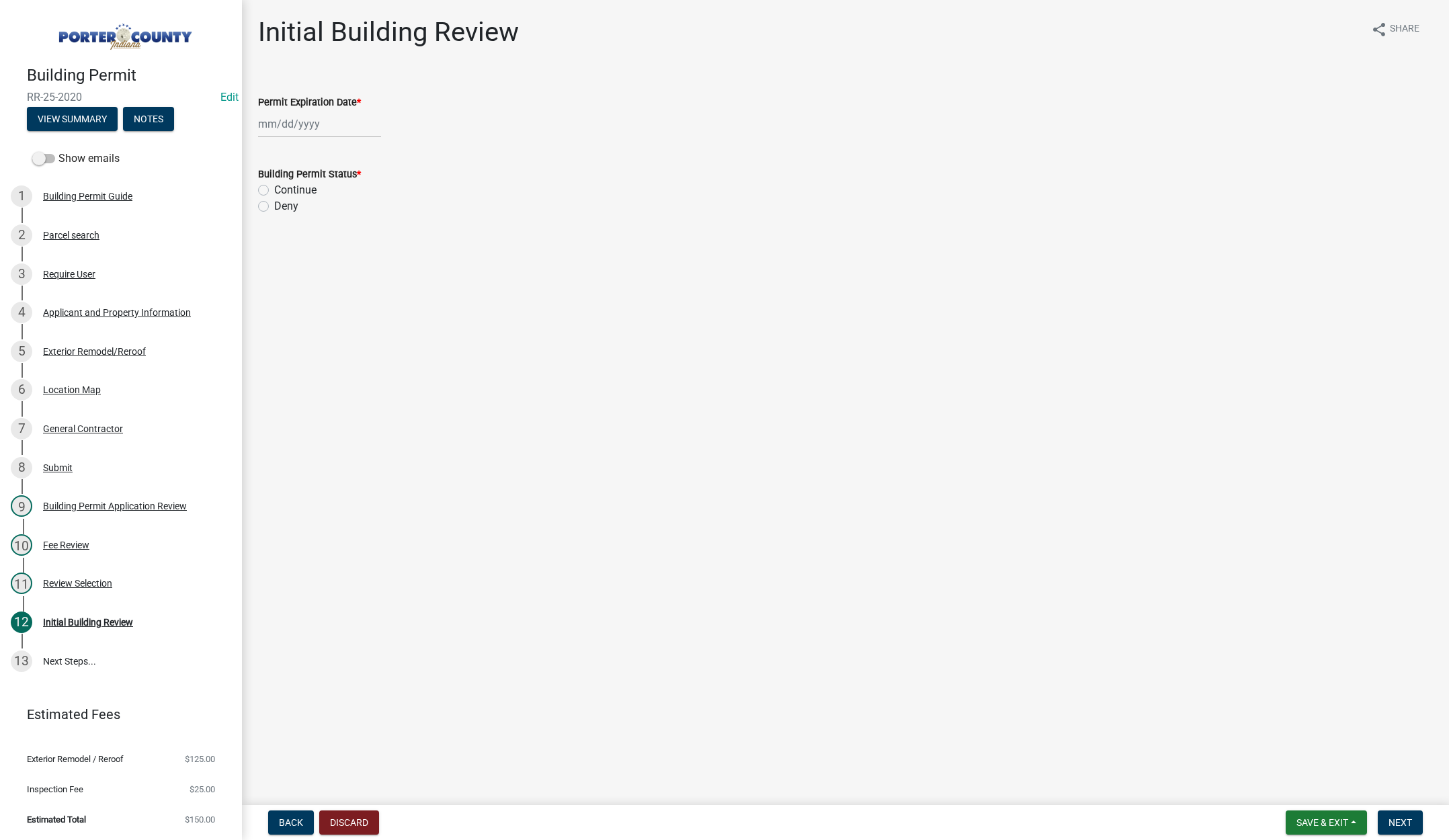
select select "10"
click at [340, 127] on div "[PERSON_NAME] Feb Mar Apr [PERSON_NAME][DATE] Oct Nov [DATE] 1526 1527 1528 152…" at bounding box center [319, 123] width 123 height 27
click at [368, 152] on select "1525 1526 1527 1528 1529 1530 1531 1532 1533 1534 1535 1536 1537 1538 1539 1540…" at bounding box center [363, 152] width 49 height 20
select select "2026"
click at [339, 143] on select "1525 1526 1527 1528 1529 1530 1531 1532 1533 1534 1535 1536 1537 1538 1539 1540…" at bounding box center [363, 152] width 49 height 20
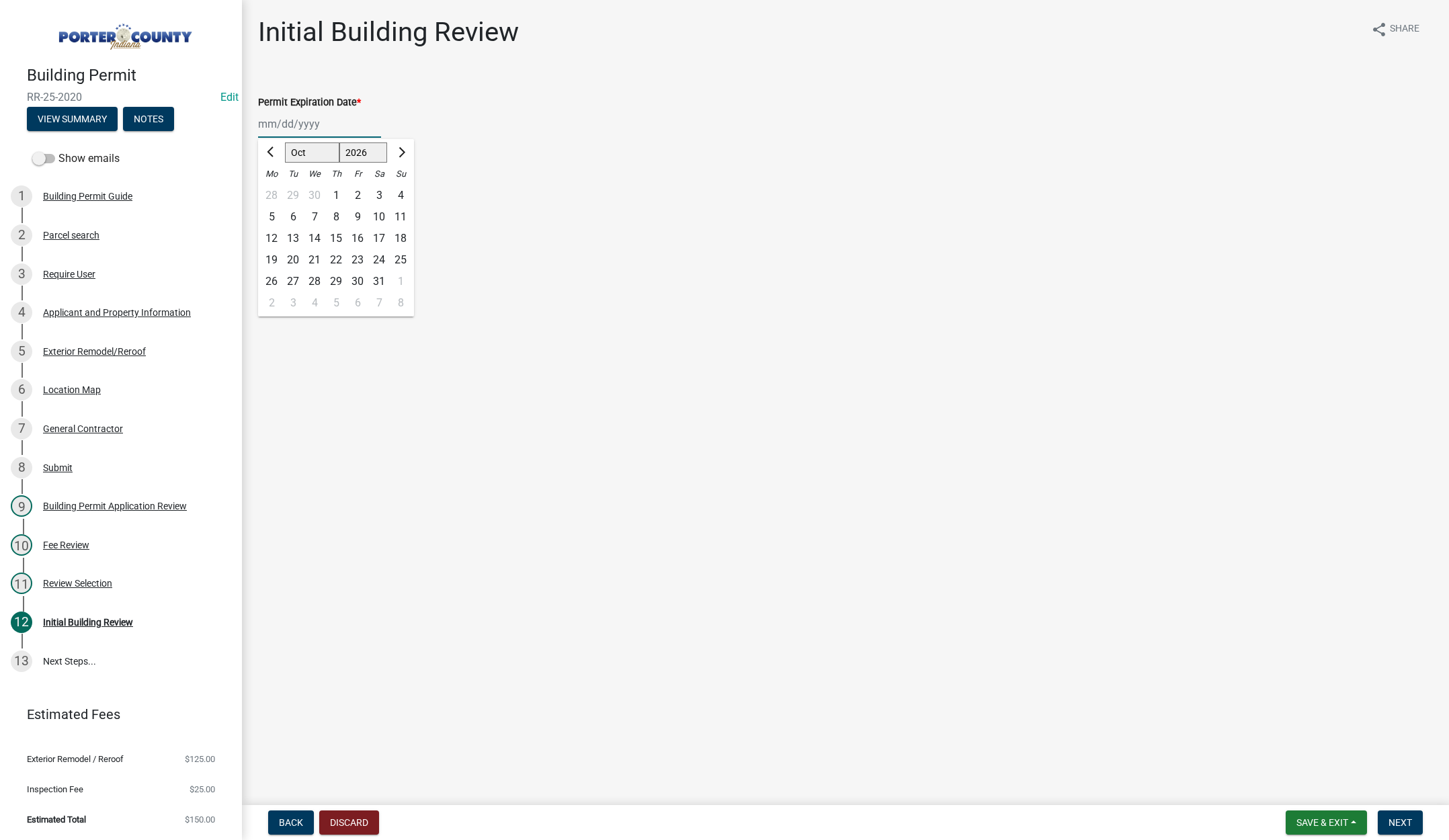
click at [337, 236] on div "15" at bounding box center [335, 238] width 21 height 21
type input "[DATE]"
click at [274, 186] on label "Continue" at bounding box center [296, 190] width 42 height 16
click at [274, 186] on input "Continue" at bounding box center [279, 187] width 9 height 9
radio input "true"
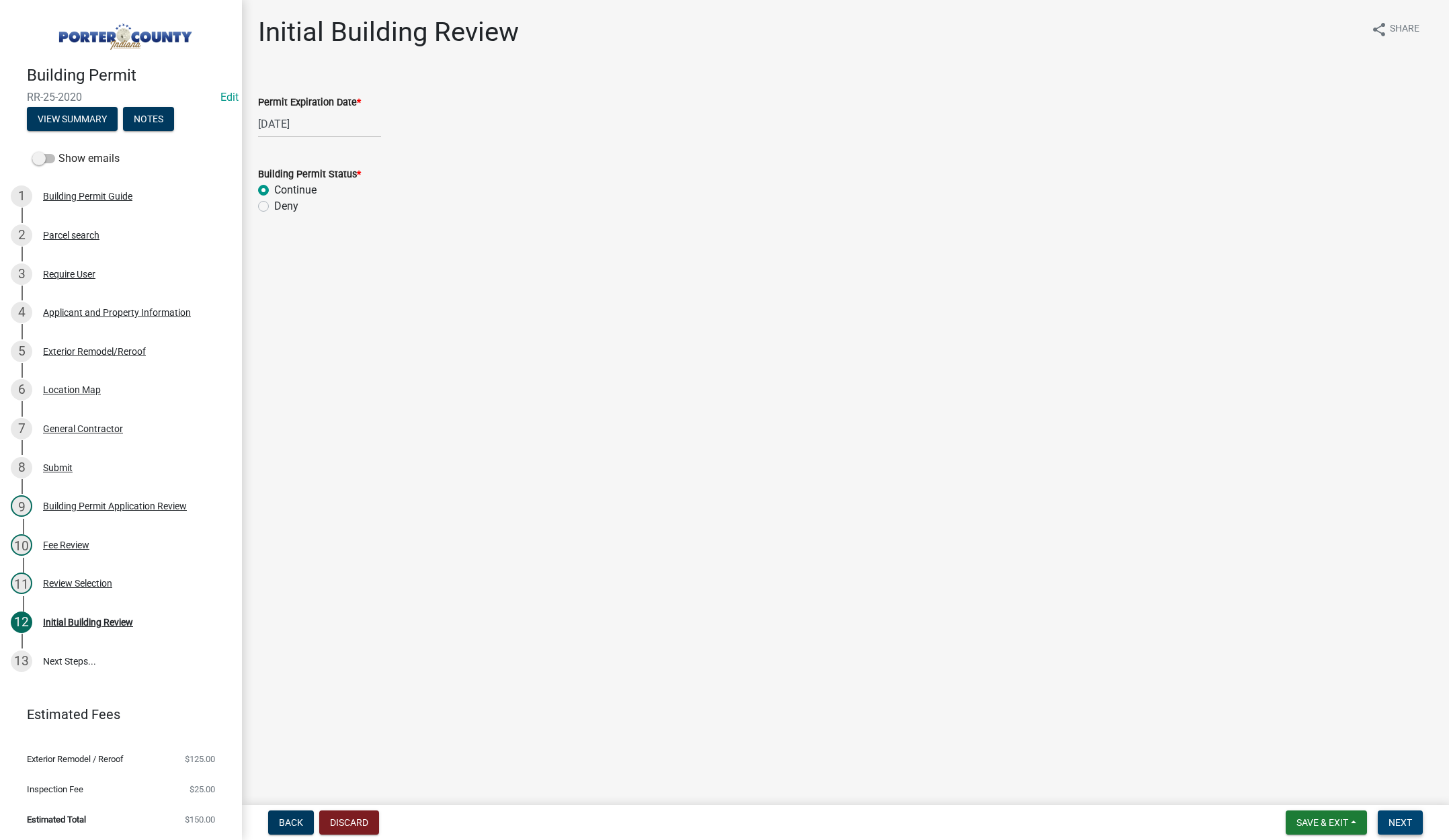
click at [1393, 815] on button "Next" at bounding box center [1399, 821] width 45 height 24
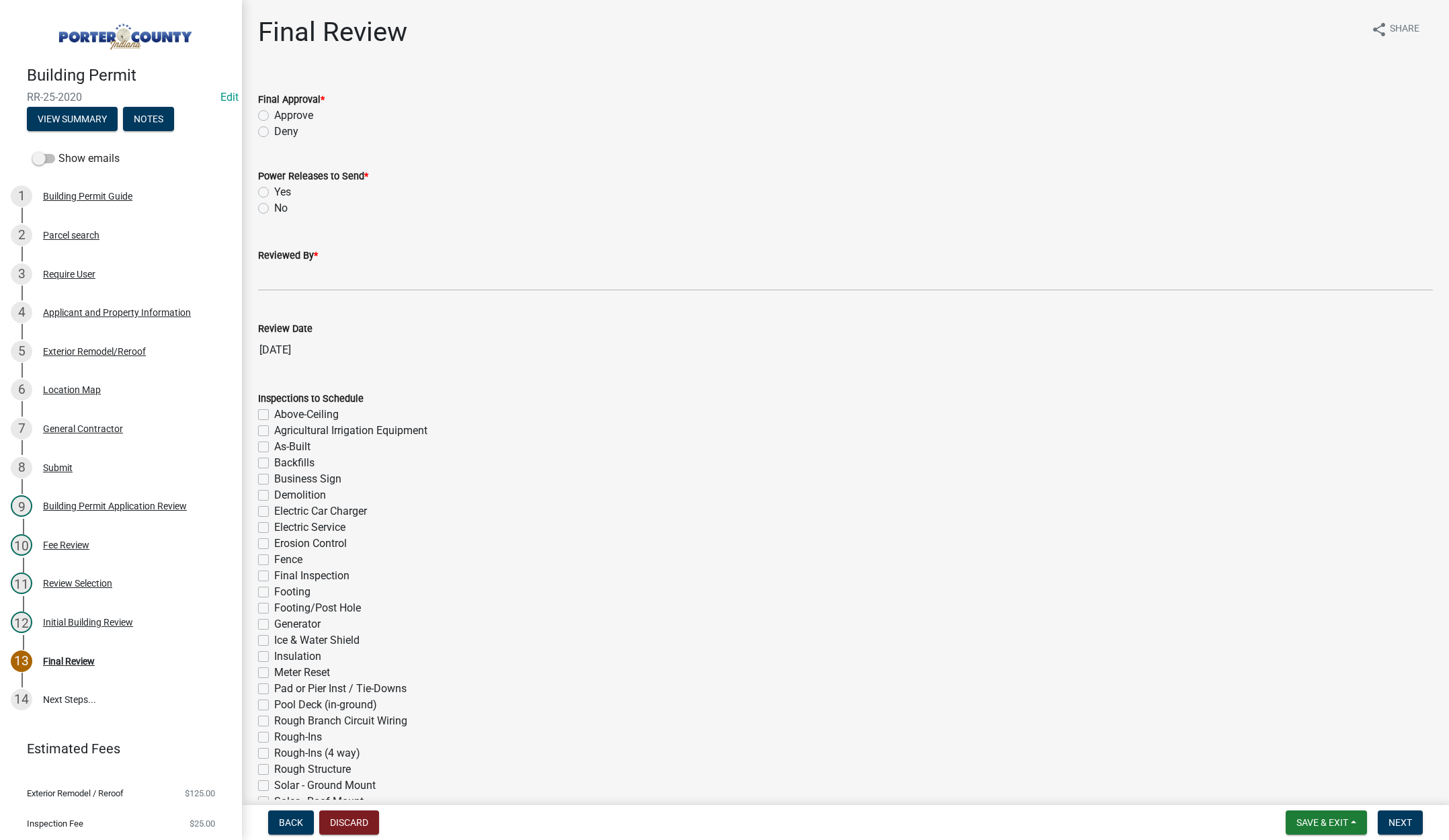
click at [274, 113] on label "Approve" at bounding box center [294, 115] width 39 height 16
click at [274, 113] on input "Approve" at bounding box center [279, 112] width 9 height 9
radio input "true"
click at [274, 211] on label "No" at bounding box center [281, 208] width 13 height 16
click at [274, 209] on input "No" at bounding box center [279, 204] width 9 height 9
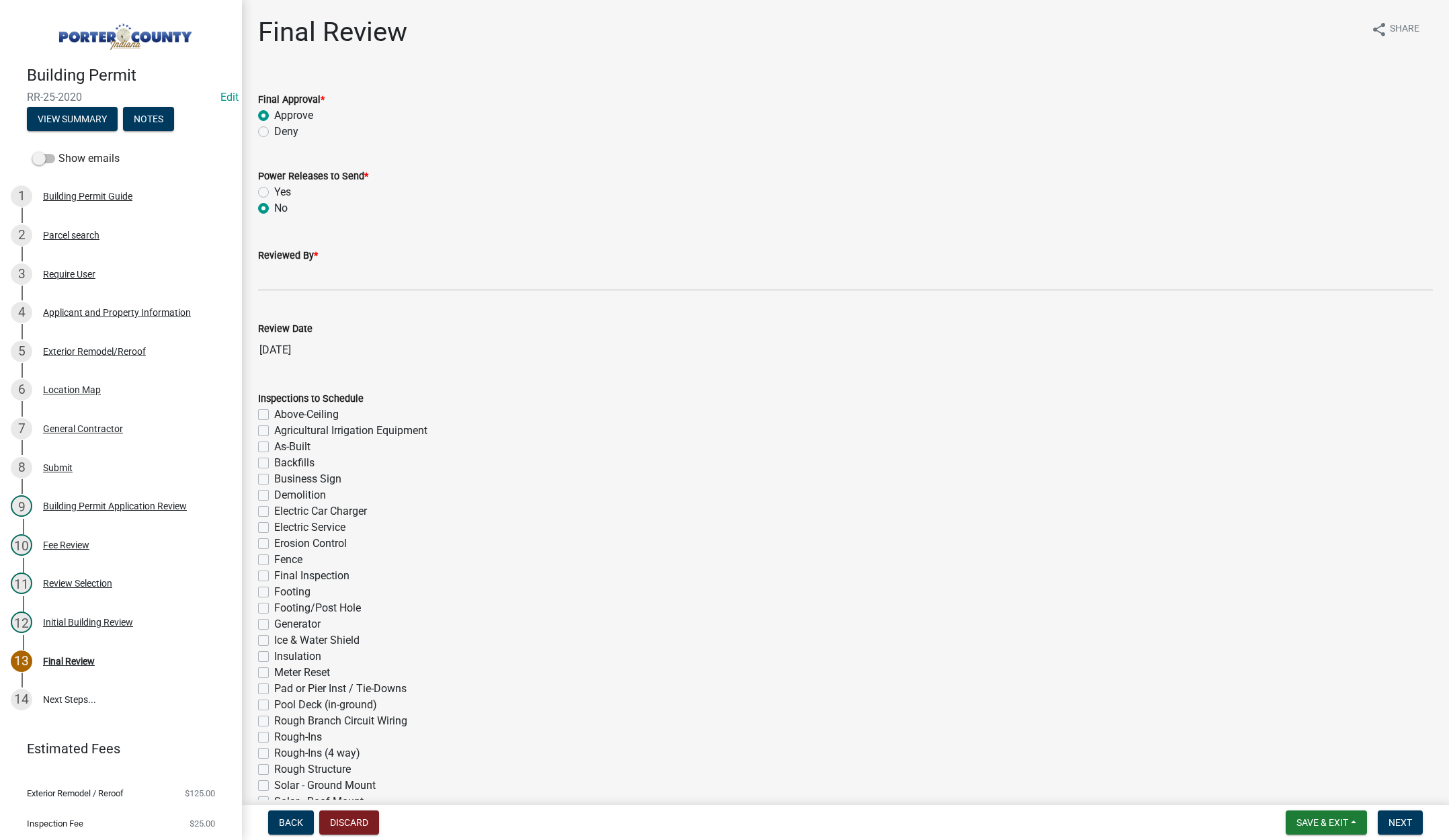
radio input "true"
drag, startPoint x: 300, startPoint y: 281, endPoint x: 319, endPoint y: 288, distance: 20.2
click at [300, 281] on input "Reviewed By *" at bounding box center [844, 277] width 1175 height 27
type input "[PERSON_NAME]"
click at [1400, 817] on span "Next" at bounding box center [1399, 822] width 24 height 11
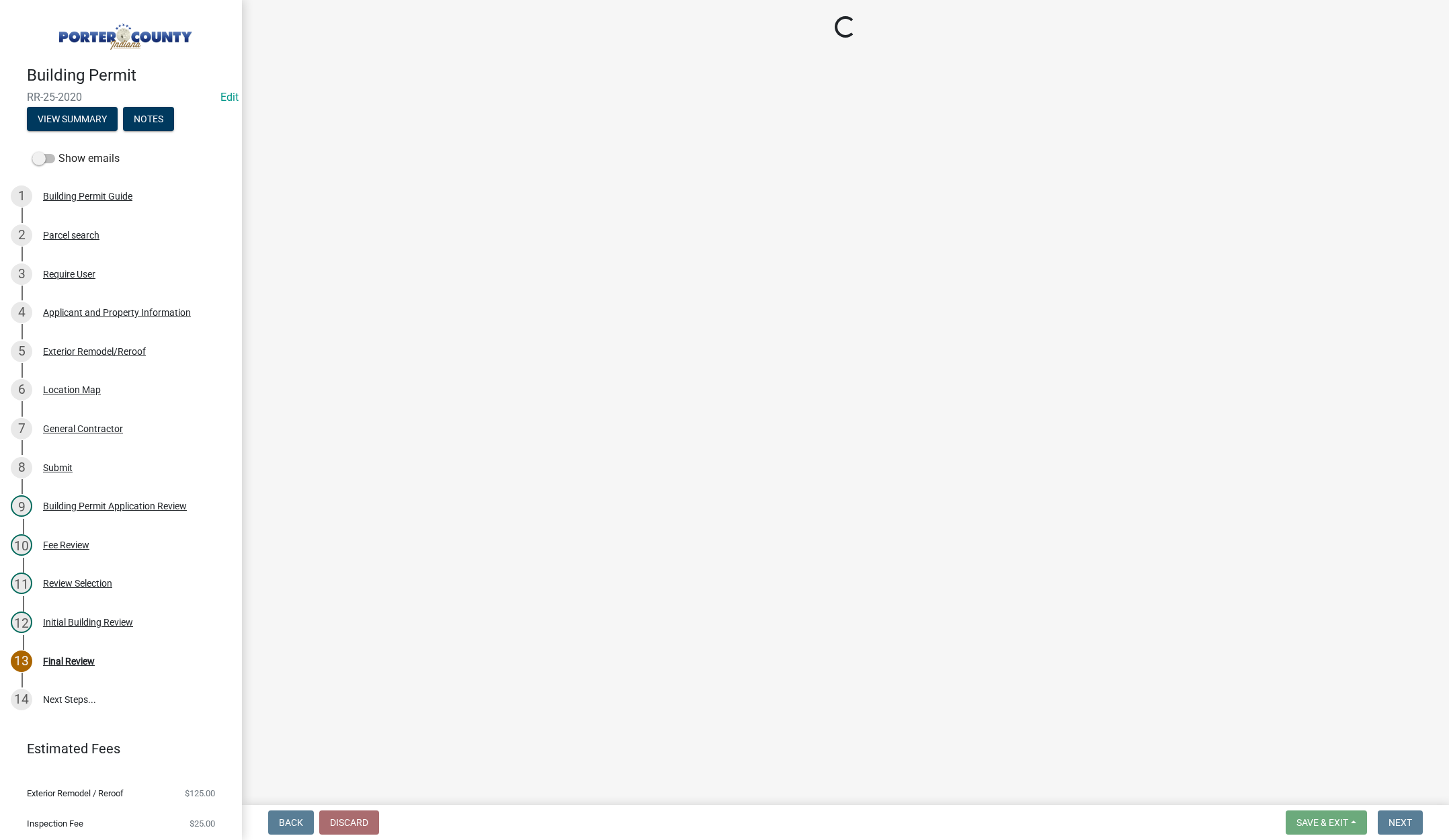
select select "3: 3"
